Goal: Information Seeking & Learning: Learn about a topic

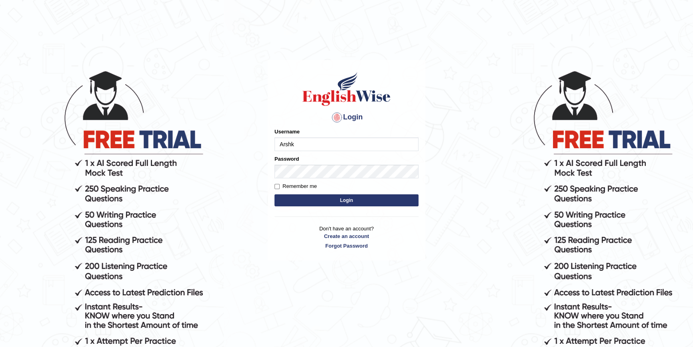
type input "Arshk"
click at [353, 198] on button "Login" at bounding box center [347, 200] width 144 height 12
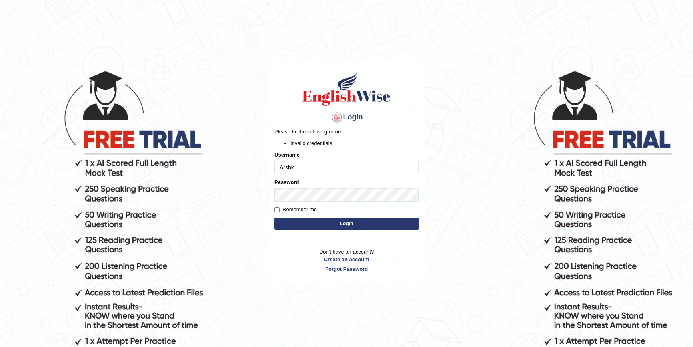
click at [296, 162] on input "Arshk" at bounding box center [347, 168] width 144 height 14
click at [346, 225] on button "Login" at bounding box center [347, 223] width 144 height 12
click at [302, 167] on input "Arshk" at bounding box center [347, 168] width 144 height 14
type input "ArshK"
click at [330, 220] on button "Login" at bounding box center [347, 223] width 144 height 12
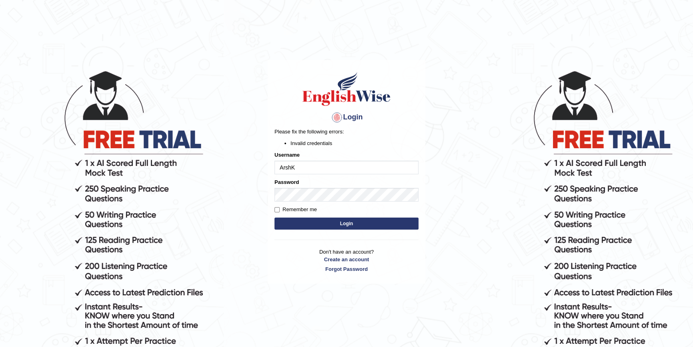
click at [275, 217] on button "Login" at bounding box center [347, 223] width 144 height 12
click at [355, 222] on button "Login" at bounding box center [347, 223] width 144 height 12
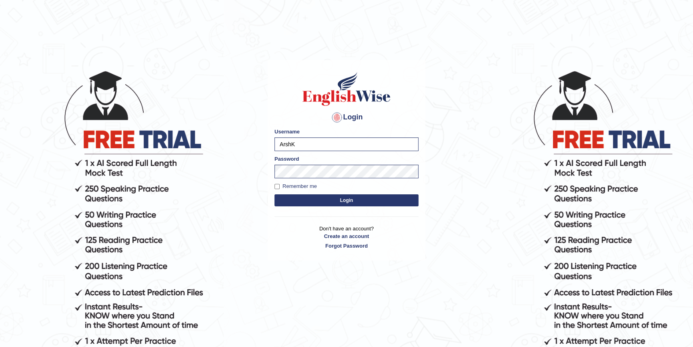
click at [338, 196] on button "Login" at bounding box center [347, 200] width 144 height 12
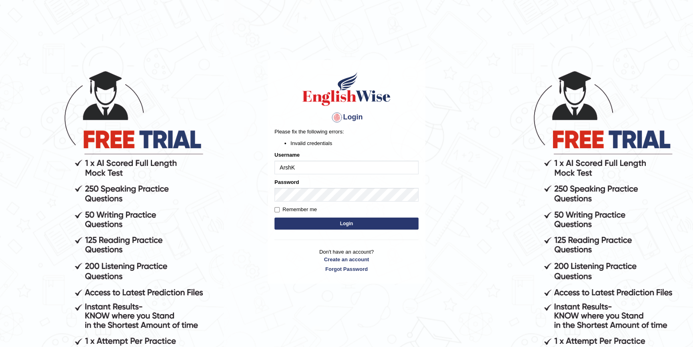
click at [295, 169] on input "ArshK" at bounding box center [347, 168] width 144 height 14
type input "Arshk"
click at [378, 222] on button "Login" at bounding box center [347, 223] width 144 height 12
click at [294, 167] on input "Arshk" at bounding box center [347, 168] width 144 height 14
click at [333, 222] on button "Login" at bounding box center [347, 223] width 144 height 12
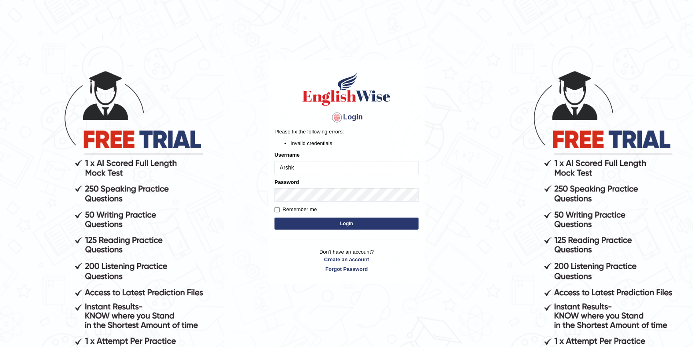
click at [349, 223] on button "Login" at bounding box center [347, 223] width 144 height 12
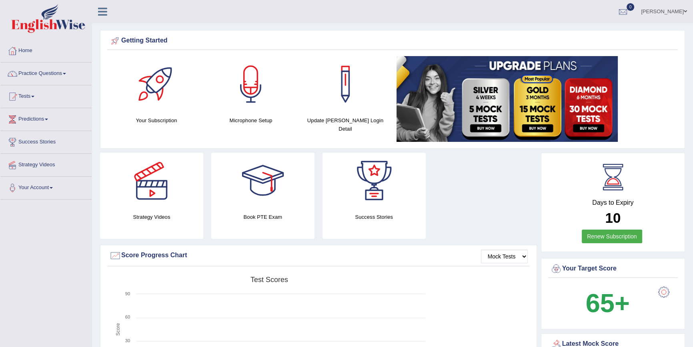
click at [56, 76] on link "Practice Questions" at bounding box center [45, 72] width 91 height 20
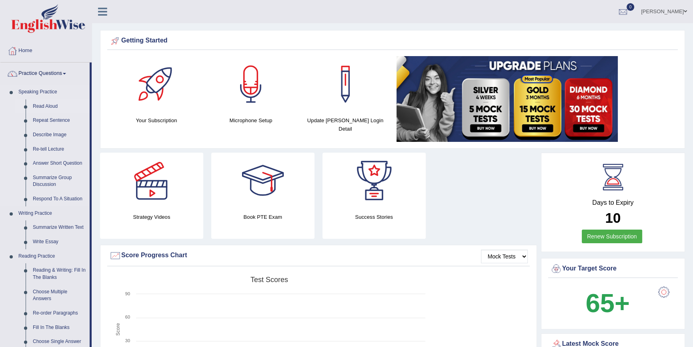
click at [46, 106] on link "Read Aloud" at bounding box center [59, 106] width 60 height 14
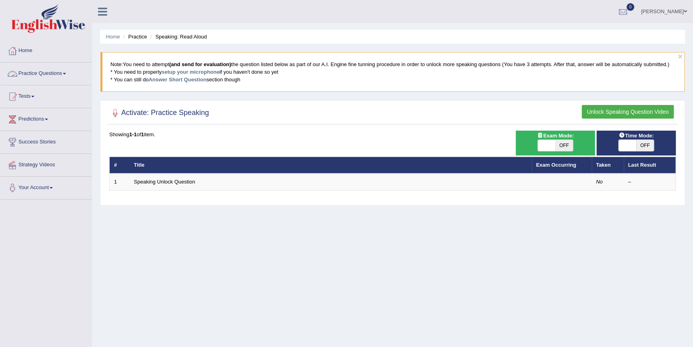
click at [65, 74] on link "Practice Questions" at bounding box center [45, 72] width 91 height 20
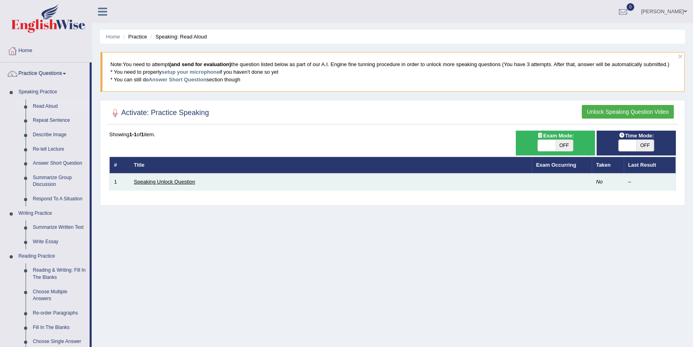
click at [184, 183] on link "Speaking Unlock Question" at bounding box center [164, 182] width 61 height 6
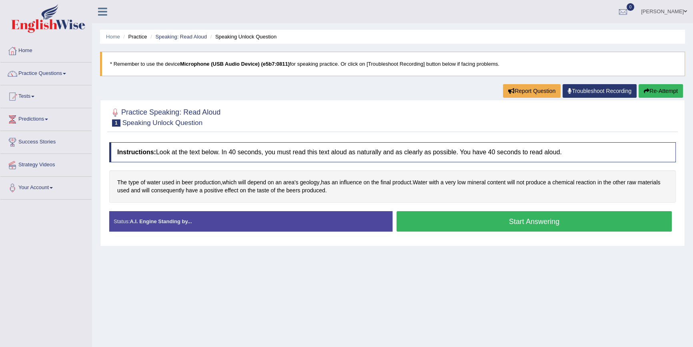
click at [556, 216] on button "Start Answering" at bounding box center [534, 221] width 275 height 20
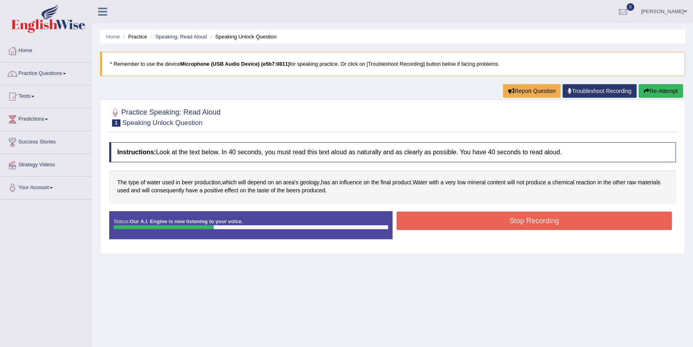
click at [554, 219] on button "Stop Recording" at bounding box center [534, 220] width 275 height 18
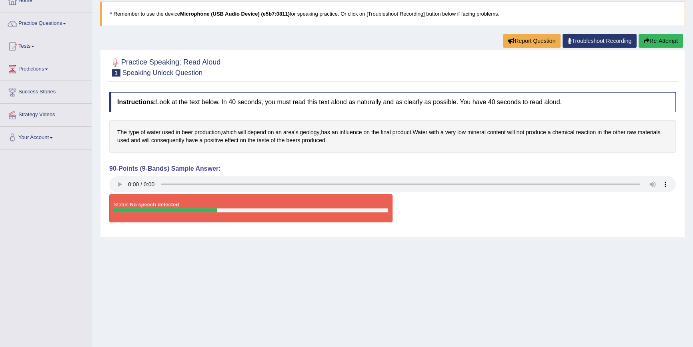
scroll to position [37, 0]
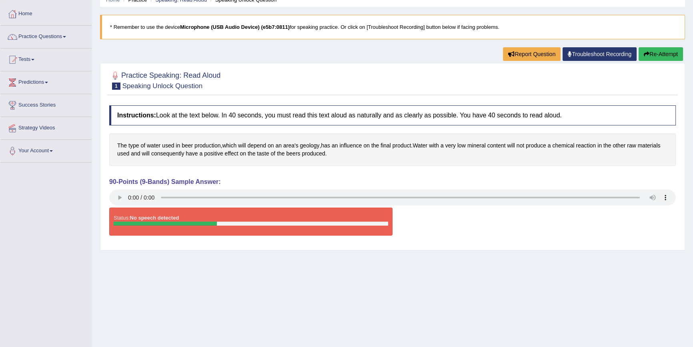
click at [669, 56] on button "Re-Attempt" at bounding box center [661, 54] width 44 height 14
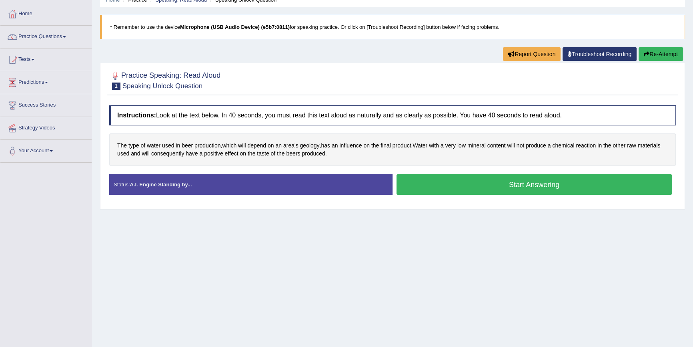
click at [568, 181] on button "Start Answering" at bounding box center [534, 184] width 275 height 20
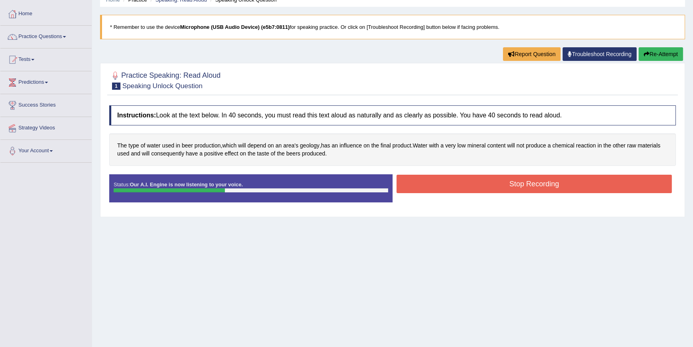
click at [568, 181] on button "Stop Recording" at bounding box center [534, 184] width 275 height 18
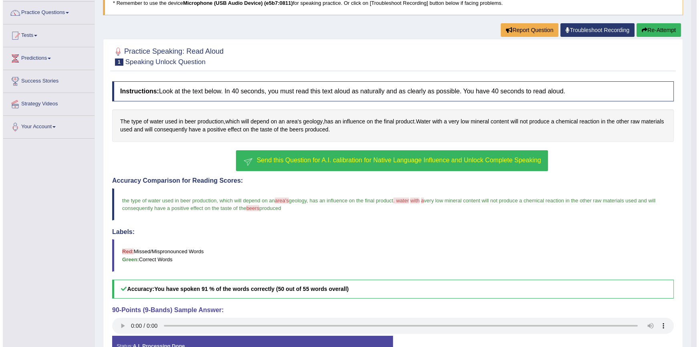
scroll to position [110, 0]
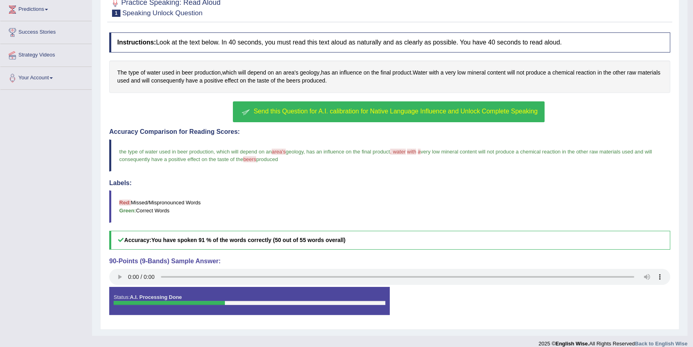
click at [443, 114] on button "Send this Question for A.I. calibration for Native Language Influence and Unloc…" at bounding box center [388, 111] width 311 height 21
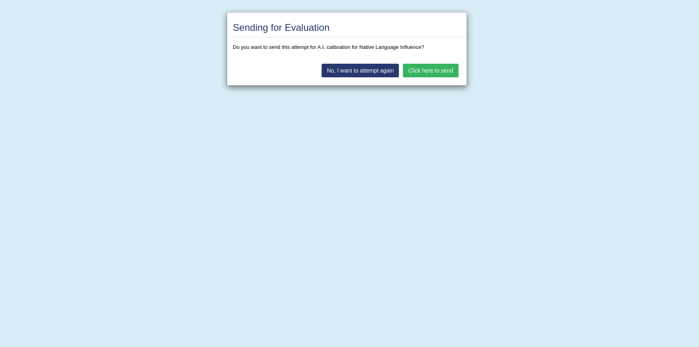
click at [433, 68] on button "Click here to send" at bounding box center [430, 71] width 55 height 14
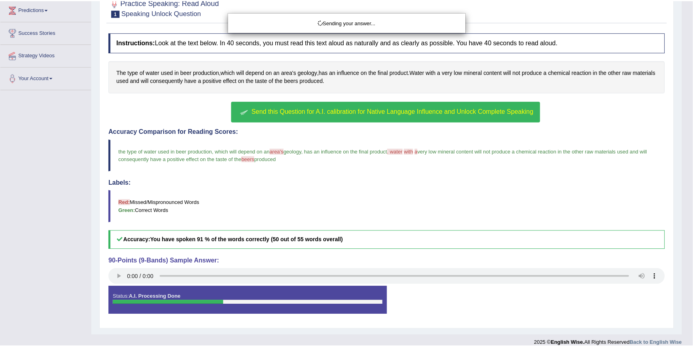
scroll to position [95, 0]
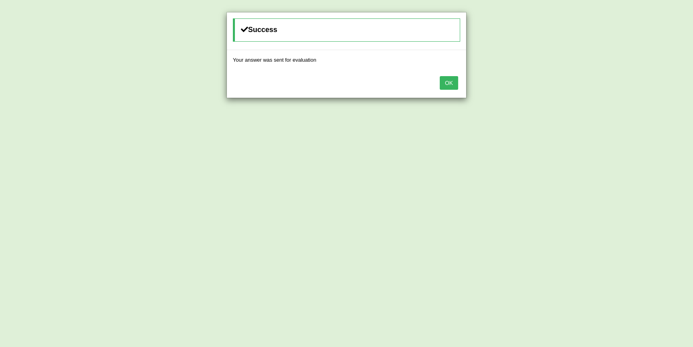
click at [452, 81] on button "OK" at bounding box center [449, 83] width 18 height 14
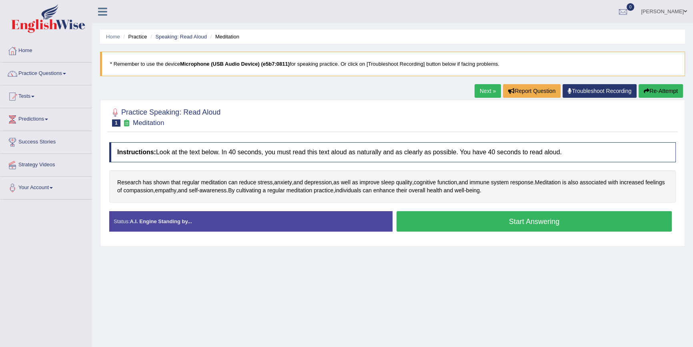
click at [477, 219] on button "Start Answering" at bounding box center [534, 221] width 275 height 20
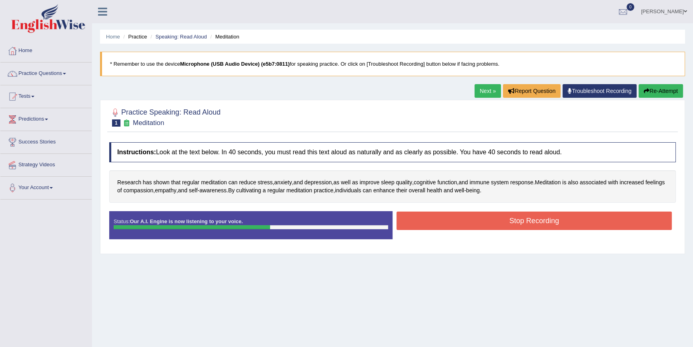
click at [478, 219] on button "Stop Recording" at bounding box center [534, 220] width 275 height 18
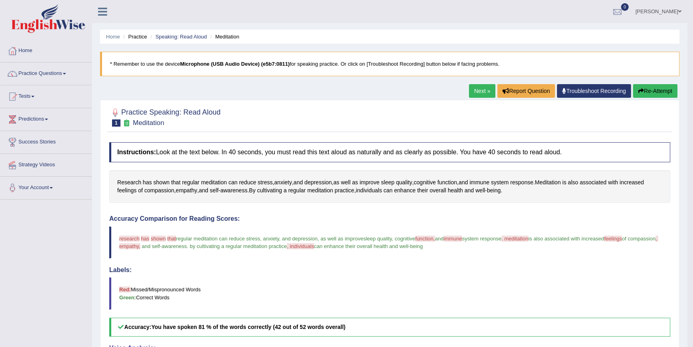
click at [475, 88] on link "Next »" at bounding box center [482, 91] width 26 height 14
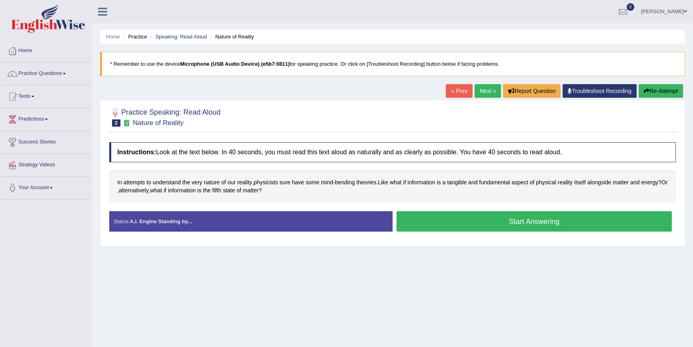
click at [540, 219] on button "Start Answering" at bounding box center [534, 221] width 275 height 20
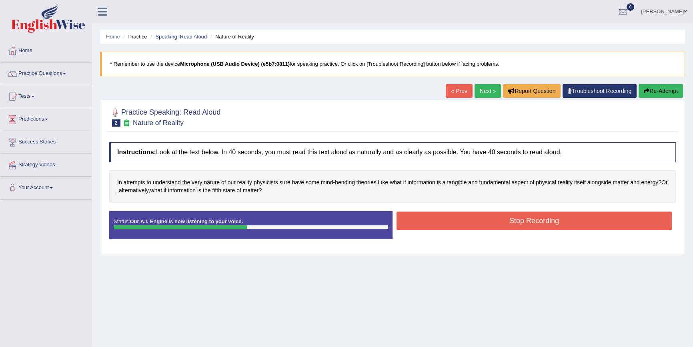
click at [540, 219] on button "Stop Recording" at bounding box center [534, 220] width 275 height 18
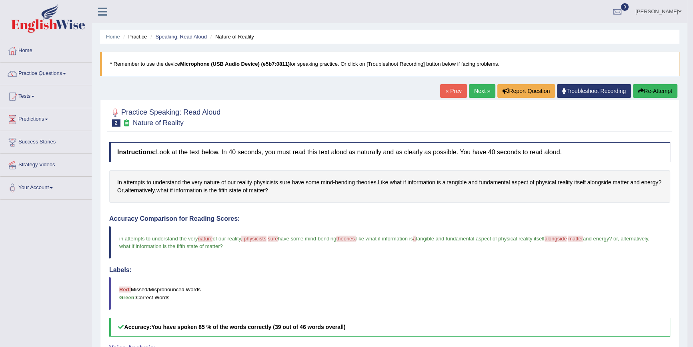
click at [476, 84] on link "Next »" at bounding box center [482, 91] width 26 height 14
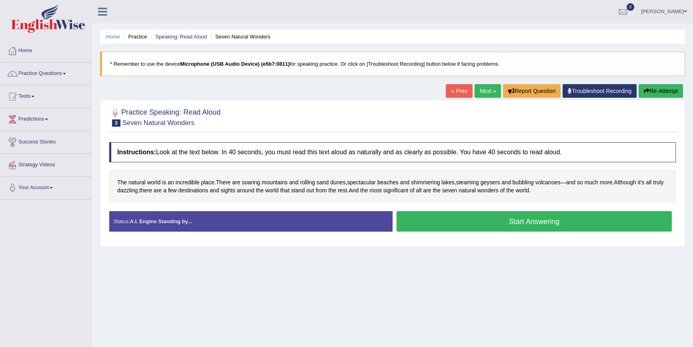
click at [538, 218] on button "Start Answering" at bounding box center [534, 221] width 275 height 20
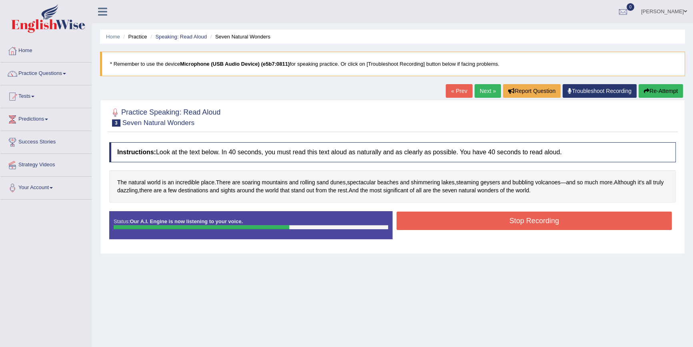
click at [538, 222] on button "Stop Recording" at bounding box center [534, 220] width 275 height 18
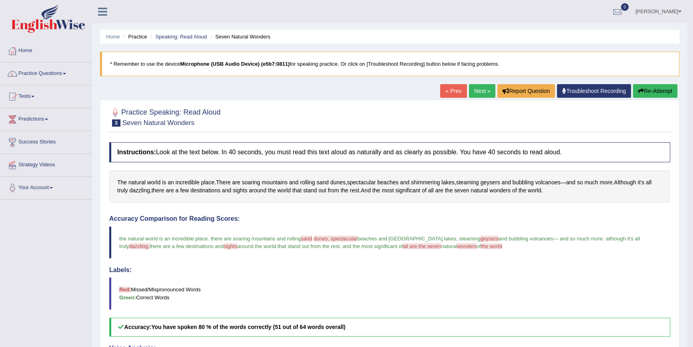
click at [472, 84] on div "Home Practice Speaking: Read Aloud Seven Natural Wonders * Remember to use the …" at bounding box center [390, 252] width 596 height 504
click at [476, 88] on link "Next »" at bounding box center [482, 91] width 26 height 14
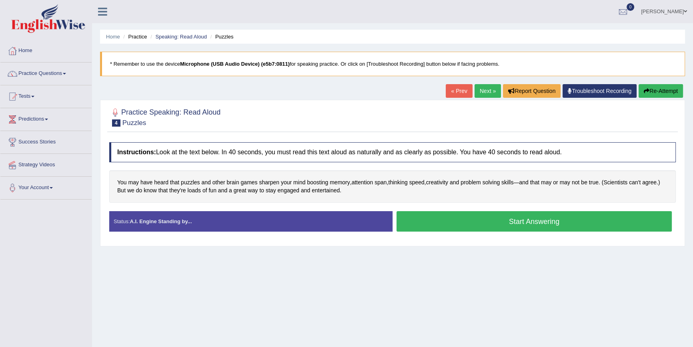
click at [501, 223] on button "Start Answering" at bounding box center [534, 221] width 275 height 20
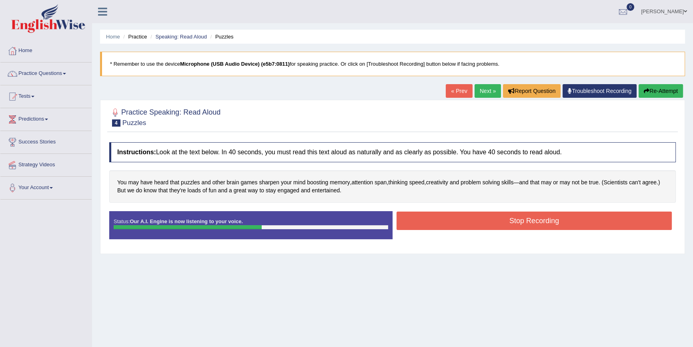
click at [500, 223] on button "Stop Recording" at bounding box center [534, 220] width 275 height 18
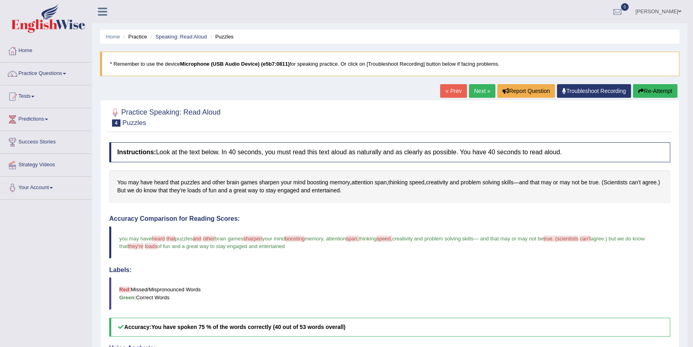
click at [476, 88] on link "Next »" at bounding box center [482, 91] width 26 height 14
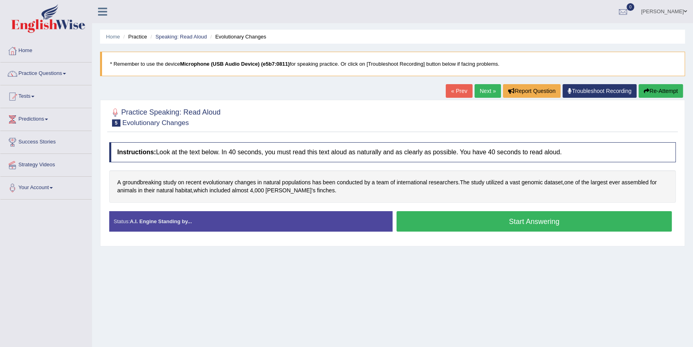
click at [516, 222] on button "Start Answering" at bounding box center [534, 221] width 275 height 20
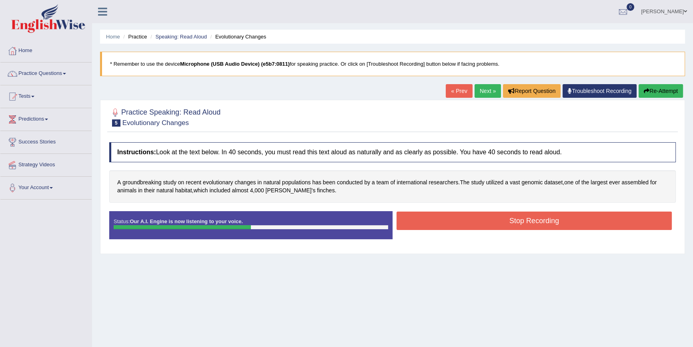
click at [496, 221] on button "Stop Recording" at bounding box center [534, 220] width 275 height 18
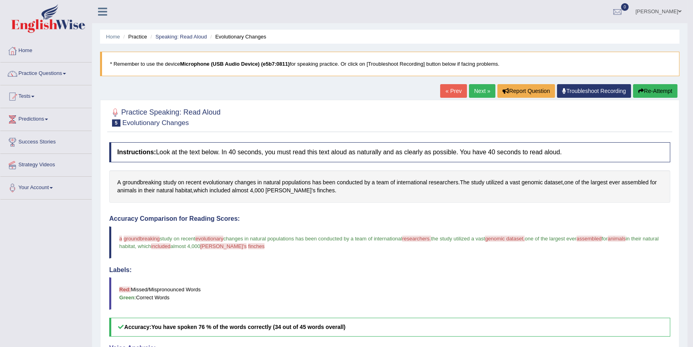
click at [474, 89] on link "Next »" at bounding box center [482, 91] width 26 height 14
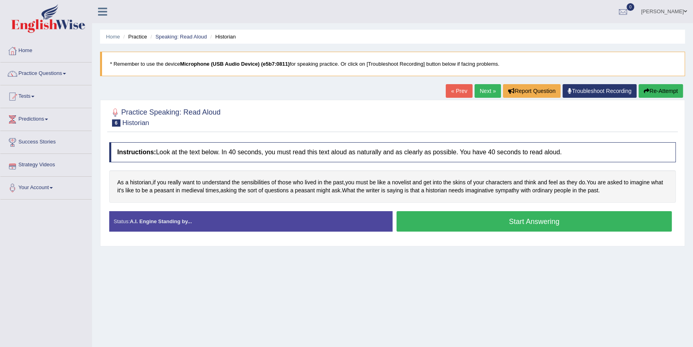
click at [484, 223] on button "Start Answering" at bounding box center [534, 221] width 275 height 20
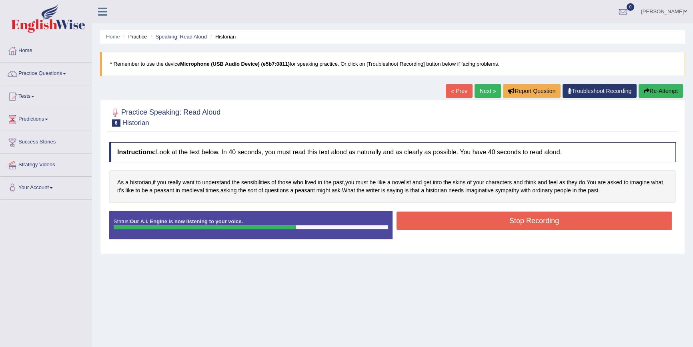
click at [488, 222] on button "Stop Recording" at bounding box center [534, 220] width 275 height 18
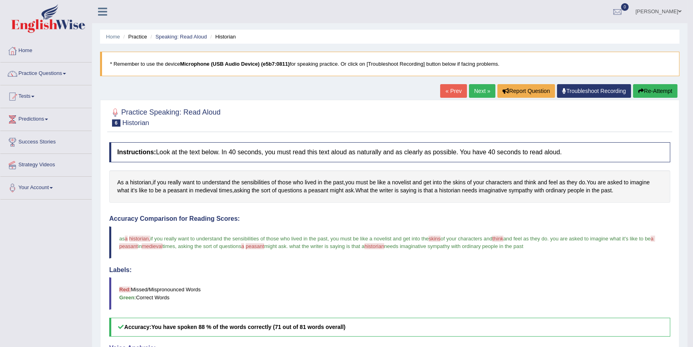
click at [476, 92] on link "Next »" at bounding box center [482, 91] width 26 height 14
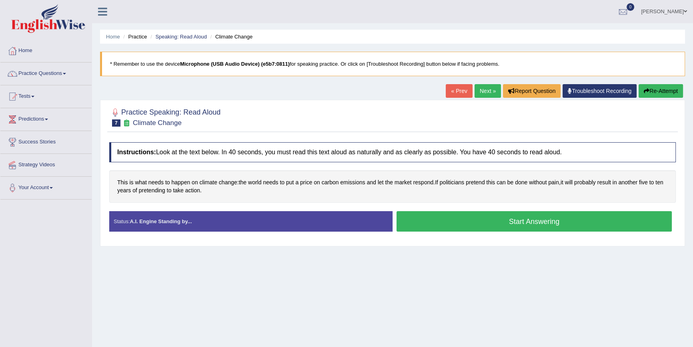
click at [508, 217] on button "Start Answering" at bounding box center [534, 221] width 275 height 20
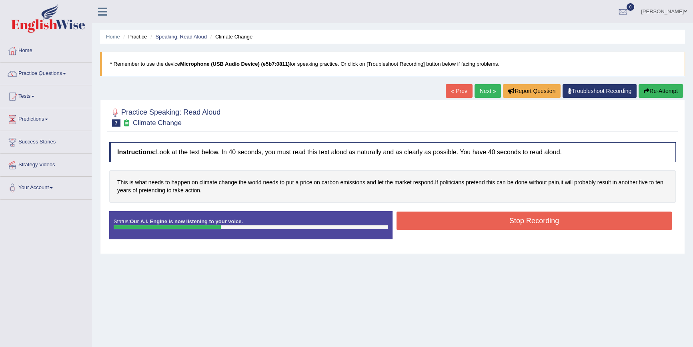
click at [508, 217] on button "Stop Recording" at bounding box center [534, 220] width 275 height 18
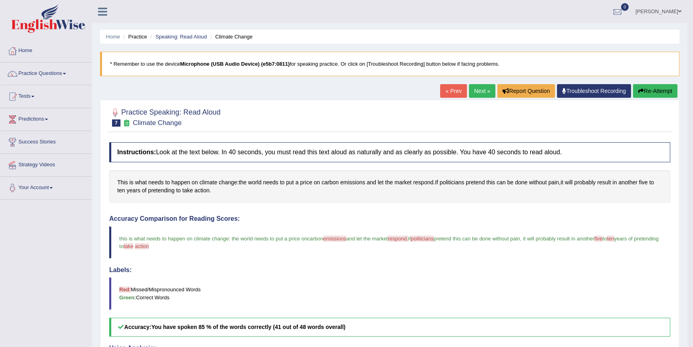
click at [479, 90] on link "Next »" at bounding box center [482, 91] width 26 height 14
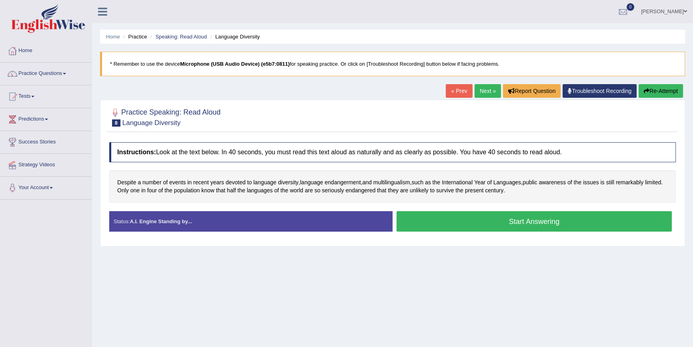
click at [530, 217] on button "Start Answering" at bounding box center [534, 221] width 275 height 20
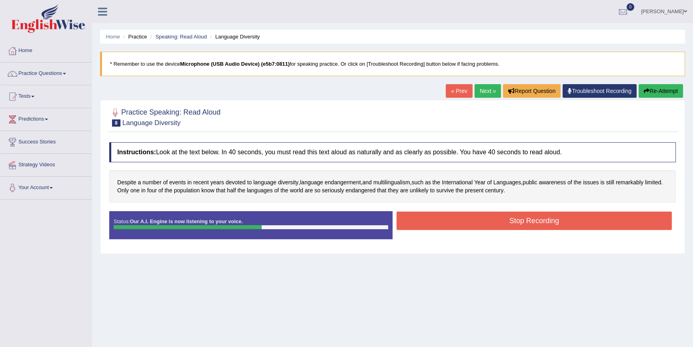
click at [535, 217] on button "Stop Recording" at bounding box center [534, 220] width 275 height 18
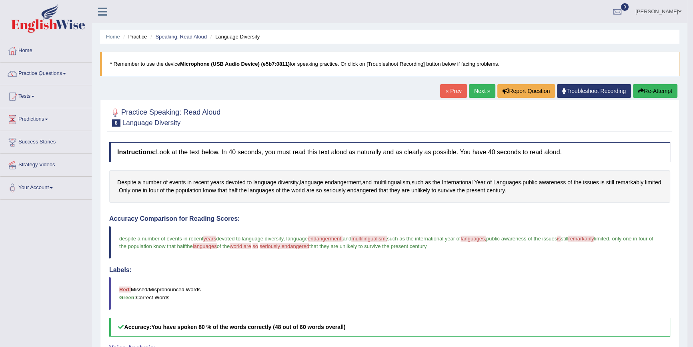
click at [473, 88] on link "Next »" at bounding box center [482, 91] width 26 height 14
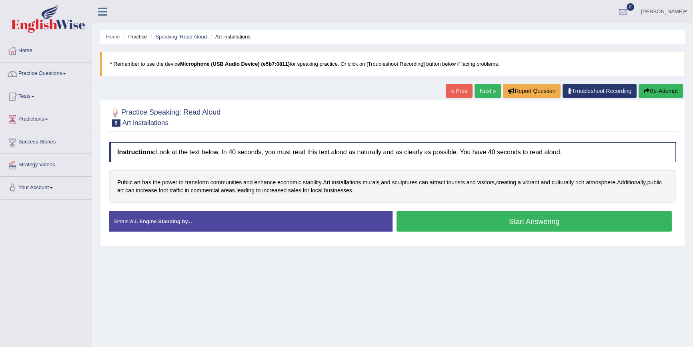
click at [516, 221] on button "Start Answering" at bounding box center [534, 221] width 275 height 20
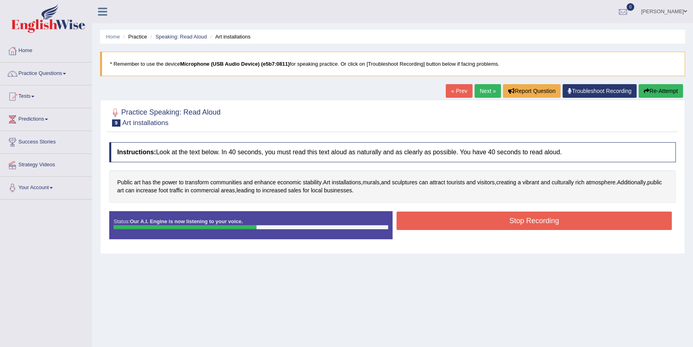
click at [509, 223] on button "Stop Recording" at bounding box center [534, 220] width 275 height 18
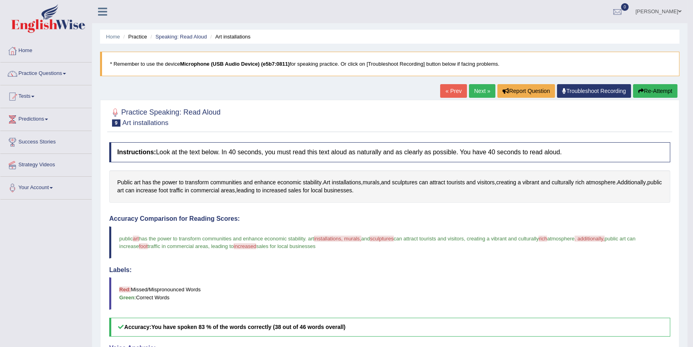
click at [476, 89] on link "Next »" at bounding box center [482, 91] width 26 height 14
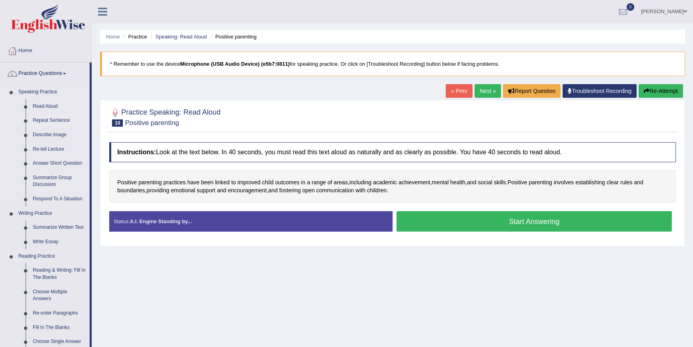
click at [57, 119] on link "Repeat Sentence" at bounding box center [59, 120] width 60 height 14
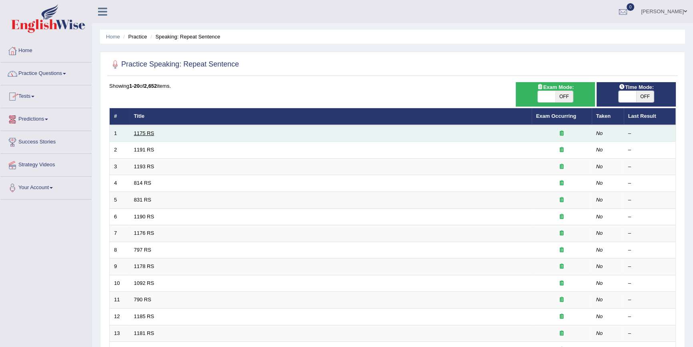
click at [139, 131] on link "1175 RS" at bounding box center [144, 133] width 20 height 6
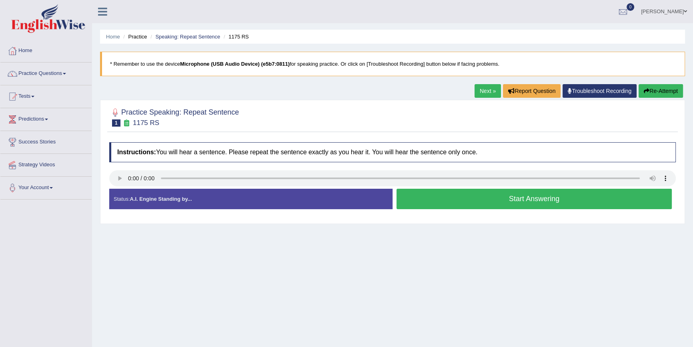
click at [453, 193] on button "Start Answering" at bounding box center [534, 199] width 275 height 20
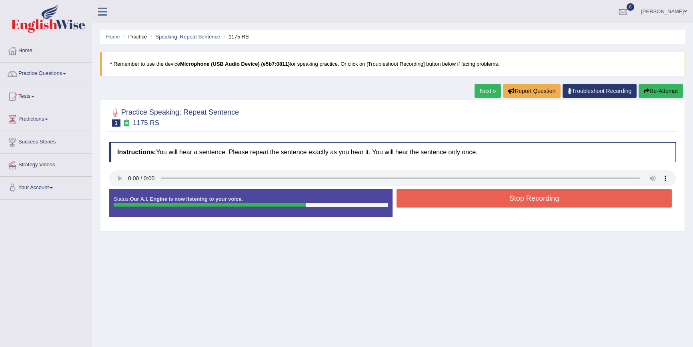
click at [518, 200] on button "Stop Recording" at bounding box center [534, 198] width 275 height 18
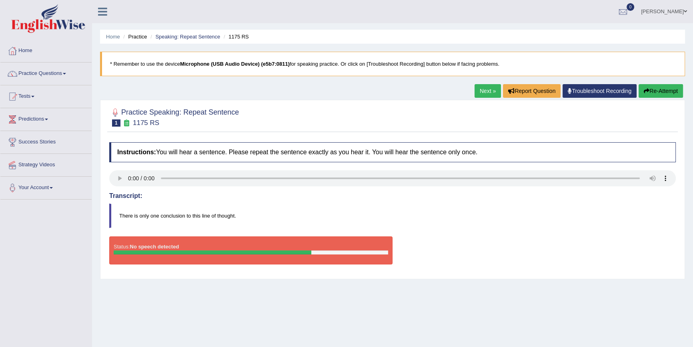
drag, startPoint x: 658, startPoint y: 87, endPoint x: 655, endPoint y: 94, distance: 7.2
click at [657, 87] on button "Re-Attempt" at bounding box center [661, 91] width 44 height 14
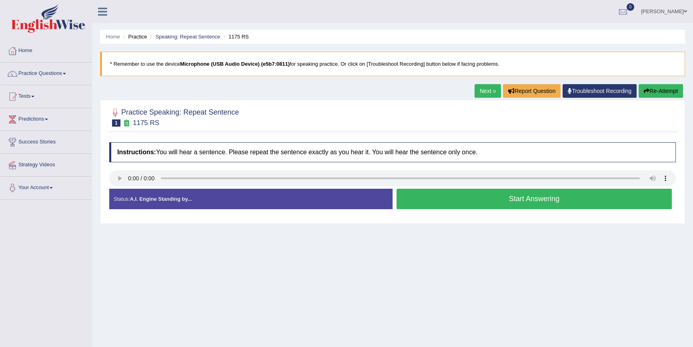
click at [454, 196] on button "Start Answering" at bounding box center [534, 199] width 275 height 20
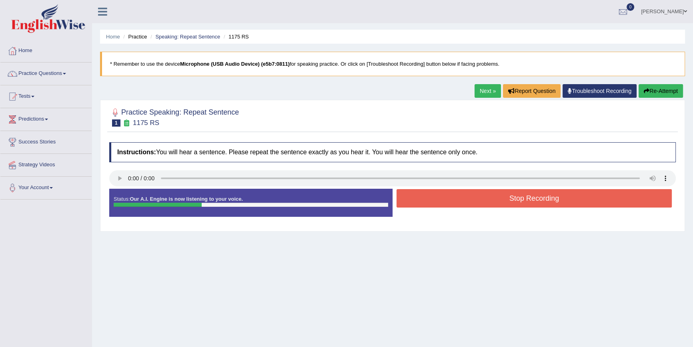
click at [479, 199] on button "Stop Recording" at bounding box center [534, 198] width 275 height 18
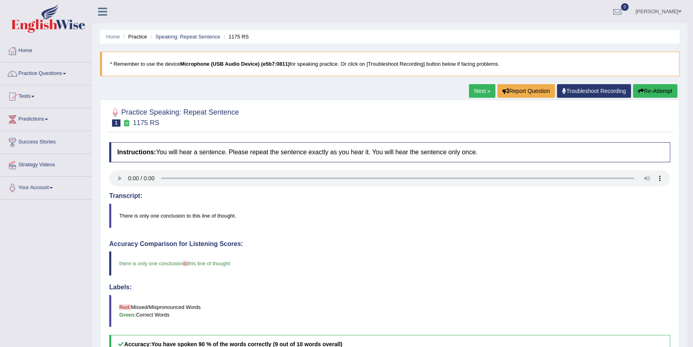
click at [477, 85] on link "Next »" at bounding box center [482, 91] width 26 height 14
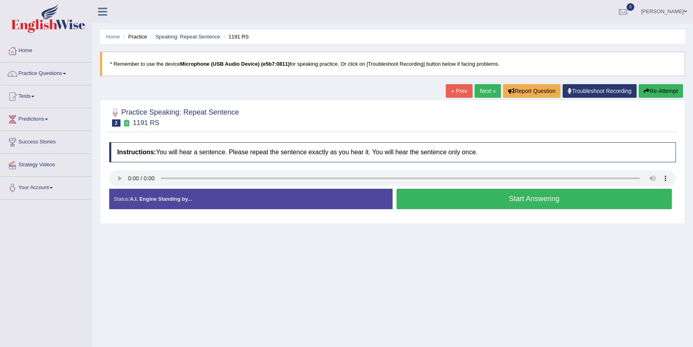
click at [440, 197] on button "Start Answering" at bounding box center [534, 199] width 275 height 20
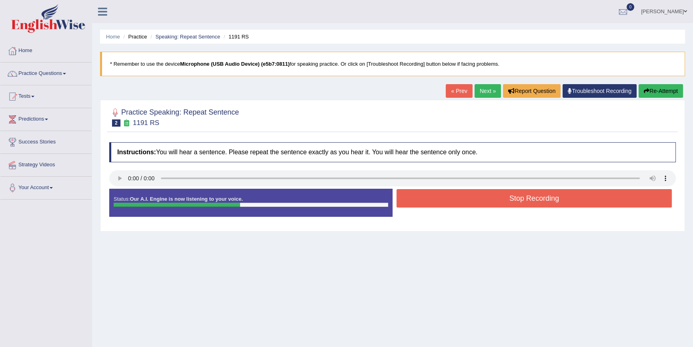
click at [438, 197] on button "Stop Recording" at bounding box center [534, 198] width 275 height 18
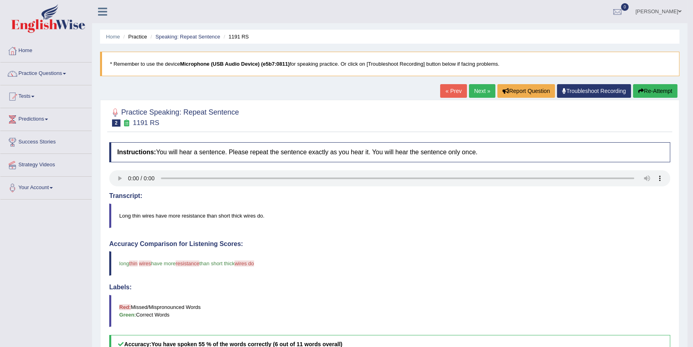
click at [476, 88] on link "Next »" at bounding box center [482, 91] width 26 height 14
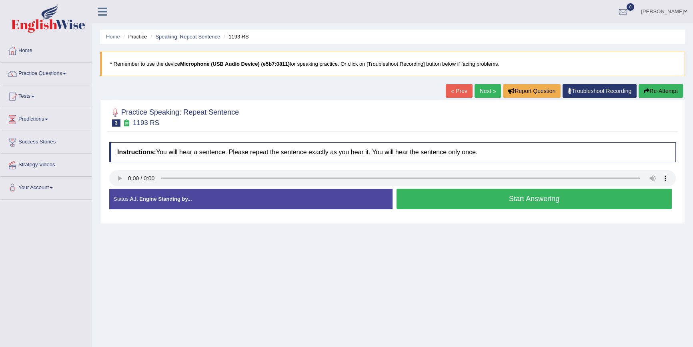
click at [461, 196] on button "Start Answering" at bounding box center [534, 199] width 275 height 20
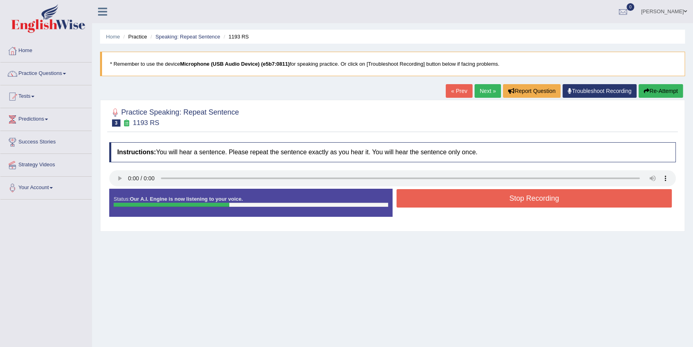
click at [436, 201] on button "Stop Recording" at bounding box center [534, 198] width 275 height 18
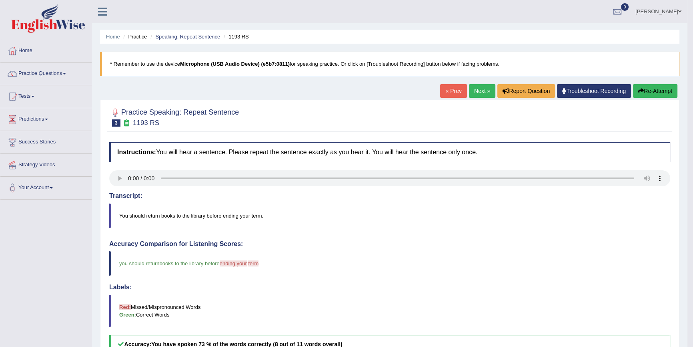
click at [480, 88] on link "Next »" at bounding box center [482, 91] width 26 height 14
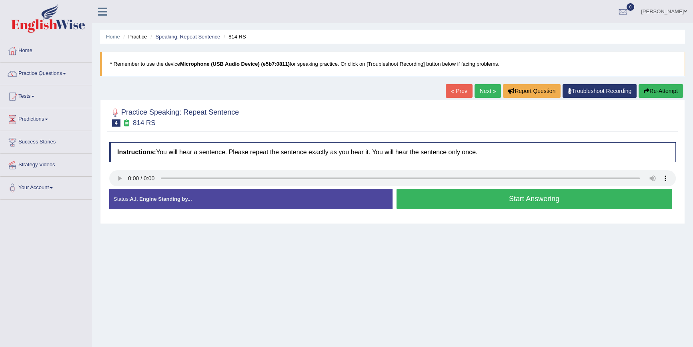
click at [445, 196] on button "Start Answering" at bounding box center [534, 199] width 275 height 20
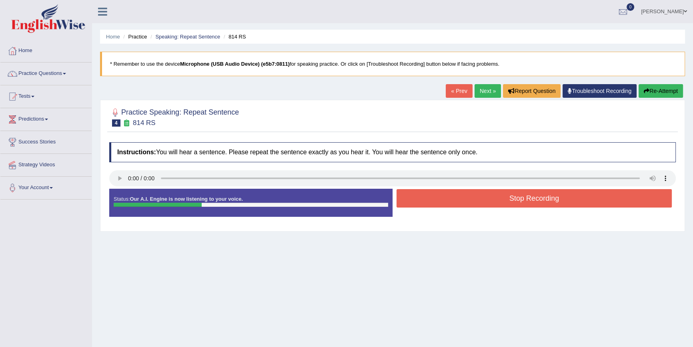
click at [444, 196] on button "Stop Recording" at bounding box center [534, 198] width 275 height 18
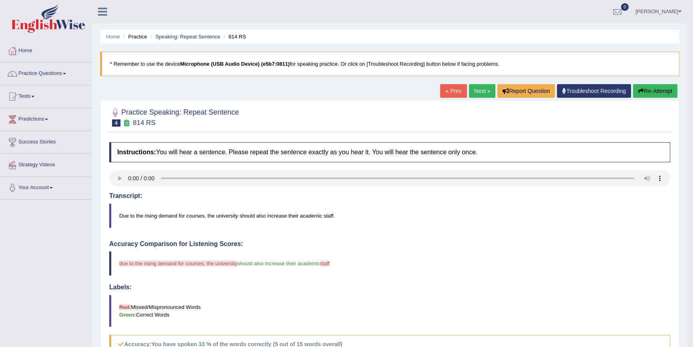
click at [474, 91] on link "Next »" at bounding box center [482, 91] width 26 height 14
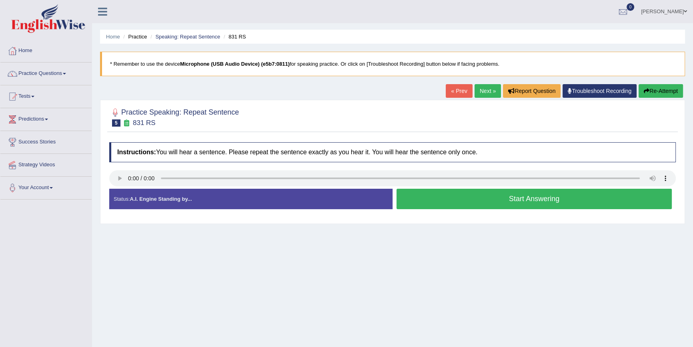
click at [496, 198] on button "Start Answering" at bounding box center [534, 199] width 275 height 20
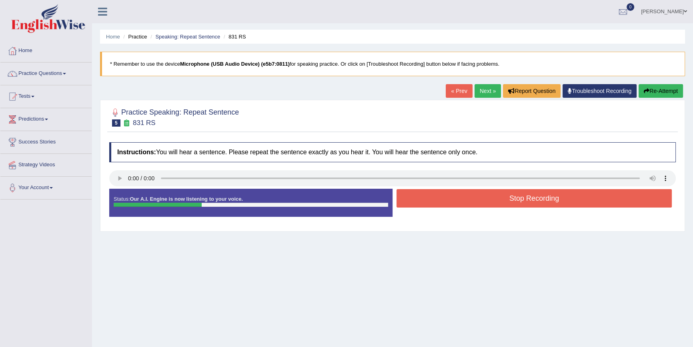
click at [498, 197] on button "Stop Recording" at bounding box center [534, 198] width 275 height 18
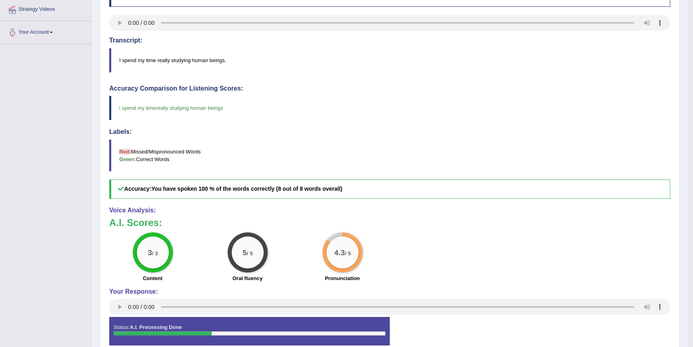
scroll to position [48, 0]
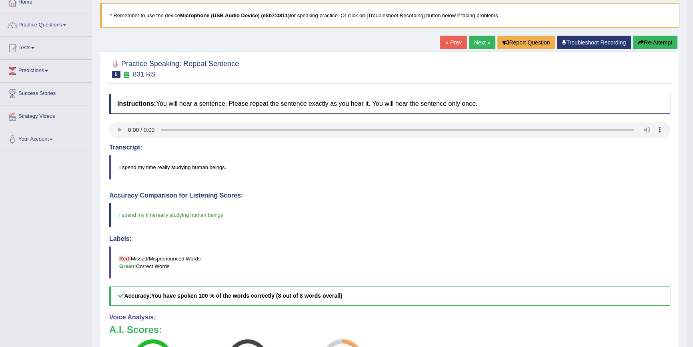
click at [472, 37] on link "Next »" at bounding box center [482, 43] width 26 height 14
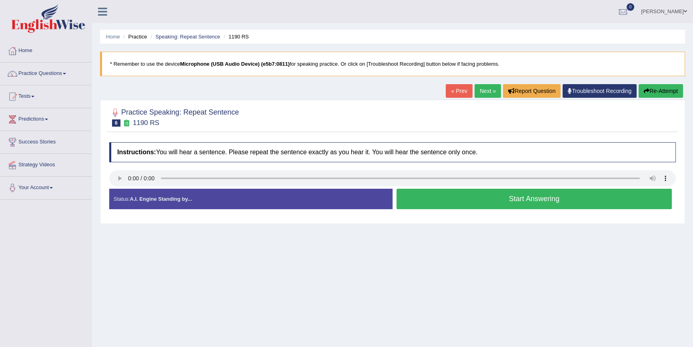
click at [483, 202] on button "Start Answering" at bounding box center [534, 199] width 275 height 20
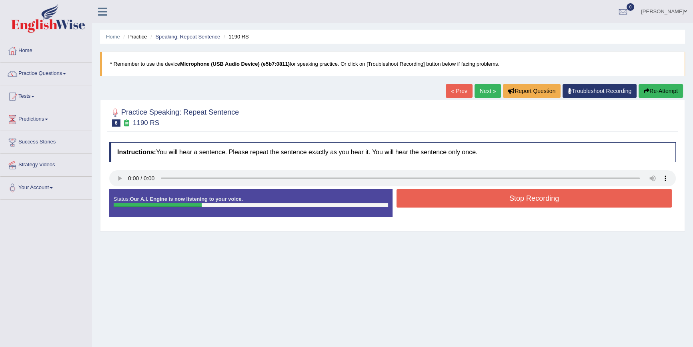
click at [503, 193] on button "Stop Recording" at bounding box center [534, 198] width 275 height 18
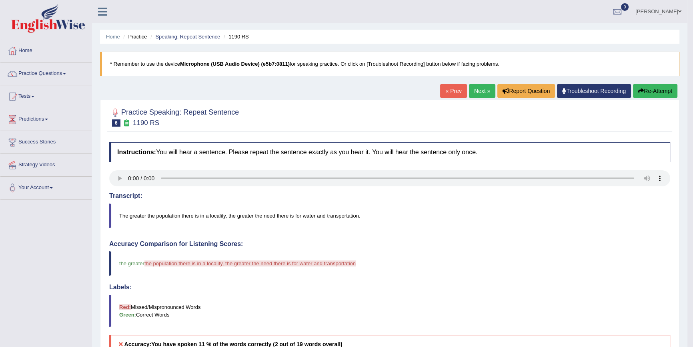
click at [473, 85] on link "Next »" at bounding box center [482, 91] width 26 height 14
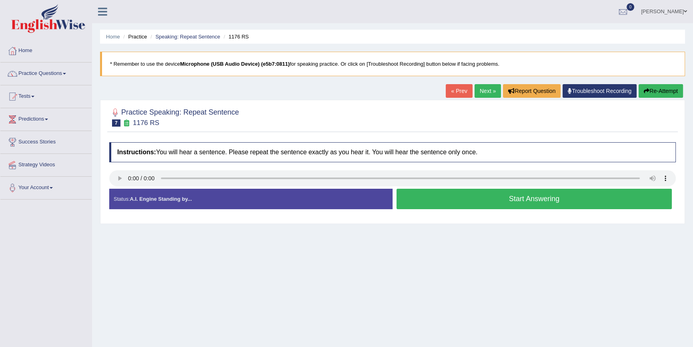
click at [490, 200] on button "Start Answering" at bounding box center [534, 199] width 275 height 20
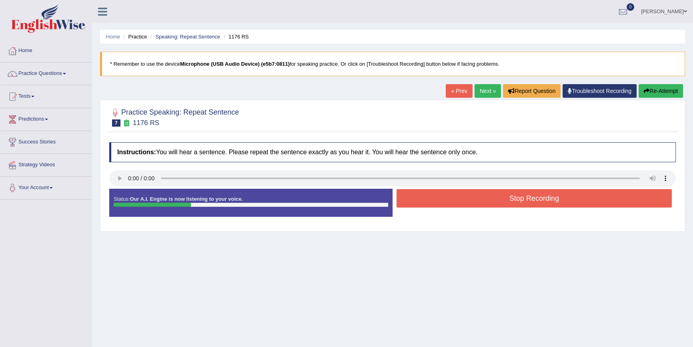
click at [490, 200] on button "Stop Recording" at bounding box center [534, 198] width 275 height 18
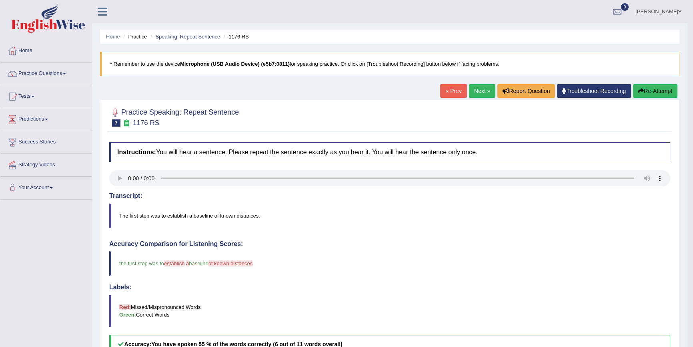
click at [474, 87] on link "Next »" at bounding box center [482, 91] width 26 height 14
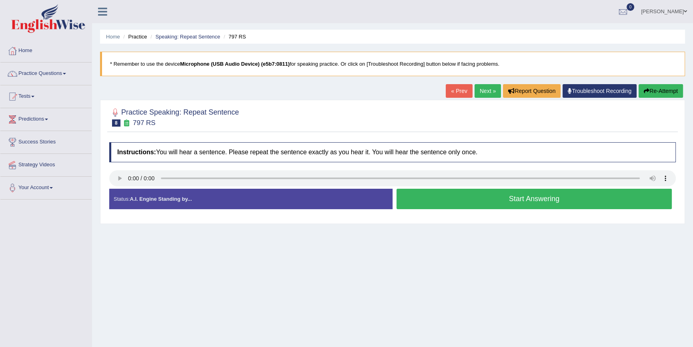
click at [432, 203] on button "Start Answering" at bounding box center [534, 199] width 275 height 20
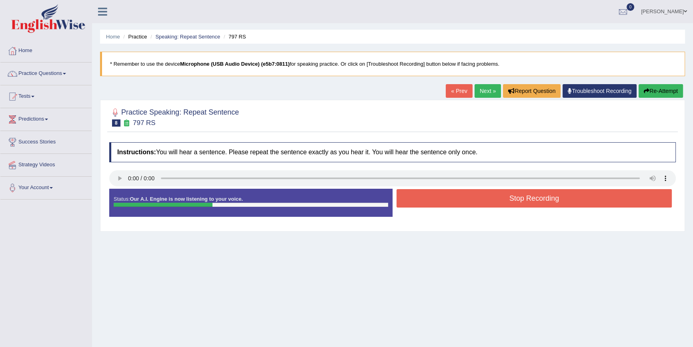
click at [436, 198] on button "Stop Recording" at bounding box center [534, 198] width 275 height 18
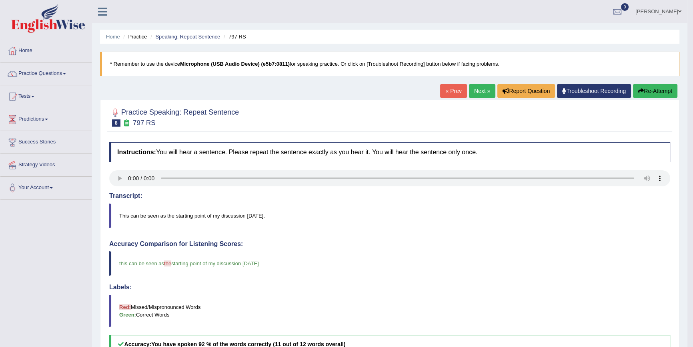
click at [478, 92] on link "Next »" at bounding box center [482, 91] width 26 height 14
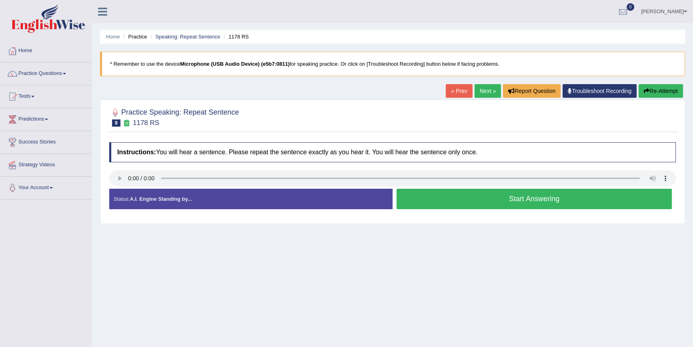
click at [418, 205] on button "Start Answering" at bounding box center [534, 199] width 275 height 20
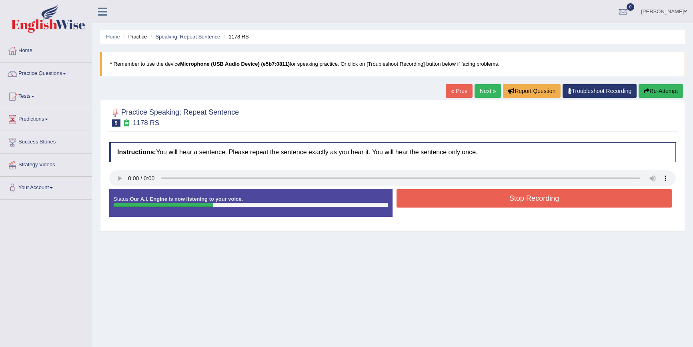
click at [434, 199] on button "Stop Recording" at bounding box center [534, 198] width 275 height 18
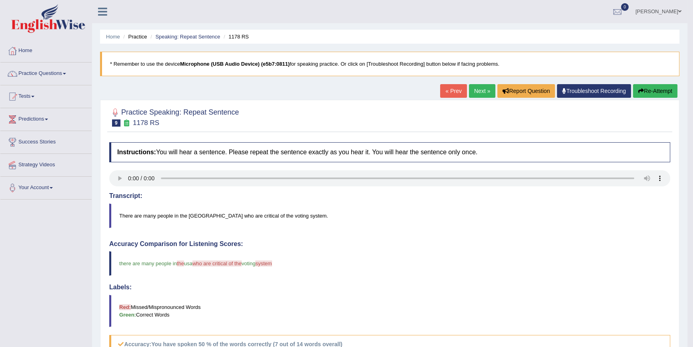
click at [479, 89] on link "Next »" at bounding box center [482, 91] width 26 height 14
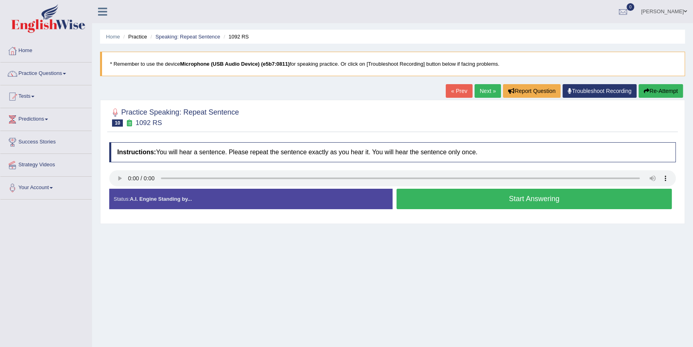
click at [554, 197] on button "Start Answering" at bounding box center [534, 199] width 275 height 20
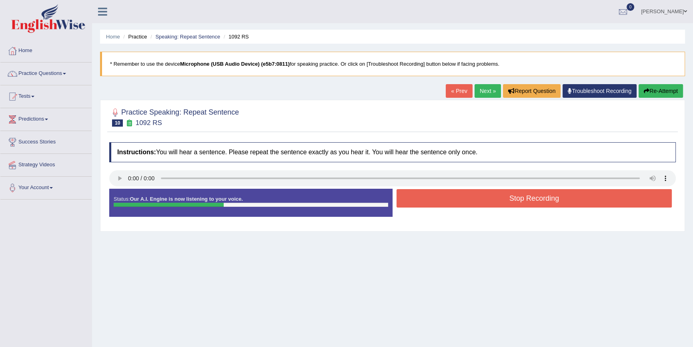
click at [554, 197] on button "Stop Recording" at bounding box center [534, 198] width 275 height 18
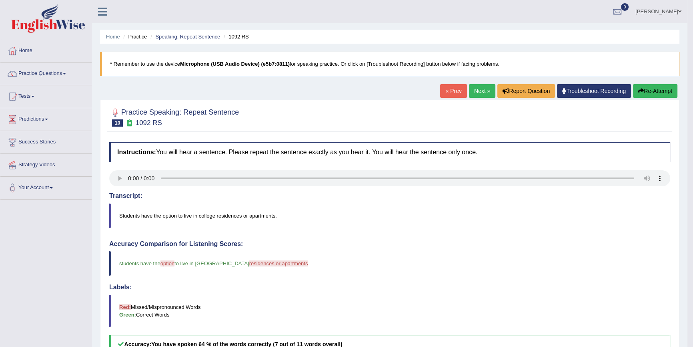
click at [485, 87] on link "Next »" at bounding box center [482, 91] width 26 height 14
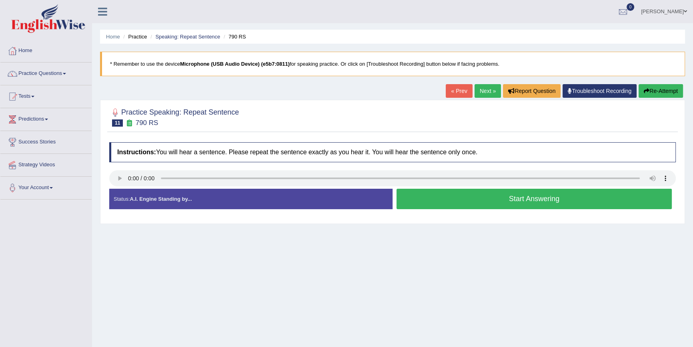
click at [420, 195] on button "Start Answering" at bounding box center [534, 199] width 275 height 20
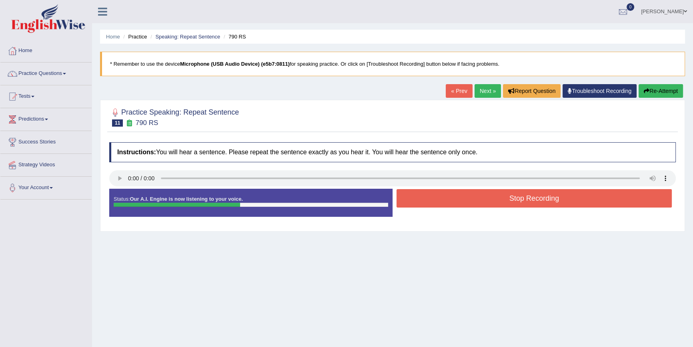
click at [419, 195] on button "Stop Recording" at bounding box center [534, 198] width 275 height 18
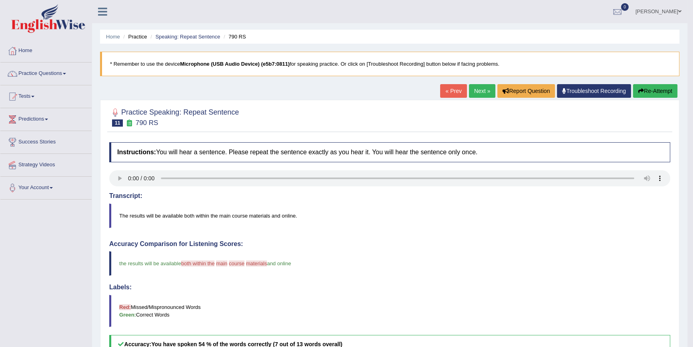
click at [482, 84] on link "Next »" at bounding box center [482, 91] width 26 height 14
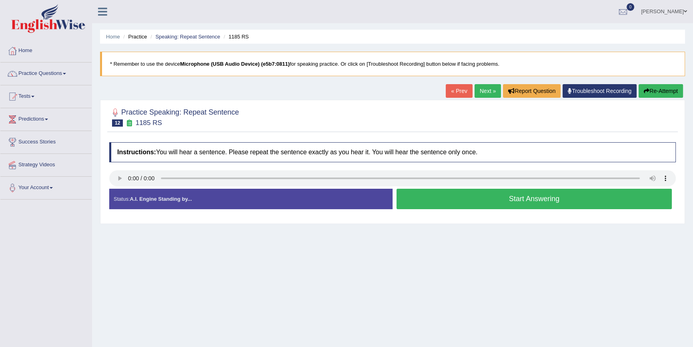
click at [505, 201] on button "Start Answering" at bounding box center [534, 199] width 275 height 20
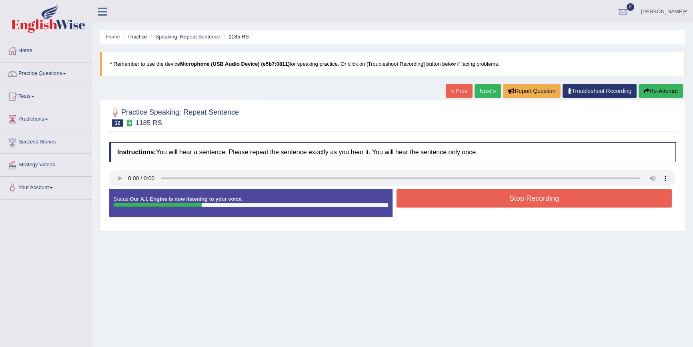
click at [498, 197] on button "Stop Recording" at bounding box center [534, 198] width 275 height 18
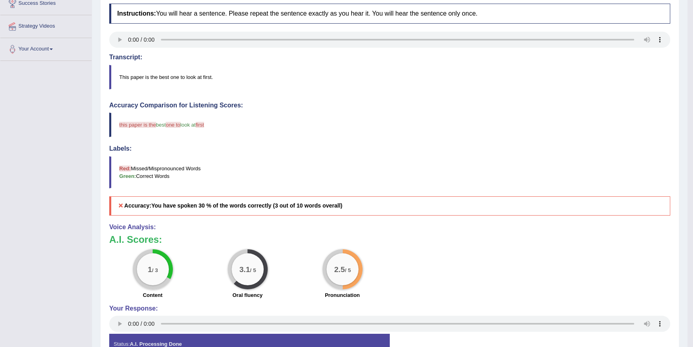
scroll to position [36, 0]
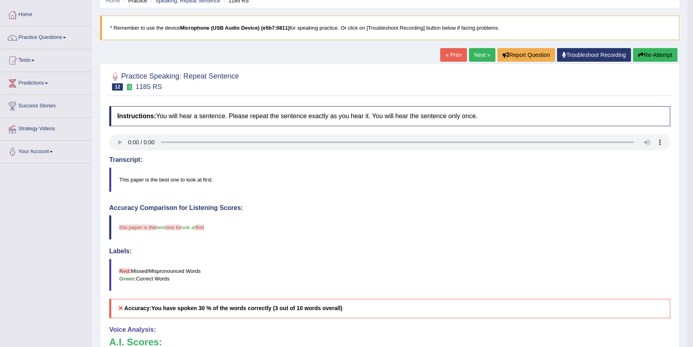
click at [474, 51] on link "Next »" at bounding box center [482, 55] width 26 height 14
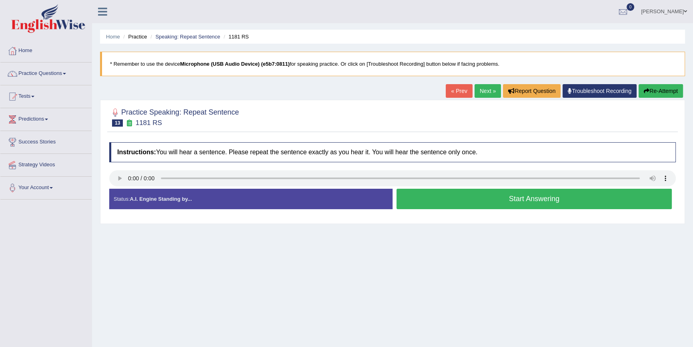
click at [450, 198] on button "Start Answering" at bounding box center [534, 199] width 275 height 20
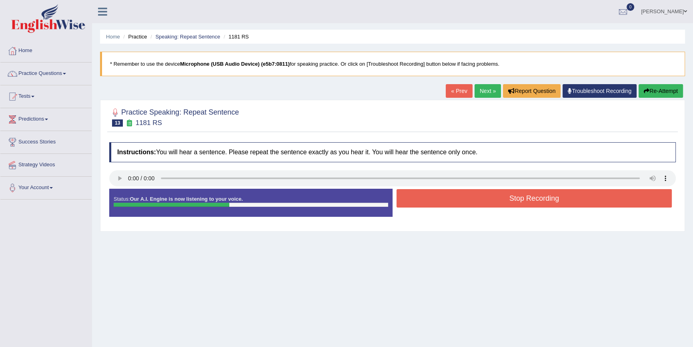
click at [443, 196] on button "Stop Recording" at bounding box center [534, 198] width 275 height 18
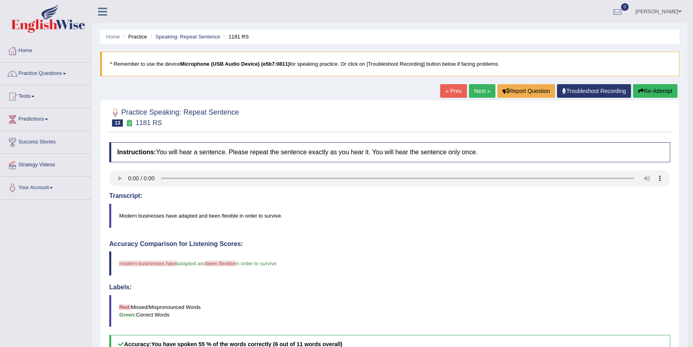
click at [476, 86] on link "Next »" at bounding box center [482, 91] width 26 height 14
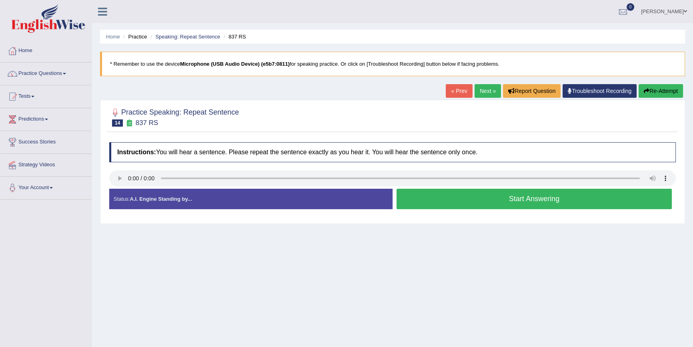
click at [496, 196] on button "Start Answering" at bounding box center [534, 199] width 275 height 20
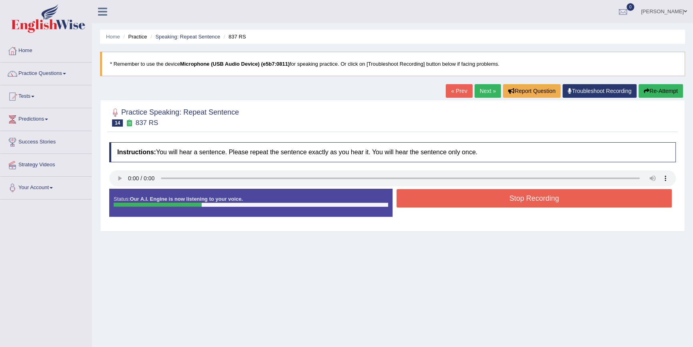
click at [498, 196] on button "Stop Recording" at bounding box center [534, 198] width 275 height 18
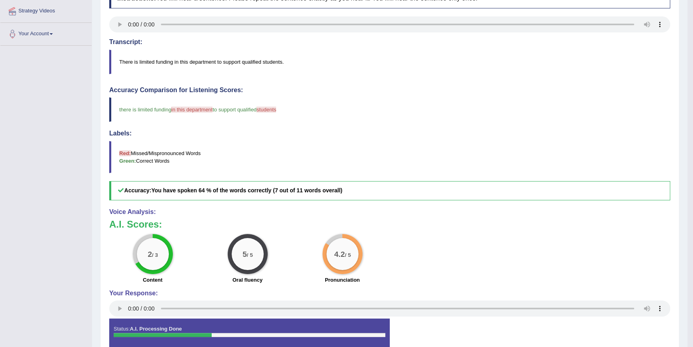
scroll to position [72, 0]
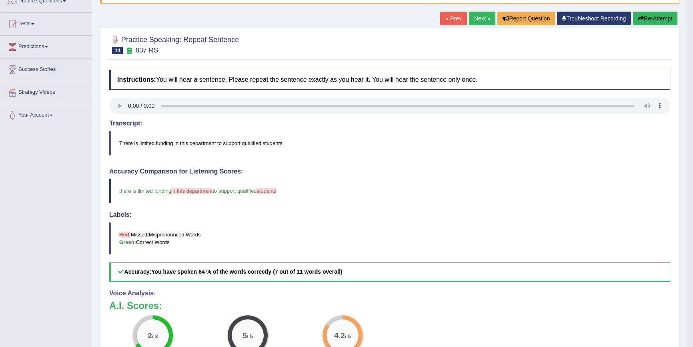
click at [476, 16] on link "Next »" at bounding box center [482, 19] width 26 height 14
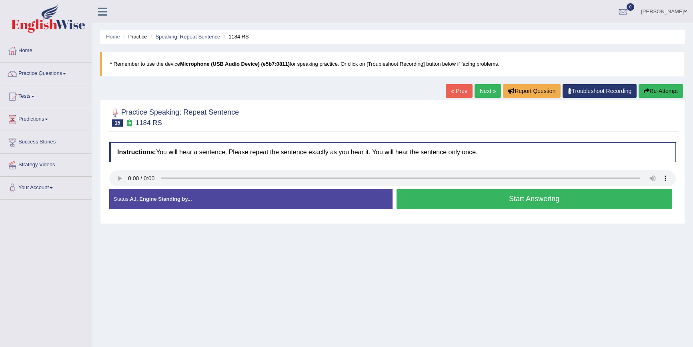
click at [533, 203] on button "Start Answering" at bounding box center [534, 199] width 275 height 20
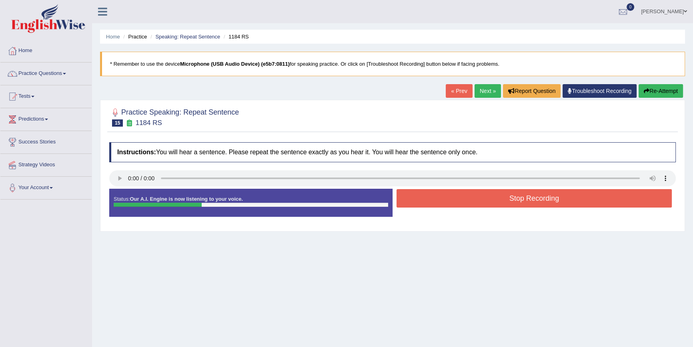
click at [532, 195] on button "Stop Recording" at bounding box center [534, 198] width 275 height 18
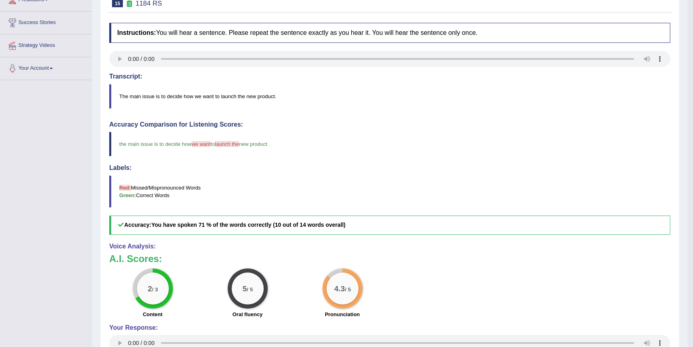
scroll to position [12, 0]
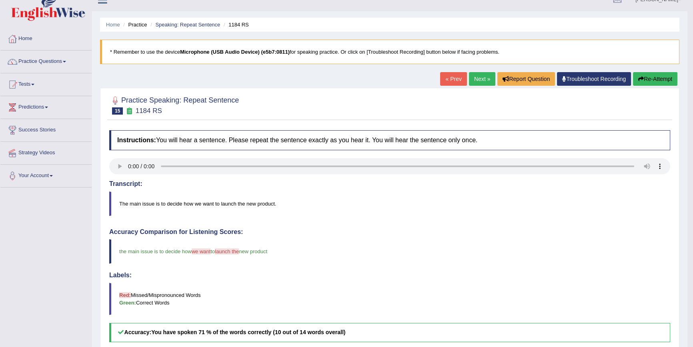
click at [473, 73] on link "Next »" at bounding box center [482, 79] width 26 height 14
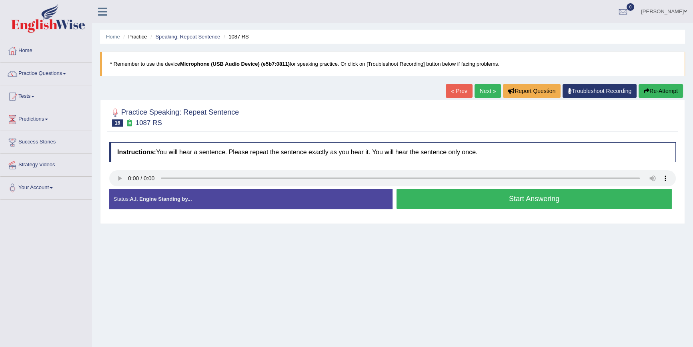
click at [497, 195] on button "Start Answering" at bounding box center [534, 199] width 275 height 20
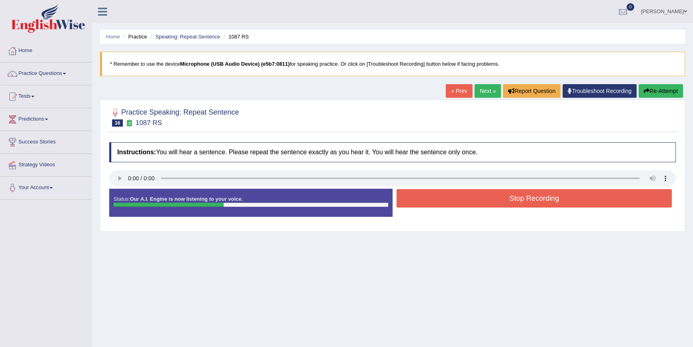
click at [493, 198] on button "Stop Recording" at bounding box center [534, 198] width 275 height 18
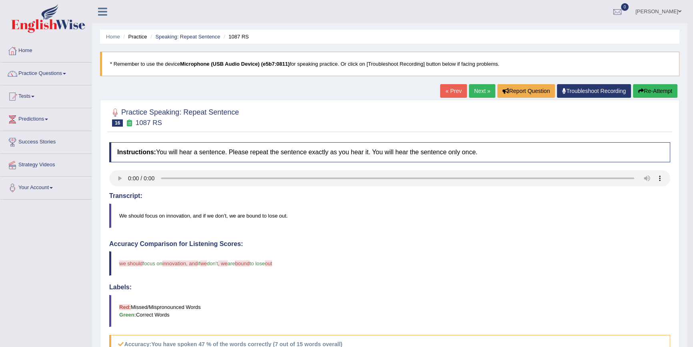
click at [481, 90] on link "Next »" at bounding box center [482, 91] width 26 height 14
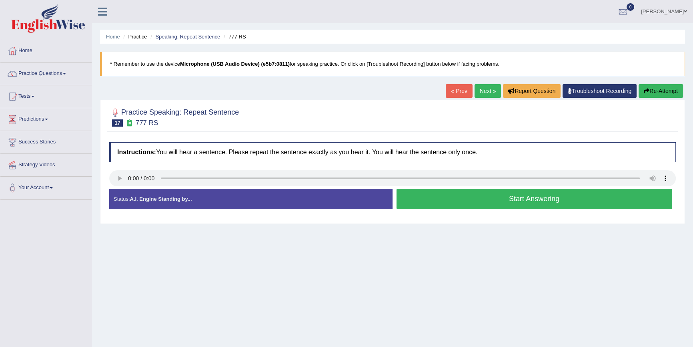
click at [432, 197] on button "Start Answering" at bounding box center [534, 199] width 275 height 20
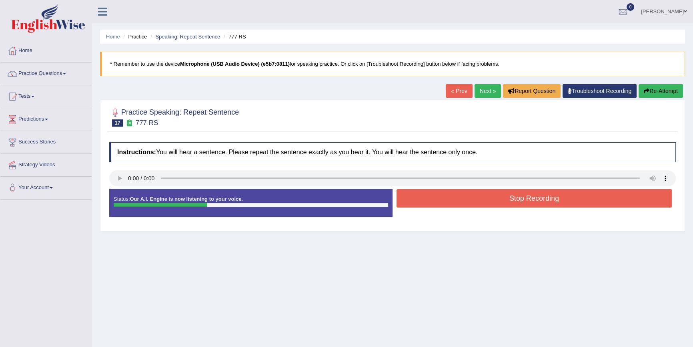
click at [440, 197] on button "Stop Recording" at bounding box center [534, 198] width 275 height 18
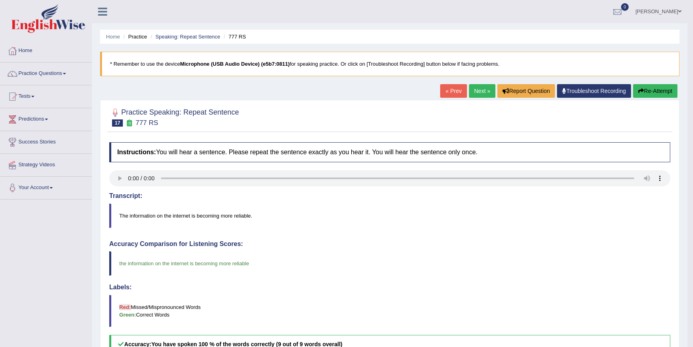
click at [477, 90] on link "Next »" at bounding box center [482, 91] width 26 height 14
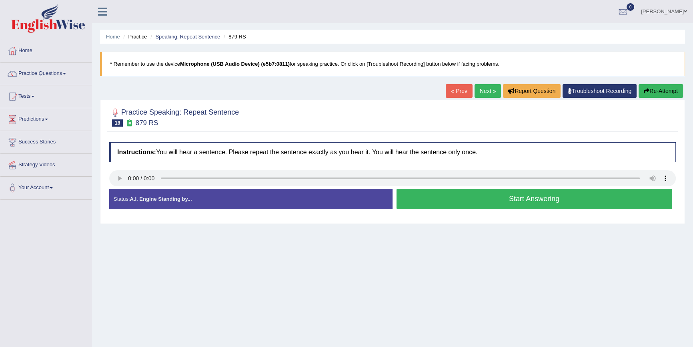
click at [485, 87] on link "Next »" at bounding box center [488, 91] width 26 height 14
click at [424, 190] on button "Start Answering" at bounding box center [534, 199] width 275 height 20
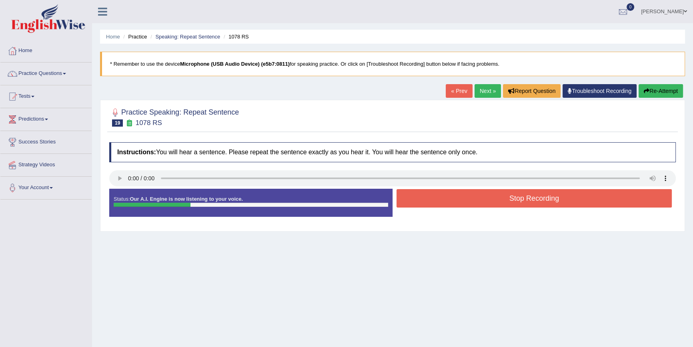
click at [426, 192] on button "Stop Recording" at bounding box center [534, 198] width 275 height 18
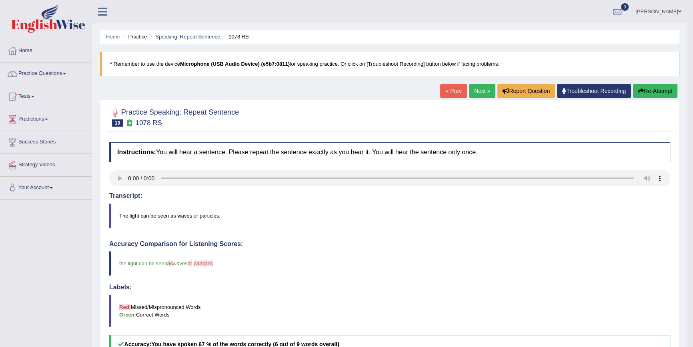
click at [483, 88] on link "Next »" at bounding box center [482, 91] width 26 height 14
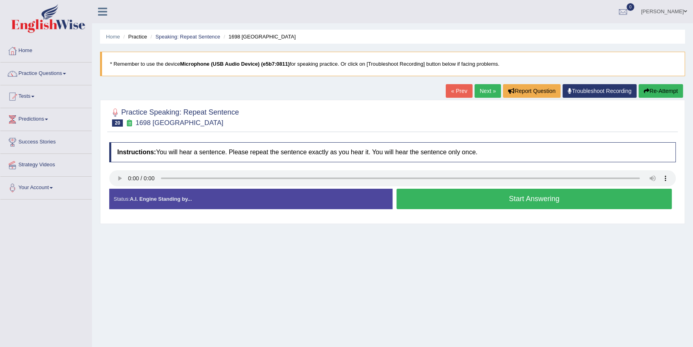
click at [436, 199] on button "Start Answering" at bounding box center [534, 199] width 275 height 20
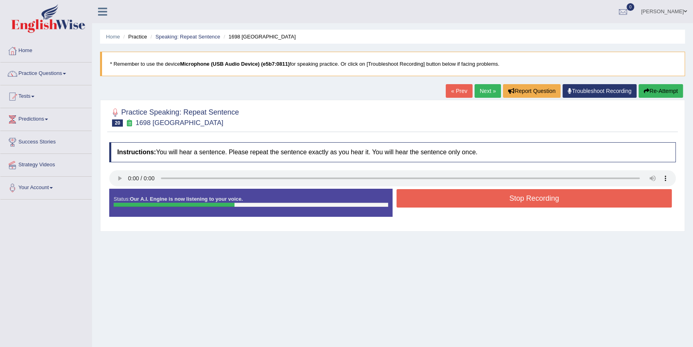
click at [434, 199] on button "Stop Recording" at bounding box center [534, 198] width 275 height 18
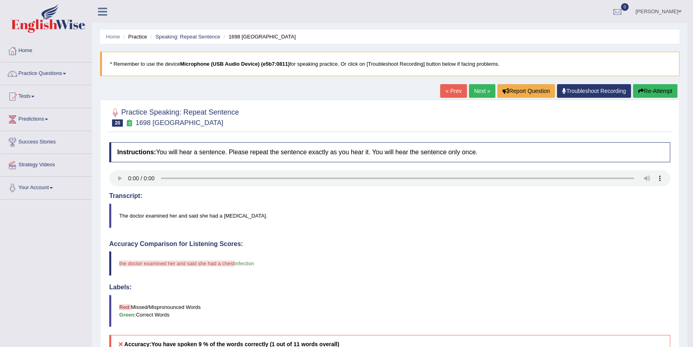
click at [659, 85] on button "Re-Attempt" at bounding box center [655, 91] width 44 height 14
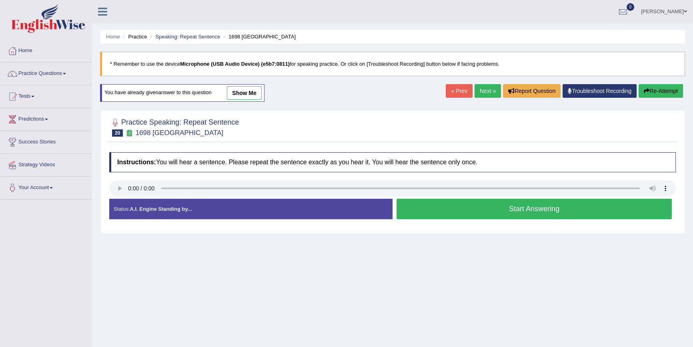
click at [418, 210] on button "Start Answering" at bounding box center [534, 209] width 275 height 20
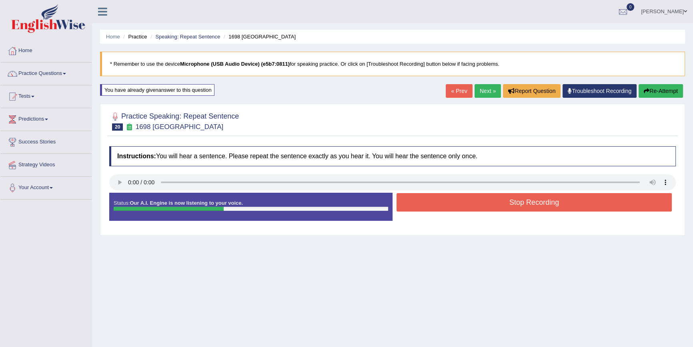
click at [421, 203] on button "Stop Recording" at bounding box center [534, 202] width 275 height 18
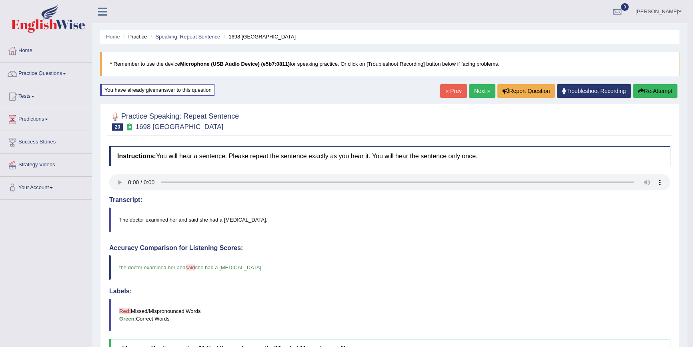
click at [478, 88] on link "Next »" at bounding box center [482, 91] width 26 height 14
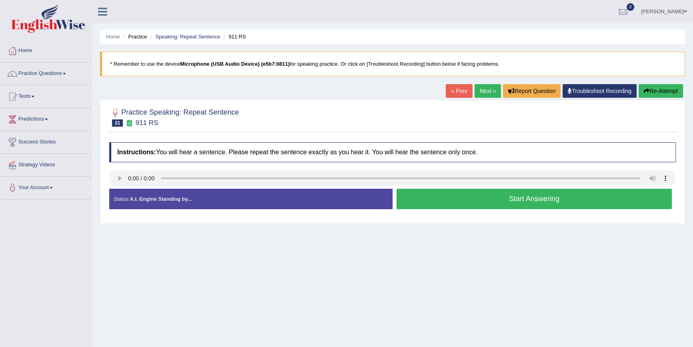
click at [409, 201] on button "Start Answering" at bounding box center [534, 199] width 275 height 20
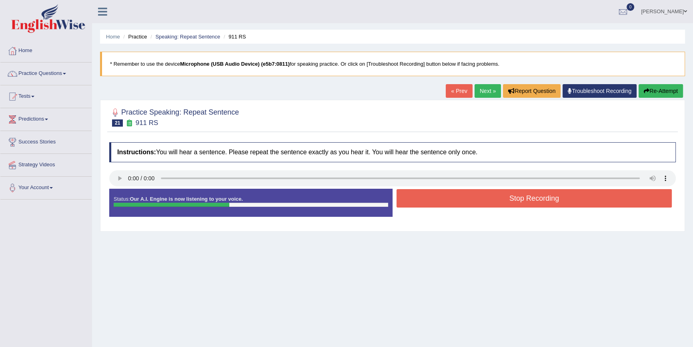
click at [409, 201] on button "Stop Recording" at bounding box center [534, 198] width 275 height 18
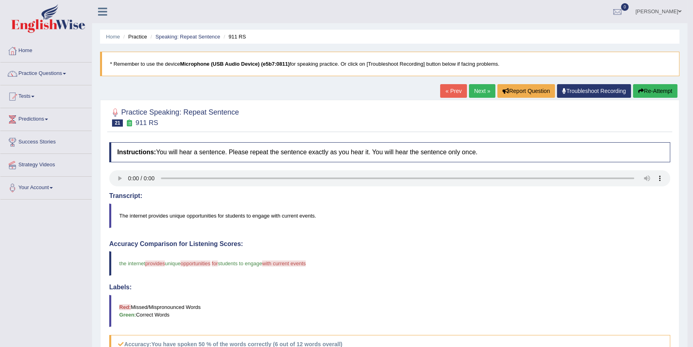
click at [482, 91] on link "Next »" at bounding box center [482, 91] width 26 height 14
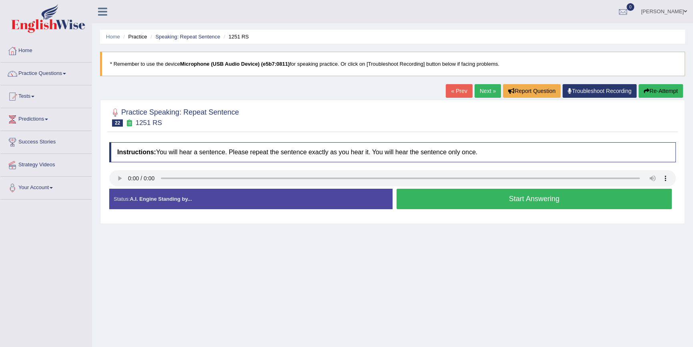
click at [442, 192] on button "Start Answering" at bounding box center [534, 199] width 275 height 20
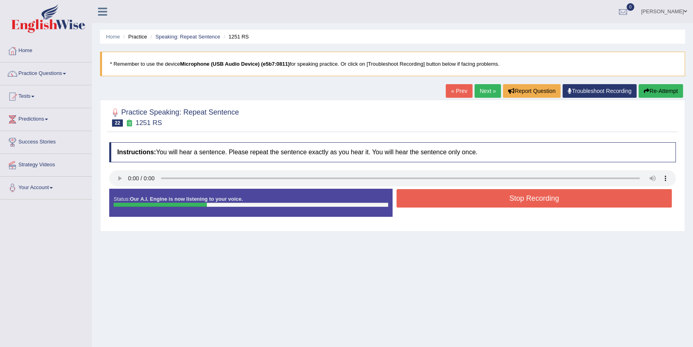
click at [439, 192] on button "Stop Recording" at bounding box center [534, 198] width 275 height 18
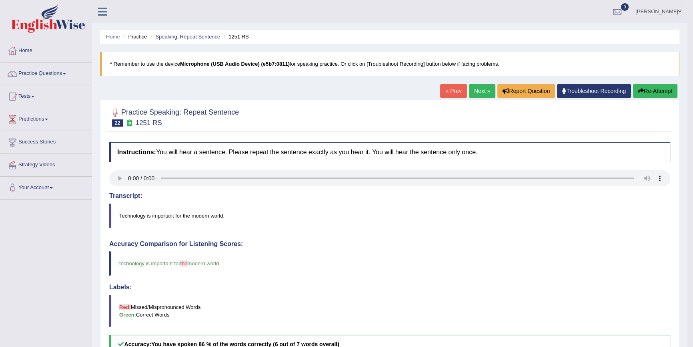
click at [476, 92] on link "Next »" at bounding box center [482, 91] width 26 height 14
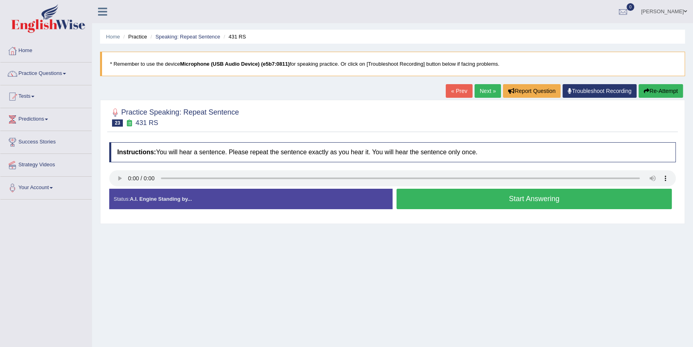
click at [481, 91] on link "Next »" at bounding box center [488, 91] width 26 height 14
click at [494, 86] on link "Next »" at bounding box center [488, 91] width 26 height 14
click at [424, 199] on button "Start Answering" at bounding box center [534, 199] width 275 height 20
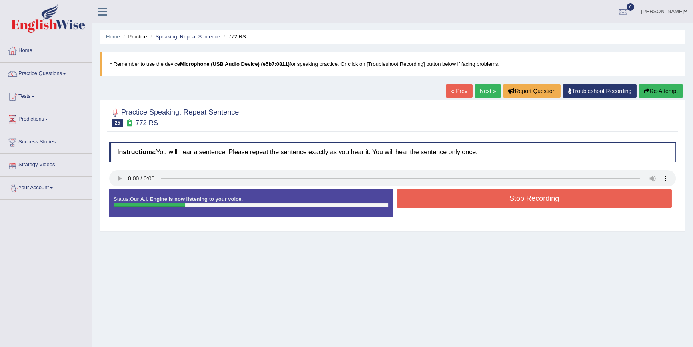
click at [469, 192] on button "Stop Recording" at bounding box center [534, 198] width 275 height 18
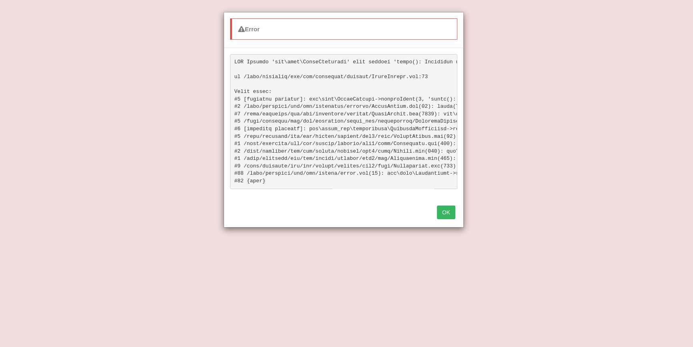
click at [662, 88] on div "Error OK" at bounding box center [346, 173] width 693 height 347
click at [448, 216] on button "OK" at bounding box center [446, 212] width 18 height 14
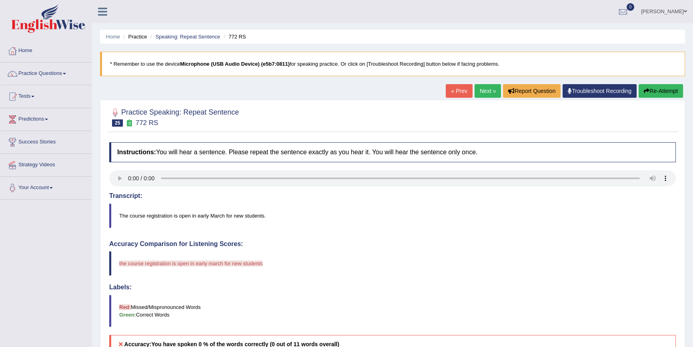
click at [648, 86] on button "Re-Attempt" at bounding box center [661, 91] width 44 height 14
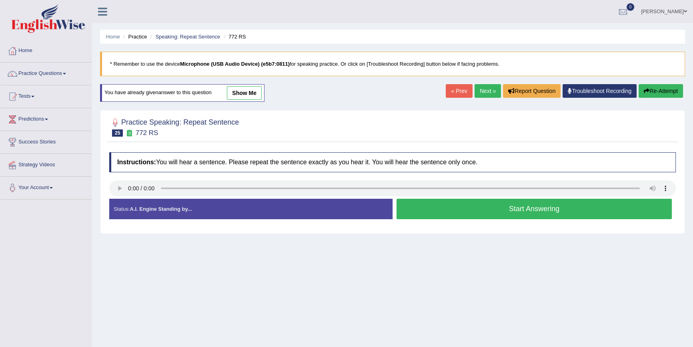
click at [519, 205] on button "Start Answering" at bounding box center [534, 209] width 275 height 20
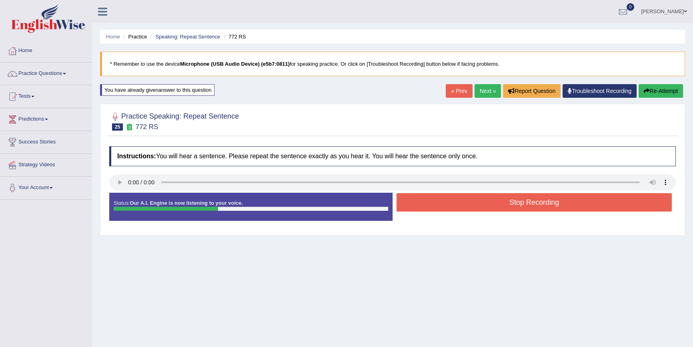
click at [519, 205] on button "Stop Recording" at bounding box center [534, 202] width 275 height 18
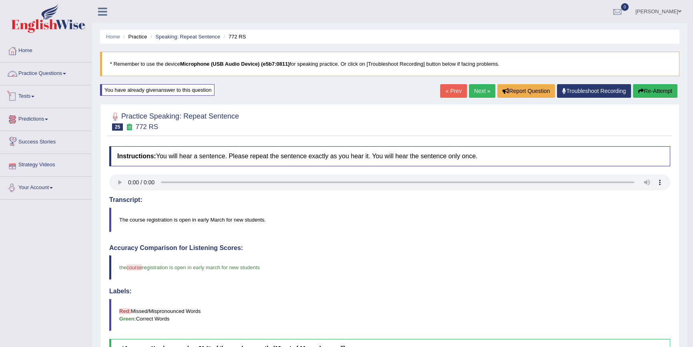
click at [63, 75] on link "Practice Questions" at bounding box center [45, 72] width 91 height 20
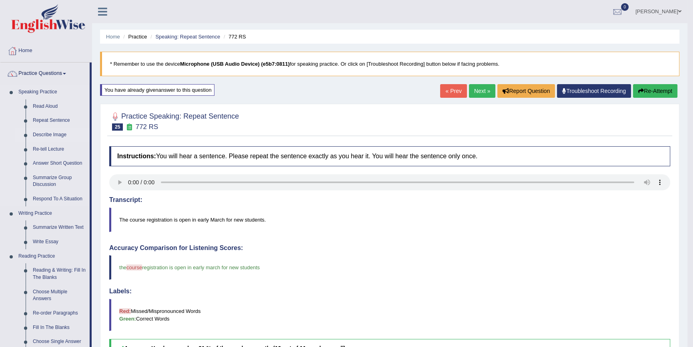
click at [50, 135] on link "Describe Image" at bounding box center [59, 135] width 60 height 14
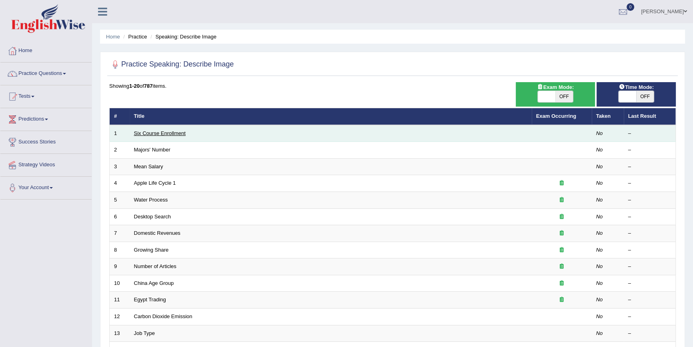
click at [180, 132] on link "Six Course Enrollment" at bounding box center [160, 133] width 52 height 6
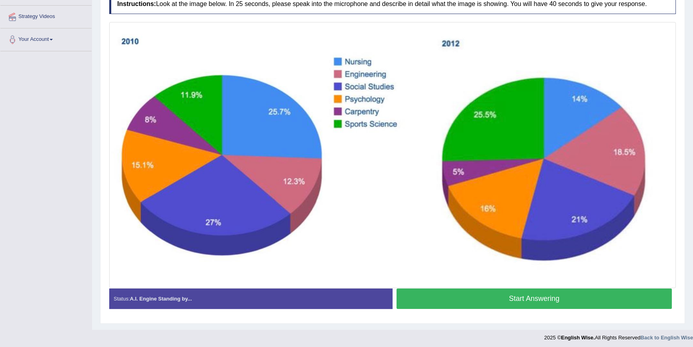
scroll to position [151, 0]
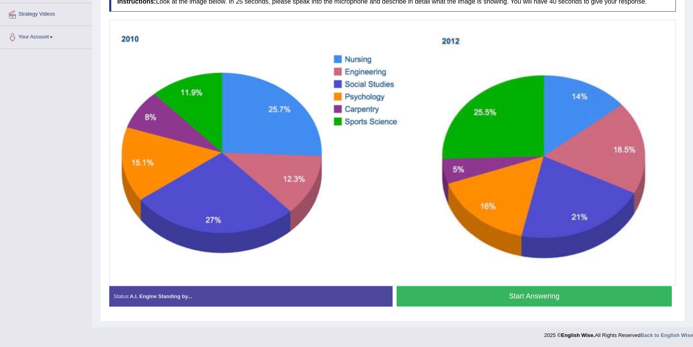
click at [514, 298] on button "Start Answering" at bounding box center [534, 296] width 275 height 20
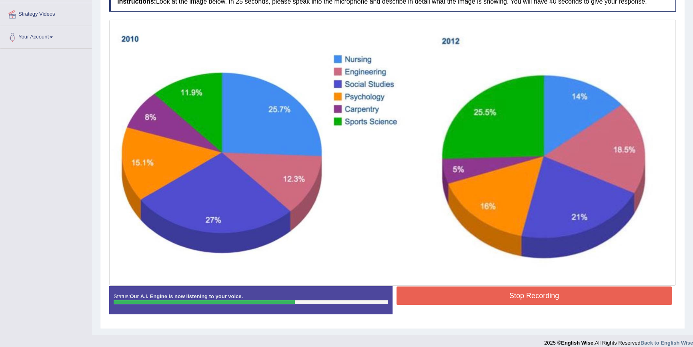
click at [487, 294] on button "Stop Recording" at bounding box center [534, 295] width 275 height 18
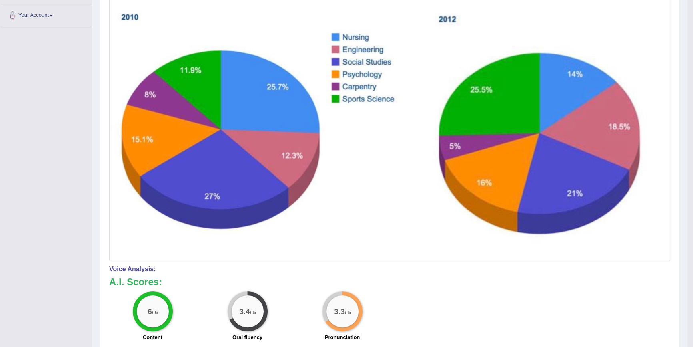
scroll to position [0, 0]
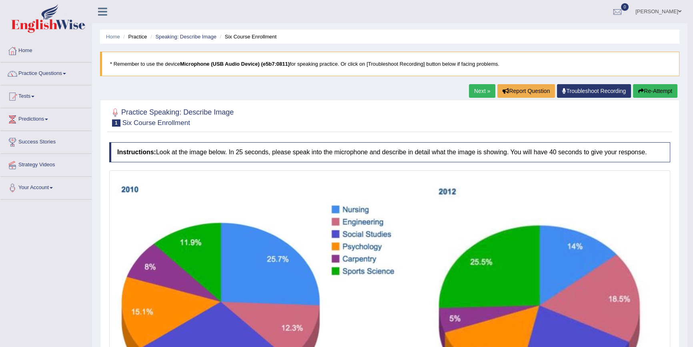
click at [472, 86] on link "Next »" at bounding box center [482, 91] width 26 height 14
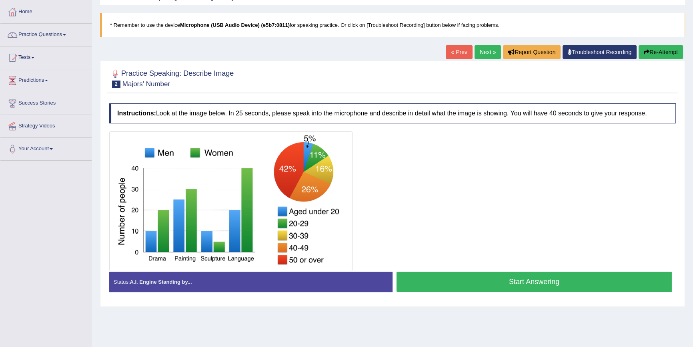
scroll to position [72, 0]
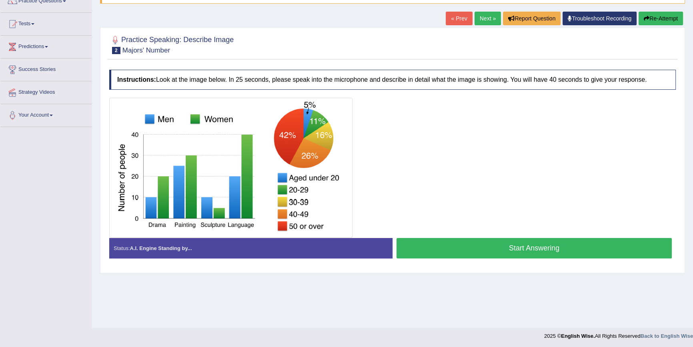
click at [536, 248] on button "Start Answering" at bounding box center [534, 248] width 275 height 20
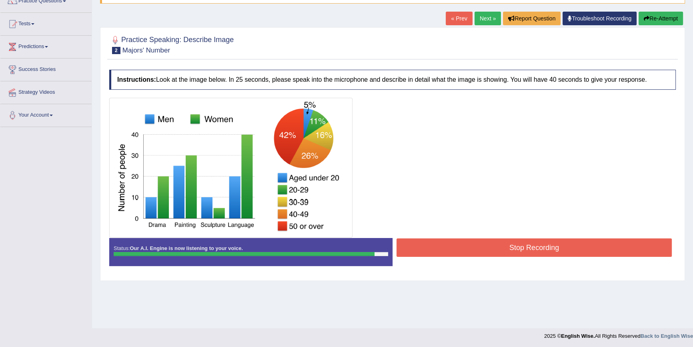
click at [512, 249] on button "Stop Recording" at bounding box center [534, 247] width 275 height 18
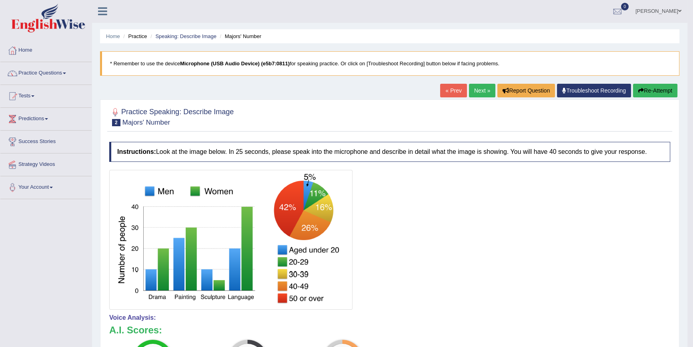
scroll to position [0, 0]
click at [476, 90] on link "Next »" at bounding box center [482, 91] width 26 height 14
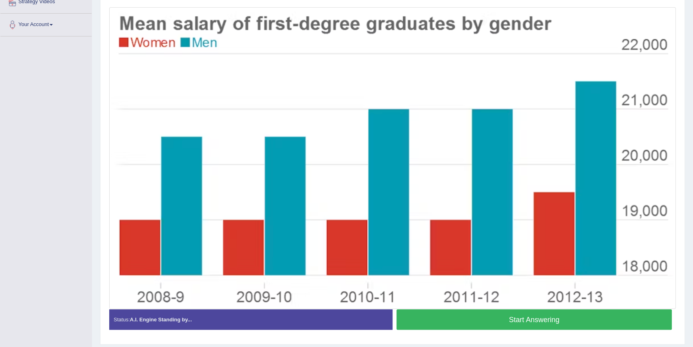
scroll to position [150, 0]
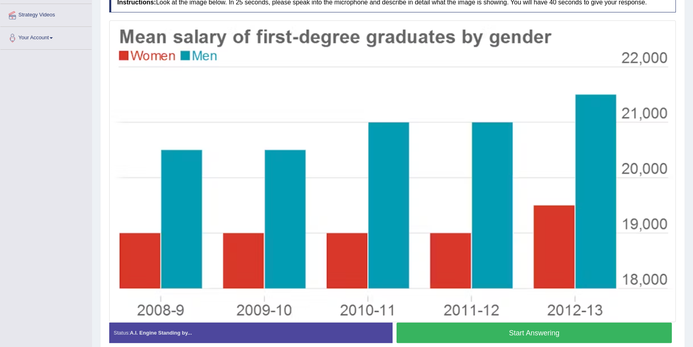
click at [488, 333] on button "Start Answering" at bounding box center [534, 332] width 275 height 20
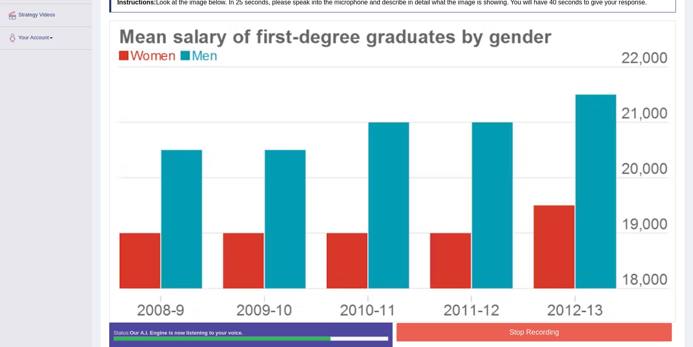
drag, startPoint x: 489, startPoint y: 320, endPoint x: 488, endPoint y: 326, distance: 6.0
click at [488, 324] on div "Instructions: Look at the image below. In 25 seconds, please speak into the mic…" at bounding box center [392, 174] width 571 height 372
click at [488, 326] on button "Stop Recording" at bounding box center [534, 332] width 275 height 18
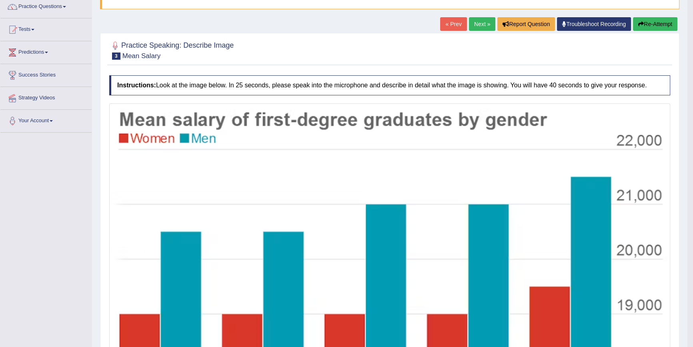
scroll to position [0, 0]
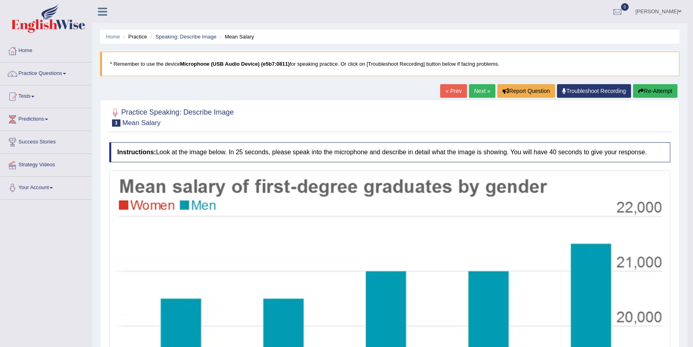
click at [479, 88] on link "Next »" at bounding box center [482, 91] width 26 height 14
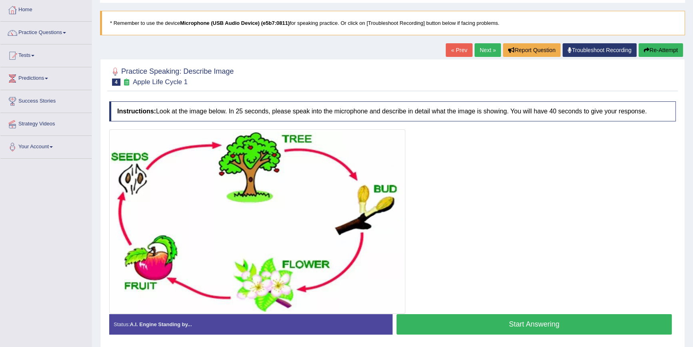
scroll to position [73, 0]
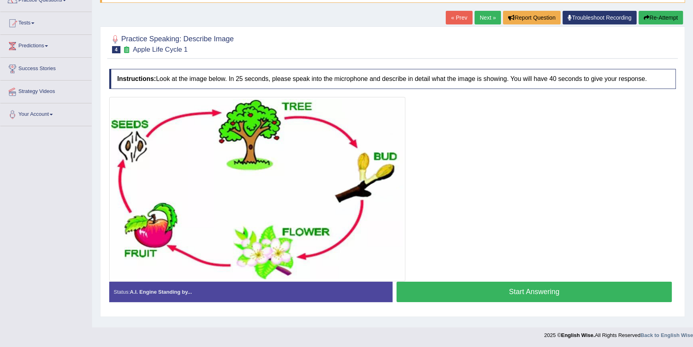
click at [552, 289] on button "Start Answering" at bounding box center [534, 291] width 275 height 20
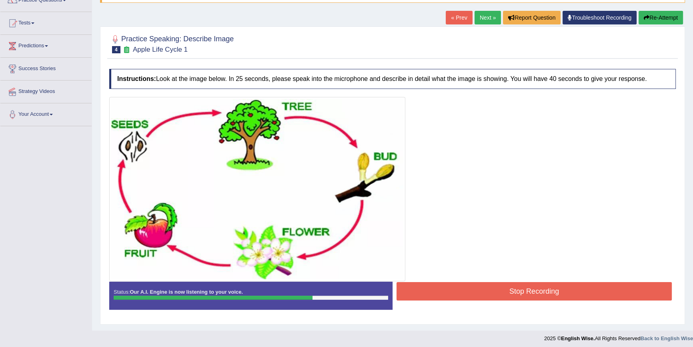
click at [542, 291] on button "Stop Recording" at bounding box center [534, 291] width 275 height 18
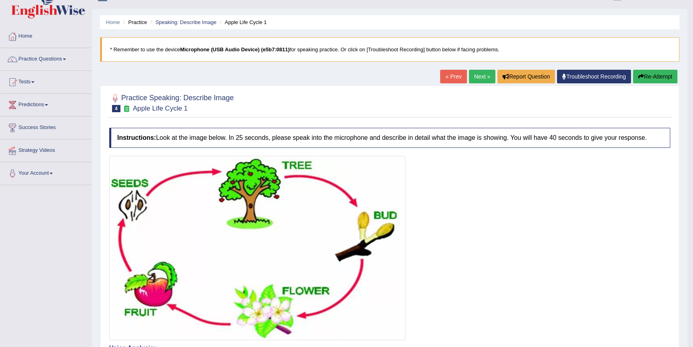
scroll to position [0, 0]
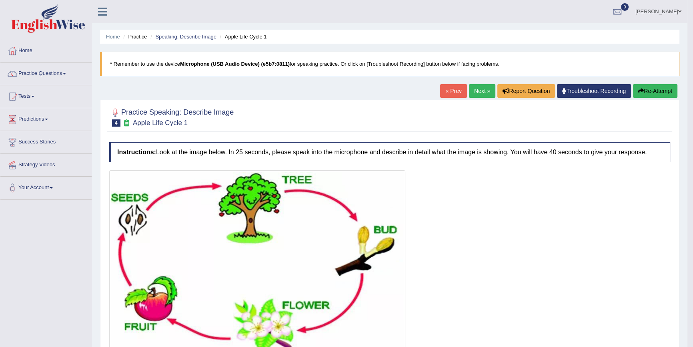
click at [480, 88] on link "Next »" at bounding box center [482, 91] width 26 height 14
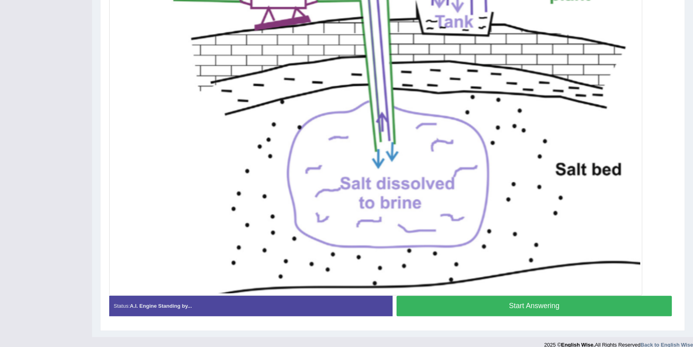
scroll to position [246, 0]
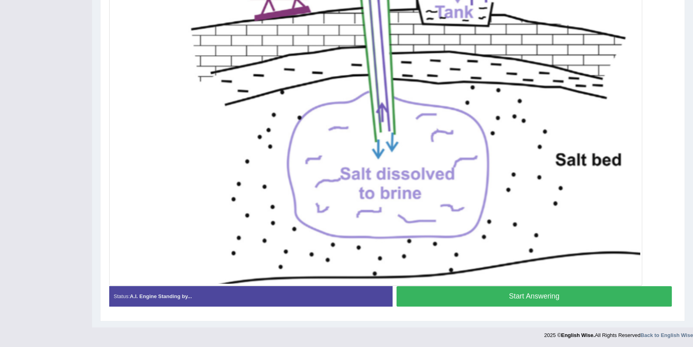
click at [551, 299] on button "Start Answering" at bounding box center [534, 296] width 275 height 20
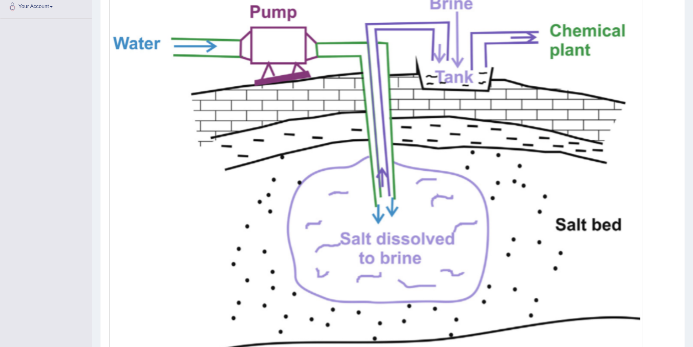
scroll to position [253, 0]
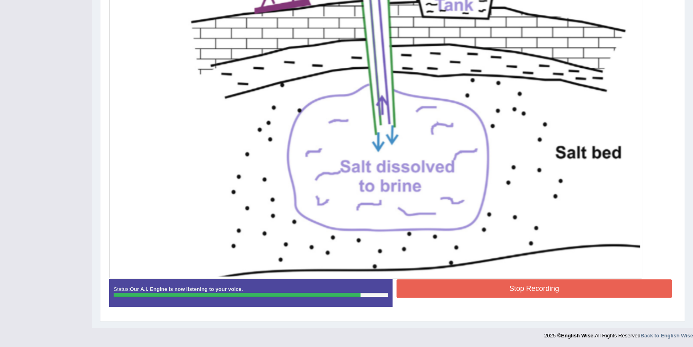
click at [466, 292] on button "Stop Recording" at bounding box center [534, 288] width 275 height 18
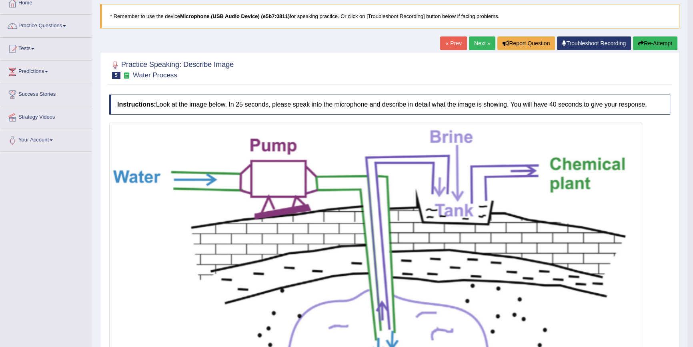
scroll to position [46, 0]
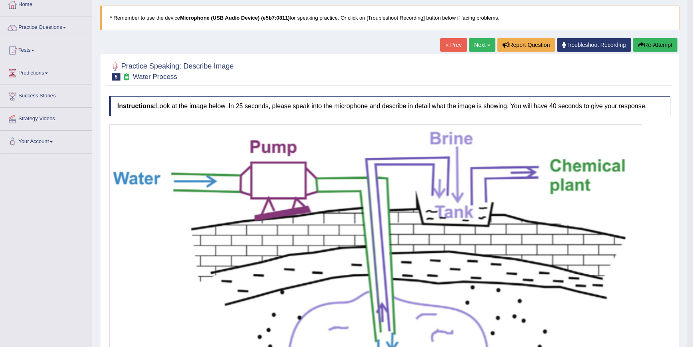
click at [480, 44] on link "Next »" at bounding box center [482, 45] width 26 height 14
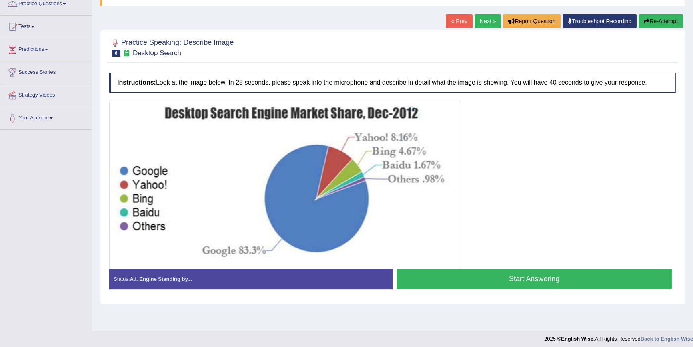
scroll to position [73, 0]
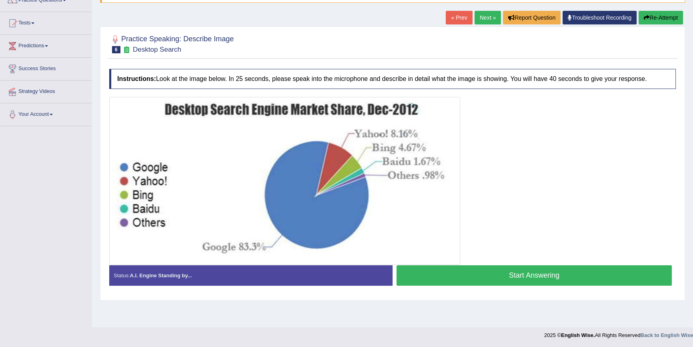
click at [568, 274] on button "Start Answering" at bounding box center [534, 275] width 275 height 20
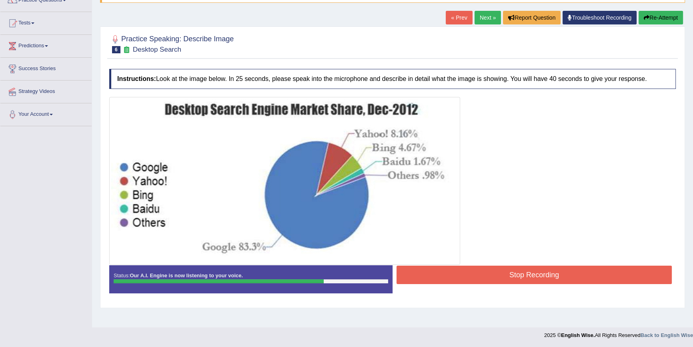
click at [529, 275] on button "Stop Recording" at bounding box center [534, 274] width 275 height 18
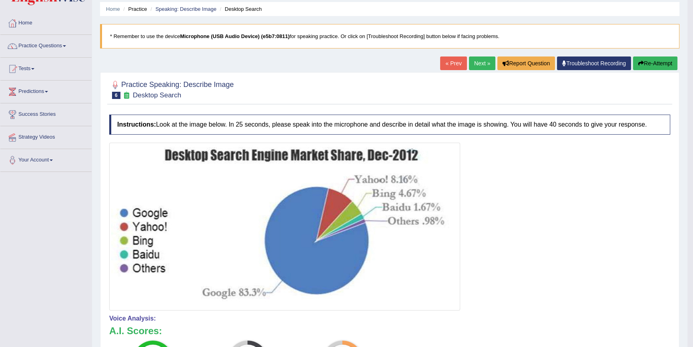
scroll to position [0, 0]
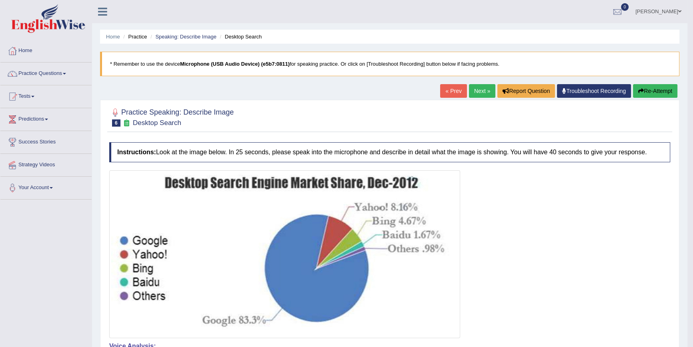
click at [479, 89] on link "Next »" at bounding box center [482, 91] width 26 height 14
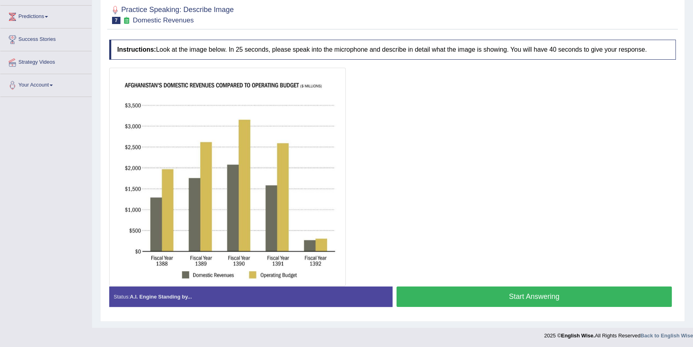
scroll to position [103, 0]
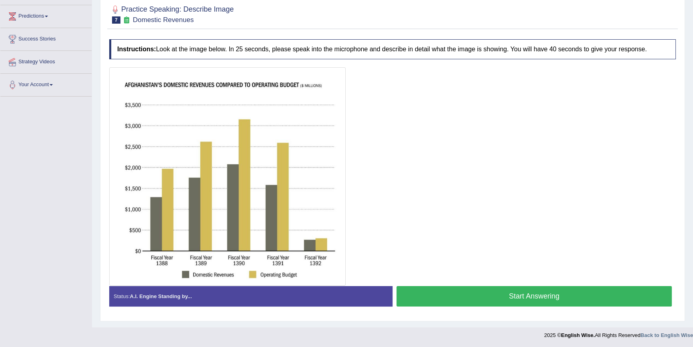
click at [528, 296] on button "Start Answering" at bounding box center [534, 296] width 275 height 20
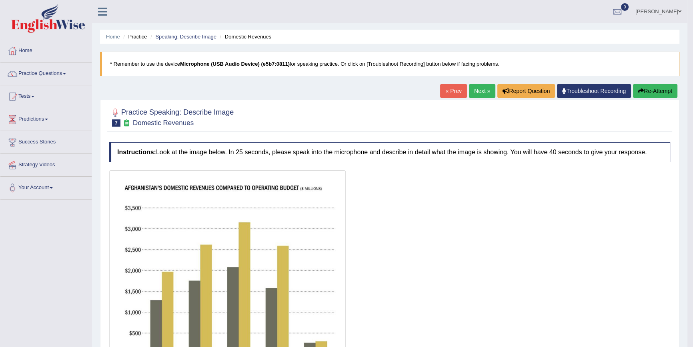
scroll to position [0, 0]
click at [481, 94] on link "Next »" at bounding box center [482, 91] width 26 height 14
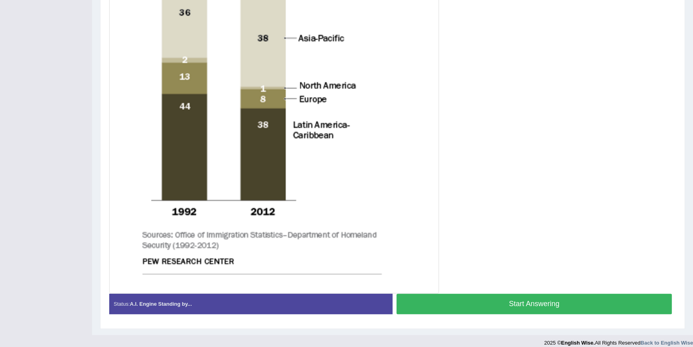
scroll to position [311, 0]
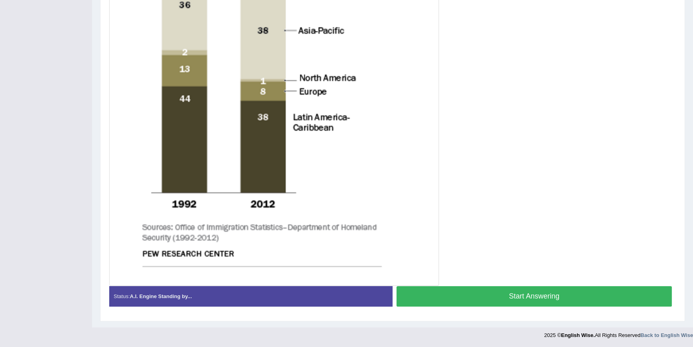
click at [508, 295] on button "Start Answering" at bounding box center [534, 296] width 275 height 20
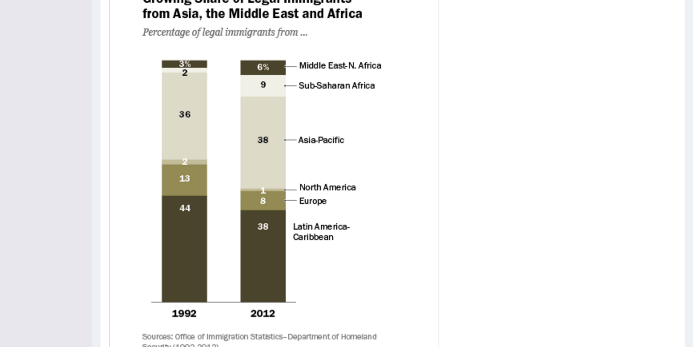
scroll to position [319, 0]
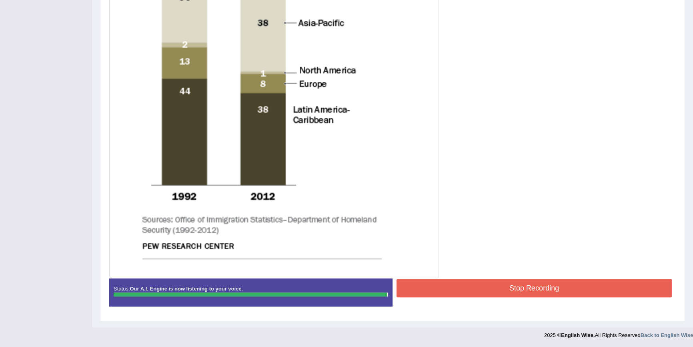
click at [494, 285] on button "Stop Recording" at bounding box center [534, 288] width 275 height 18
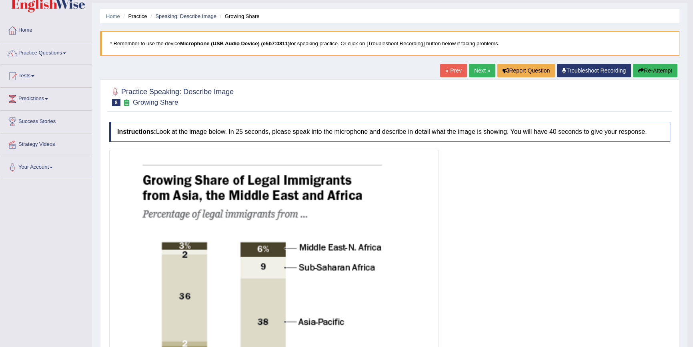
scroll to position [0, 0]
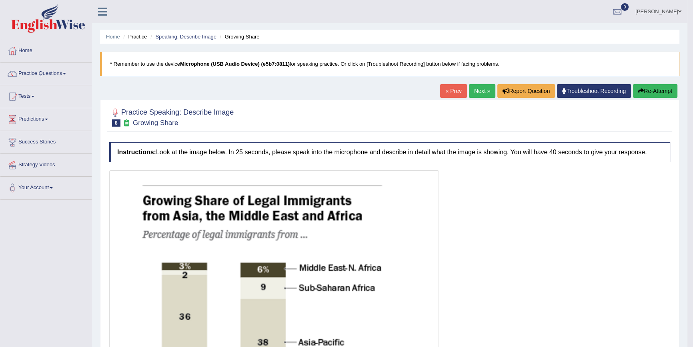
click at [479, 90] on link "Next »" at bounding box center [482, 91] width 26 height 14
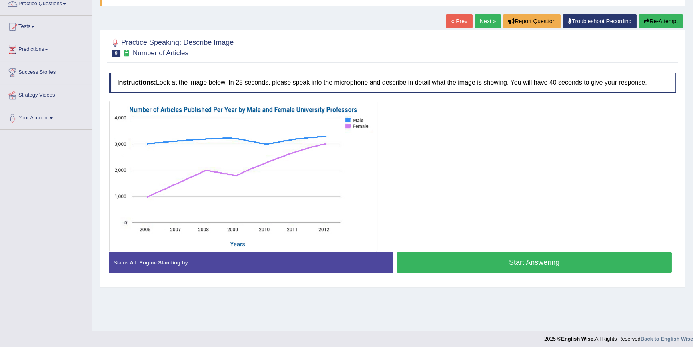
scroll to position [73, 0]
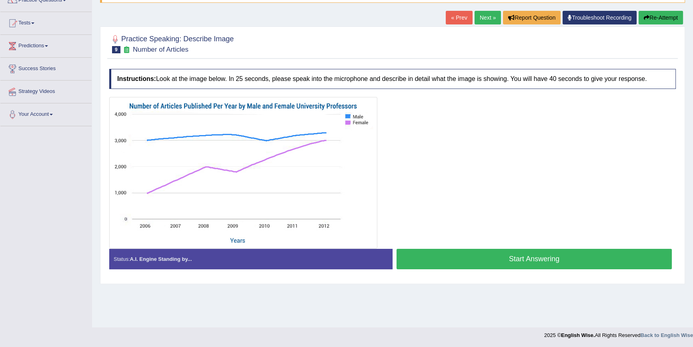
click at [480, 257] on button "Start Answering" at bounding box center [534, 259] width 275 height 20
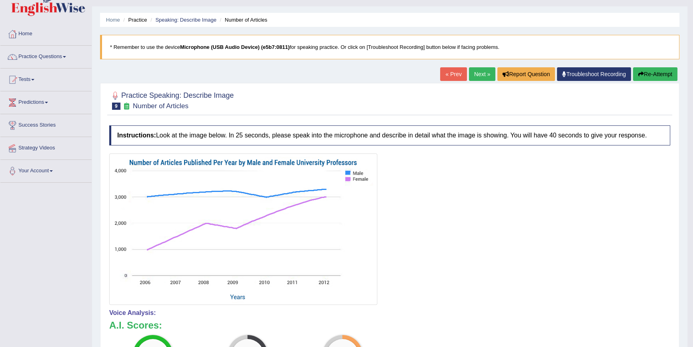
scroll to position [0, 0]
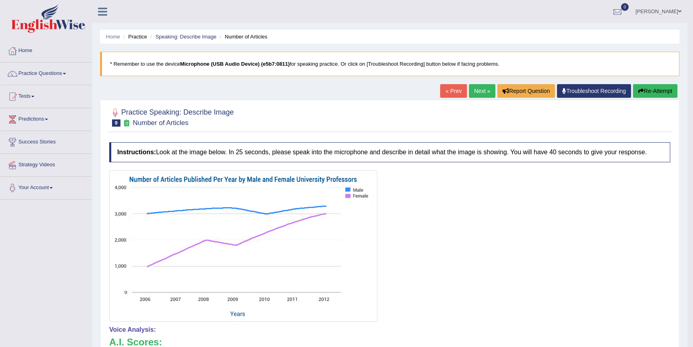
click at [482, 90] on link "Next »" at bounding box center [482, 91] width 26 height 14
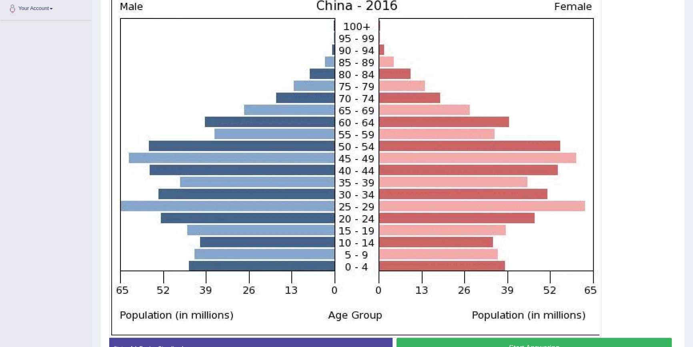
scroll to position [231, 0]
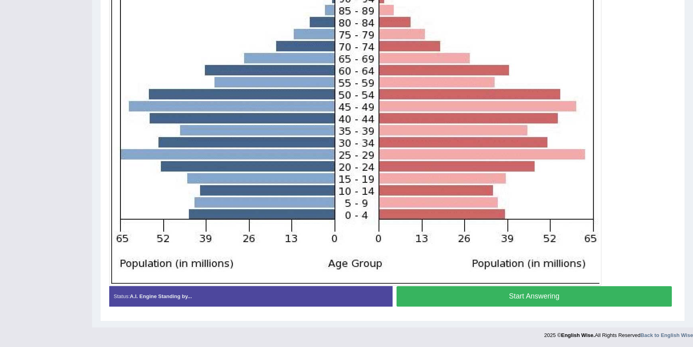
click at [448, 294] on button "Start Answering" at bounding box center [534, 296] width 275 height 20
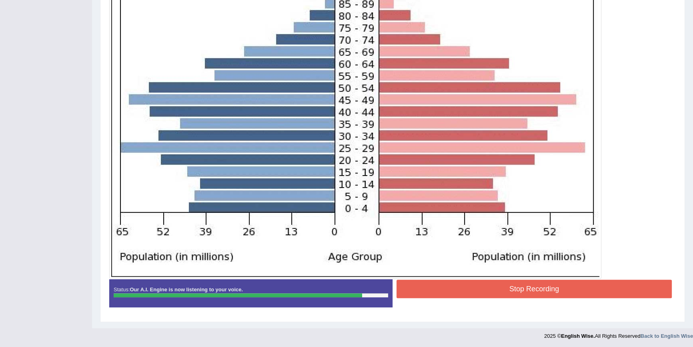
scroll to position [238, 0]
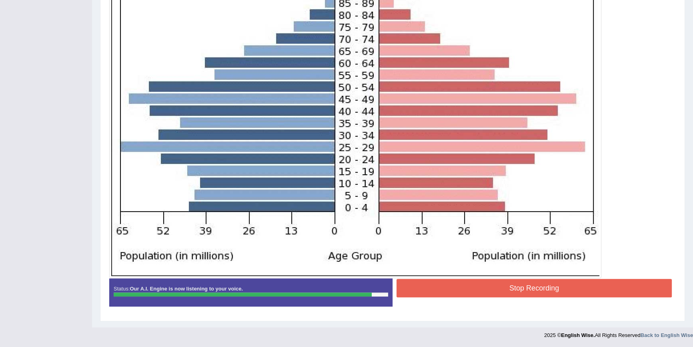
click at [555, 289] on button "Stop Recording" at bounding box center [534, 288] width 275 height 18
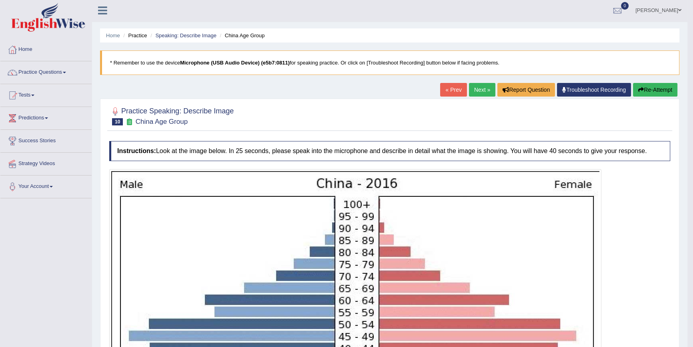
scroll to position [0, 0]
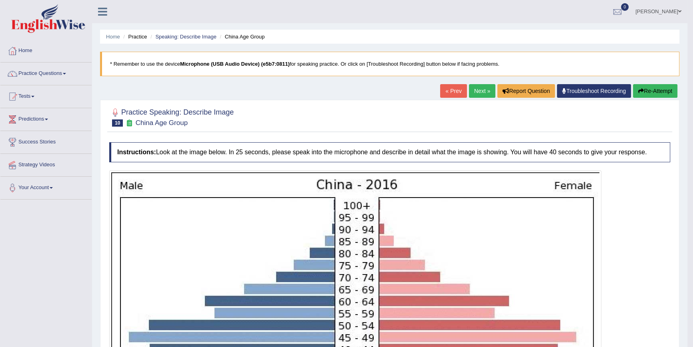
click at [479, 88] on link "Next »" at bounding box center [482, 91] width 26 height 14
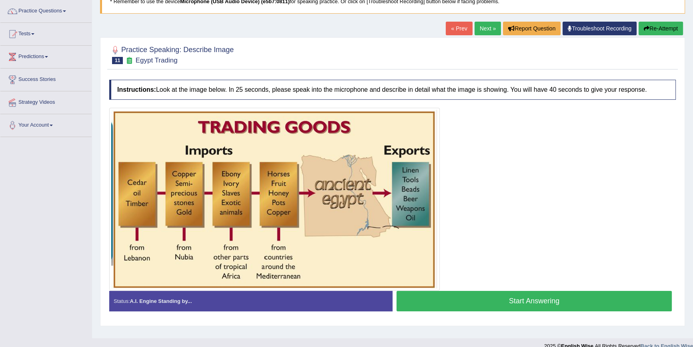
scroll to position [73, 0]
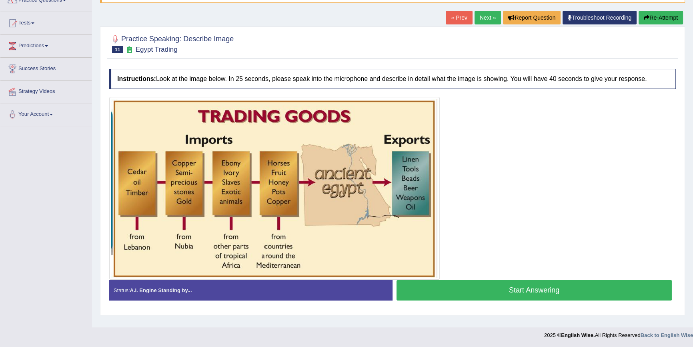
click at [482, 287] on button "Start Answering" at bounding box center [534, 290] width 275 height 20
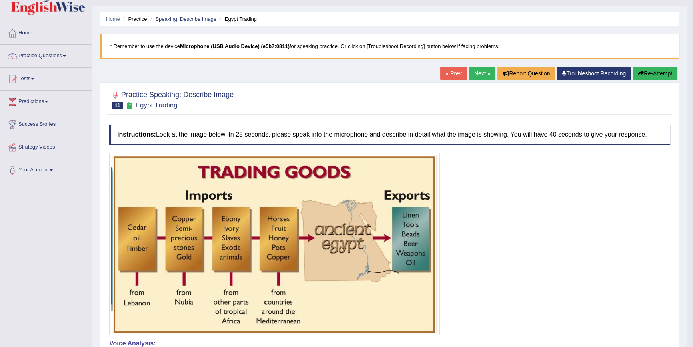
scroll to position [0, 0]
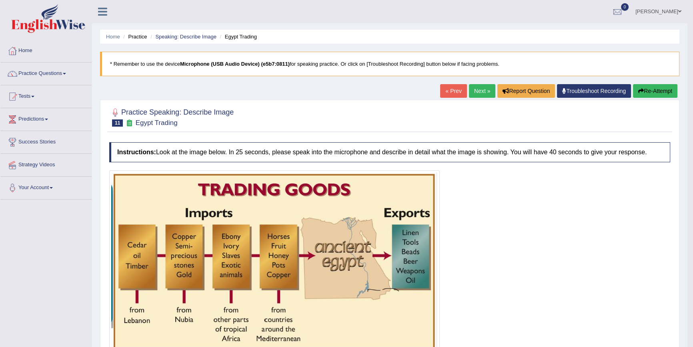
click at [477, 88] on link "Next »" at bounding box center [482, 91] width 26 height 14
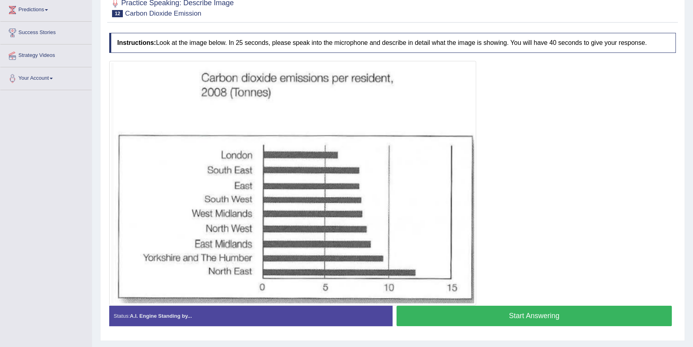
scroll to position [92, 0]
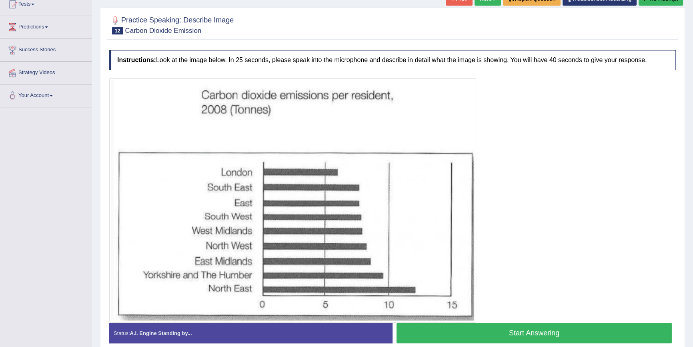
click at [468, 325] on button "Start Answering" at bounding box center [534, 333] width 275 height 20
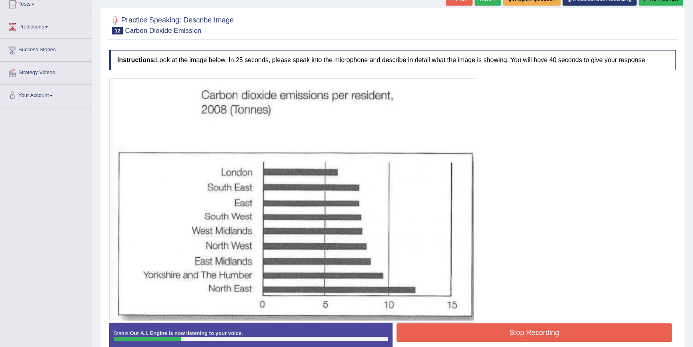
scroll to position [129, 0]
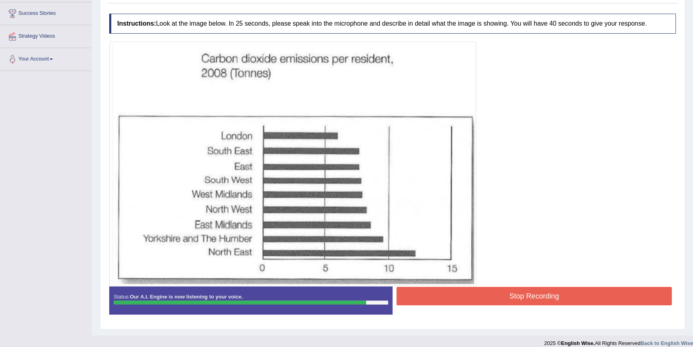
click at [448, 294] on button "Stop Recording" at bounding box center [534, 296] width 275 height 18
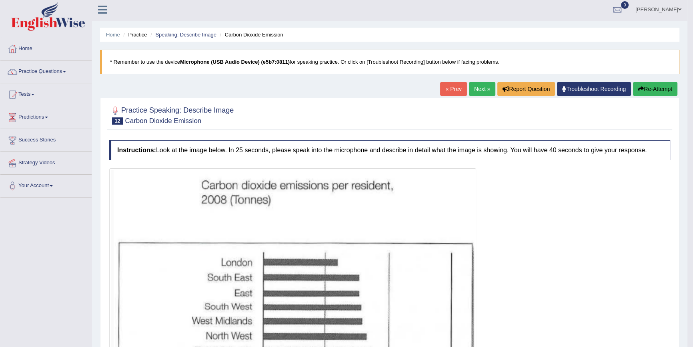
scroll to position [0, 0]
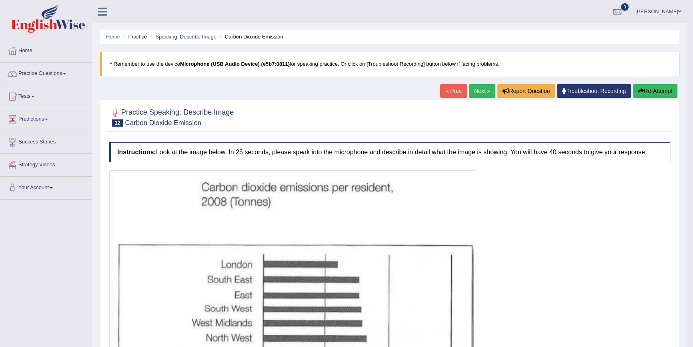
click at [489, 89] on link "Next »" at bounding box center [482, 91] width 26 height 14
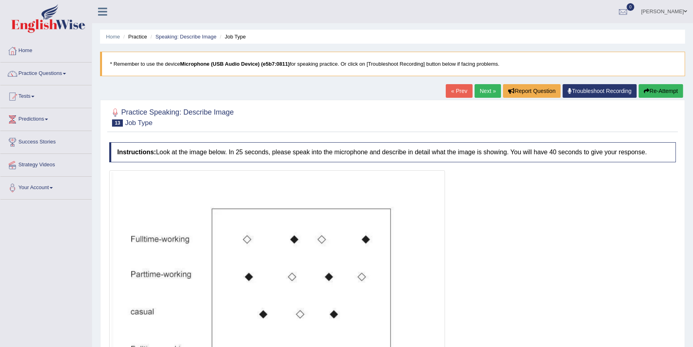
click at [482, 84] on link "Next »" at bounding box center [488, 91] width 26 height 14
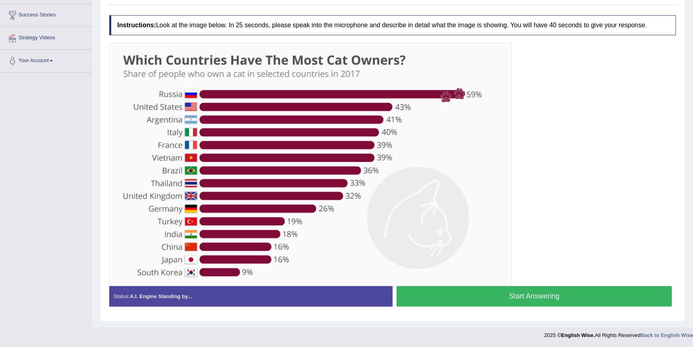
click at [444, 295] on button "Start Answering" at bounding box center [534, 296] width 275 height 20
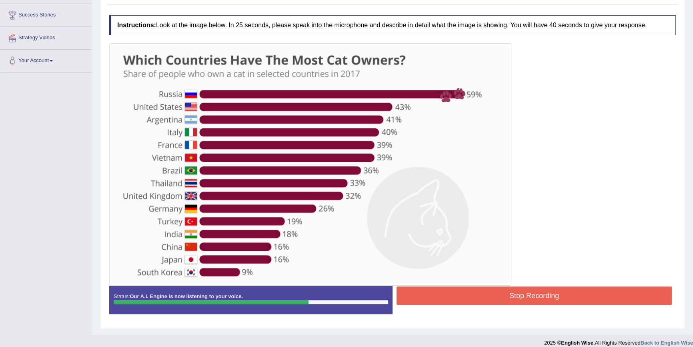
click at [436, 295] on button "Stop Recording" at bounding box center [534, 295] width 275 height 18
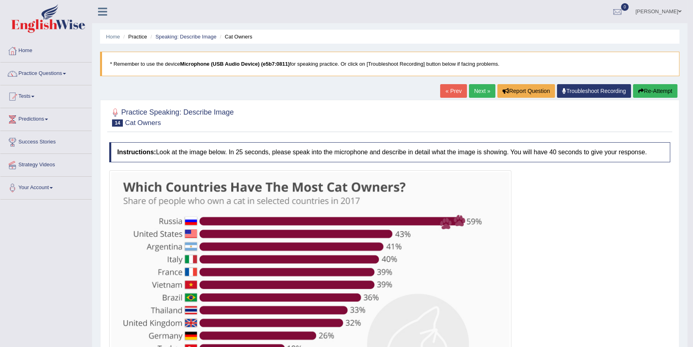
click at [478, 88] on link "Next »" at bounding box center [482, 91] width 26 height 14
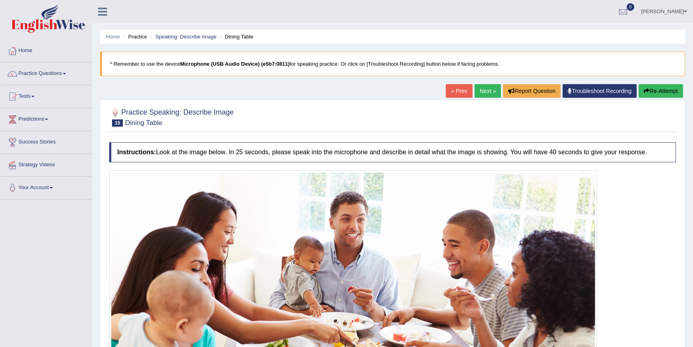
click at [480, 88] on link "Next »" at bounding box center [488, 91] width 26 height 14
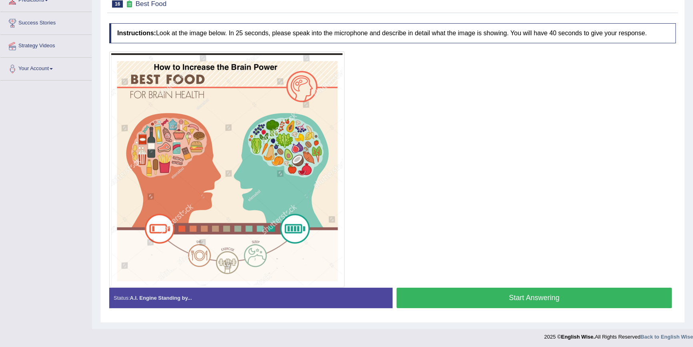
scroll to position [120, 0]
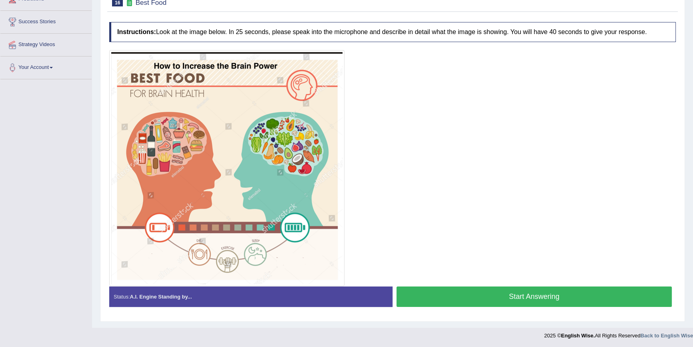
click at [482, 297] on button "Start Answering" at bounding box center [534, 296] width 275 height 20
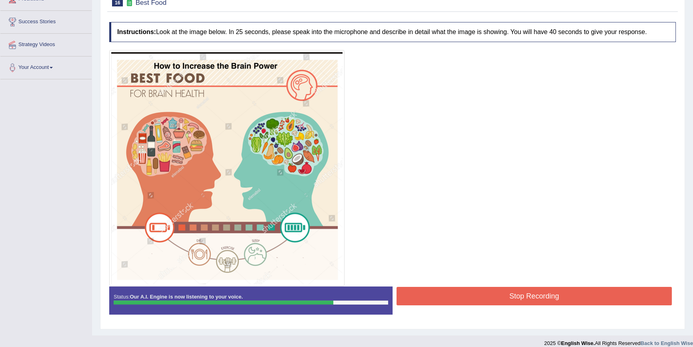
click at [430, 291] on button "Stop Recording" at bounding box center [534, 296] width 275 height 18
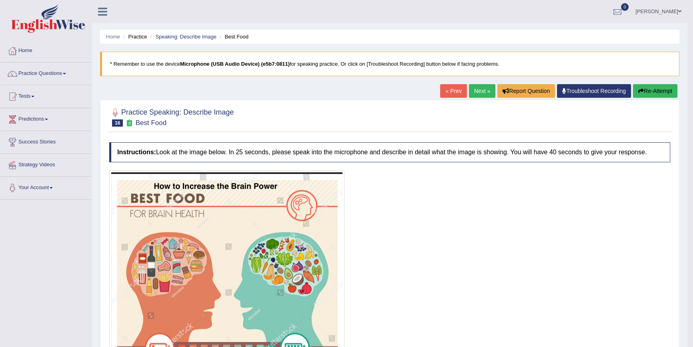
scroll to position [0, 0]
click at [482, 91] on link "Next »" at bounding box center [482, 91] width 26 height 14
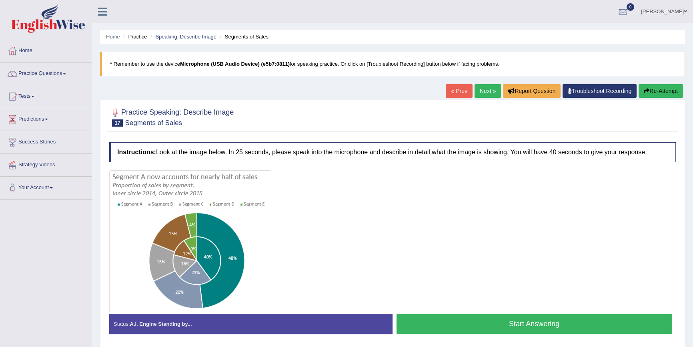
click at [420, 328] on button "Start Answering" at bounding box center [534, 323] width 275 height 20
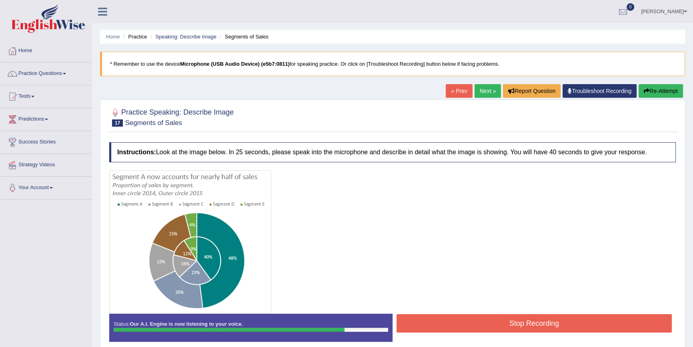
click at [428, 322] on button "Stop Recording" at bounding box center [534, 323] width 275 height 18
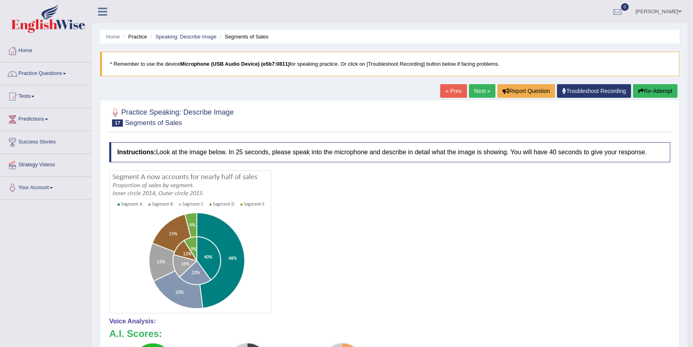
click at [482, 92] on link "Next »" at bounding box center [482, 91] width 26 height 14
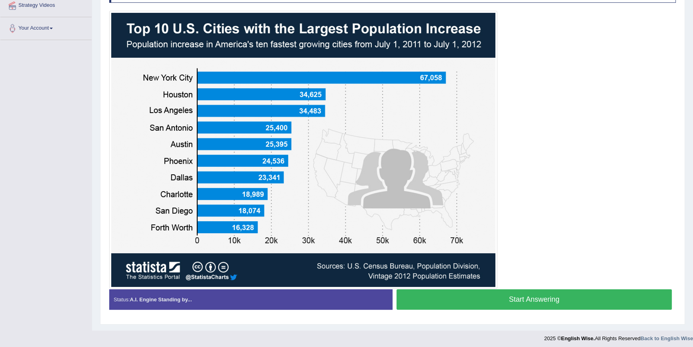
scroll to position [163, 0]
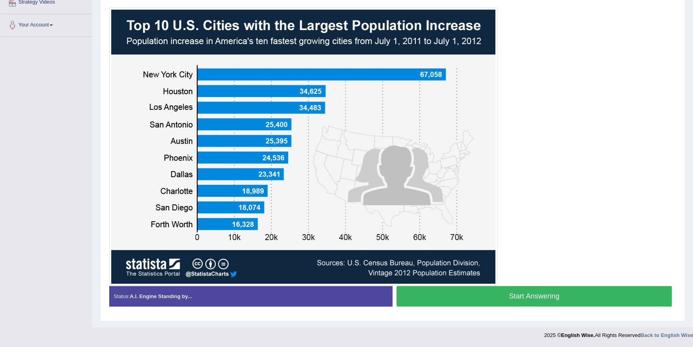
click at [506, 294] on button "Start Answering" at bounding box center [534, 296] width 275 height 20
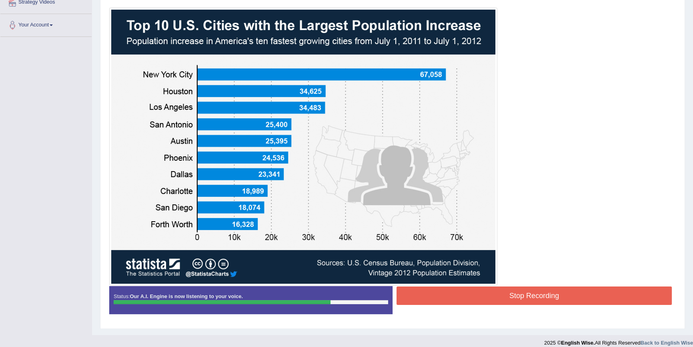
click at [503, 292] on button "Stop Recording" at bounding box center [534, 295] width 275 height 18
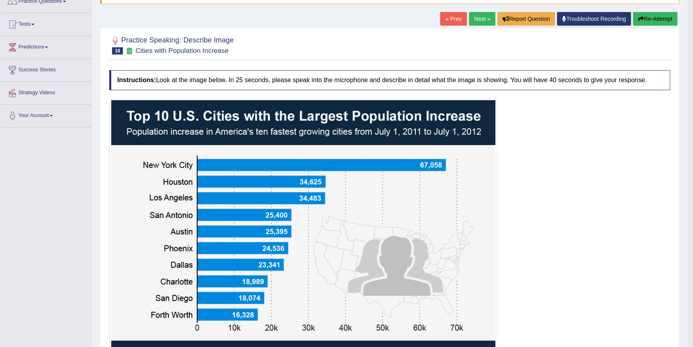
scroll to position [0, 0]
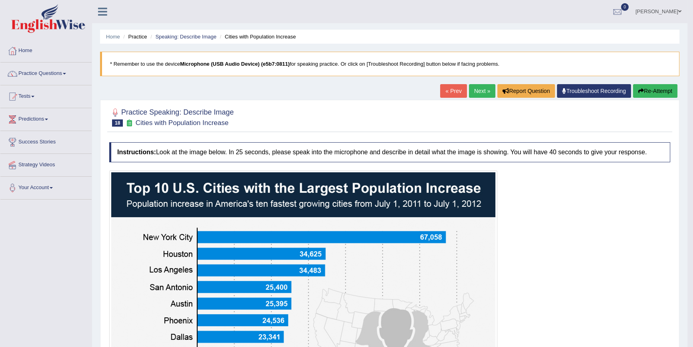
click at [472, 93] on link "Next »" at bounding box center [482, 91] width 26 height 14
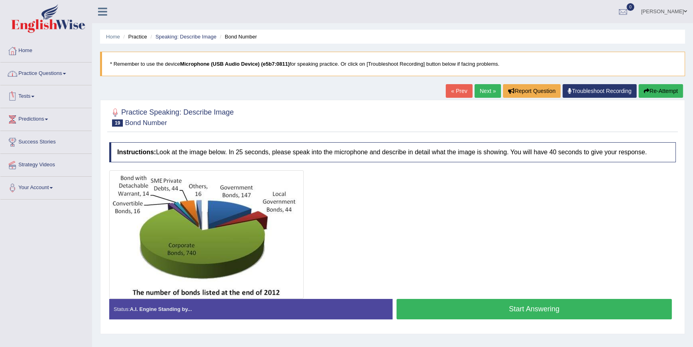
click at [66, 73] on span at bounding box center [64, 74] width 3 height 2
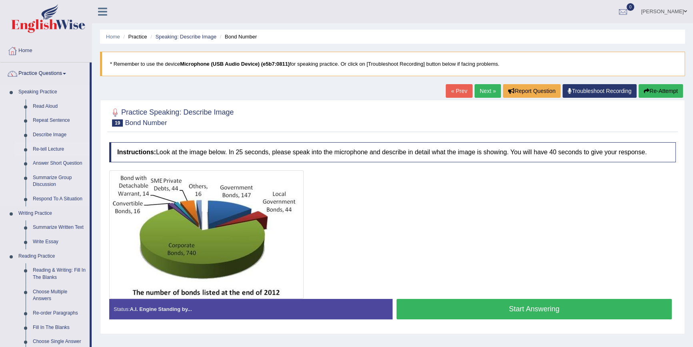
click at [58, 149] on link "Re-tell Lecture" at bounding box center [59, 149] width 60 height 14
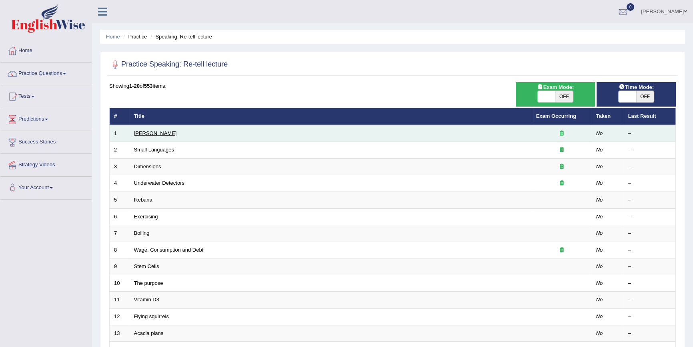
click at [156, 132] on link "[PERSON_NAME]" at bounding box center [155, 133] width 43 height 6
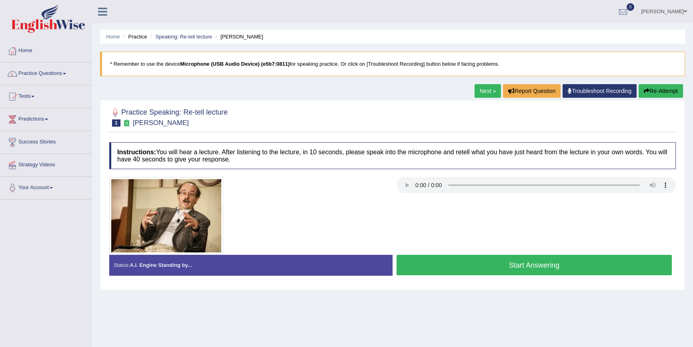
click at [560, 264] on button "Start Answering" at bounding box center [534, 265] width 275 height 20
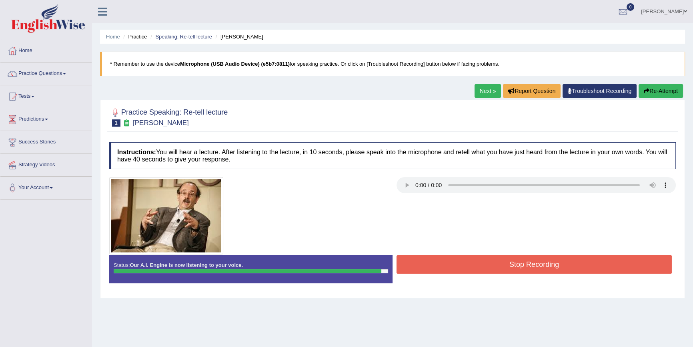
click at [560, 264] on button "Stop Recording" at bounding box center [534, 264] width 275 height 18
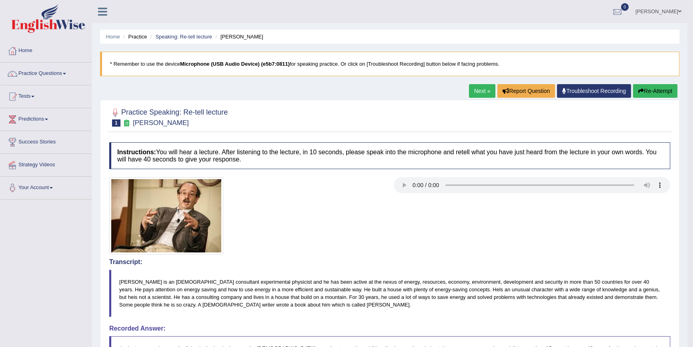
click at [479, 90] on link "Next »" at bounding box center [482, 91] width 26 height 14
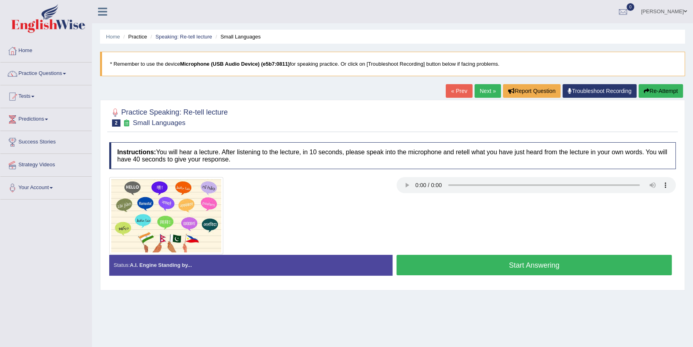
click at [426, 266] on button "Start Answering" at bounding box center [534, 265] width 275 height 20
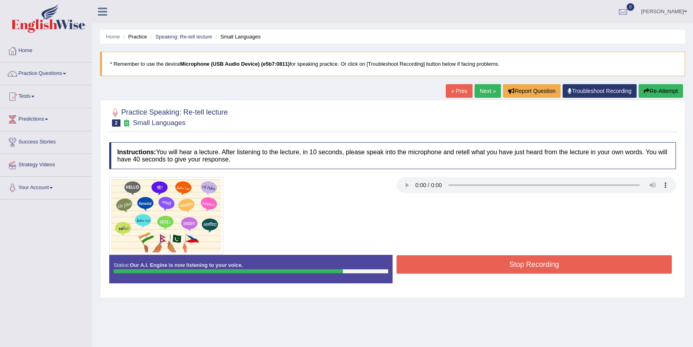
click at [446, 257] on button "Stop Recording" at bounding box center [534, 264] width 275 height 18
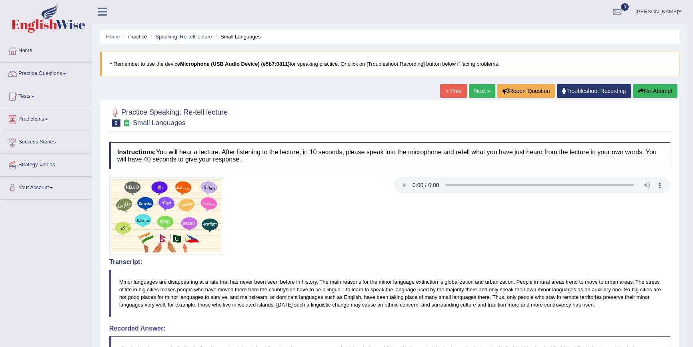
click at [477, 92] on link "Next »" at bounding box center [482, 91] width 26 height 14
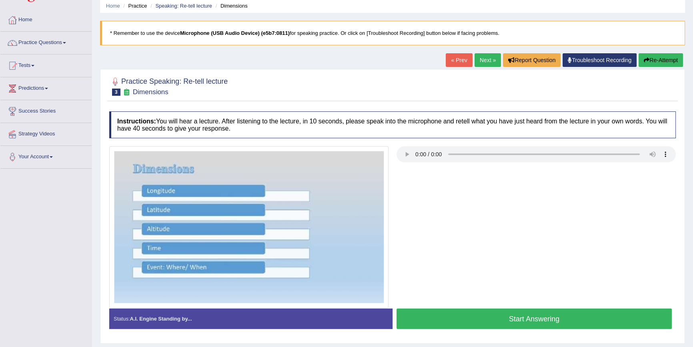
scroll to position [73, 0]
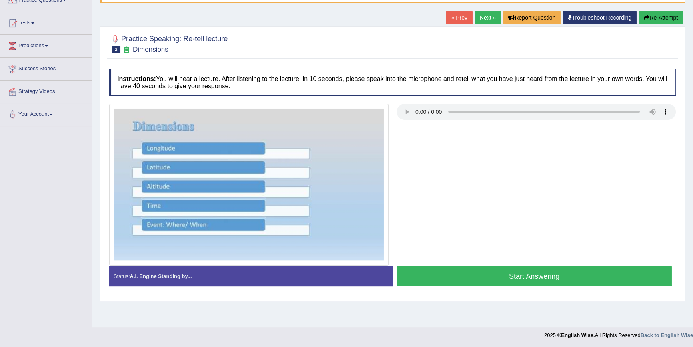
click at [458, 277] on button "Start Answering" at bounding box center [534, 276] width 275 height 20
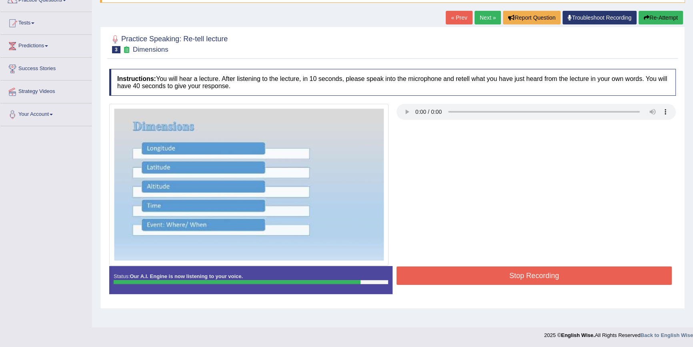
click at [486, 268] on button "Stop Recording" at bounding box center [534, 275] width 275 height 18
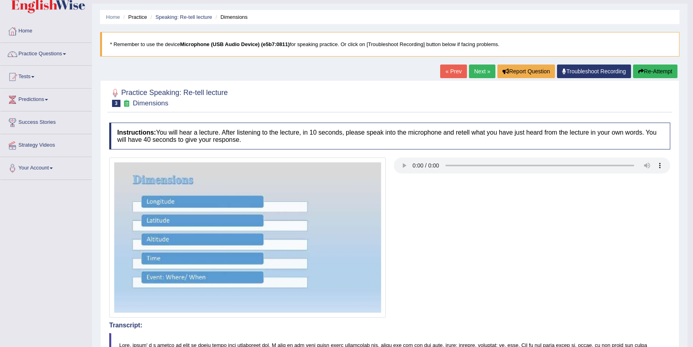
scroll to position [12, 0]
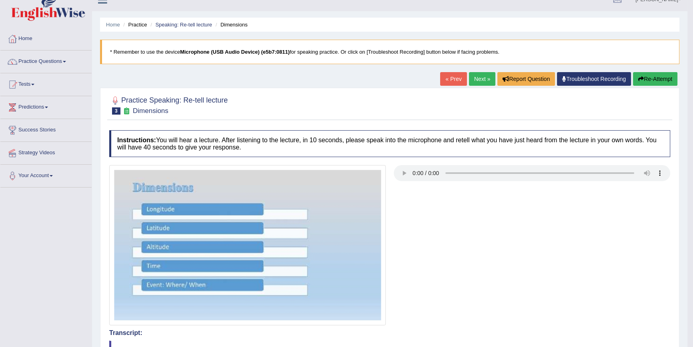
click at [480, 76] on link "Next »" at bounding box center [482, 79] width 26 height 14
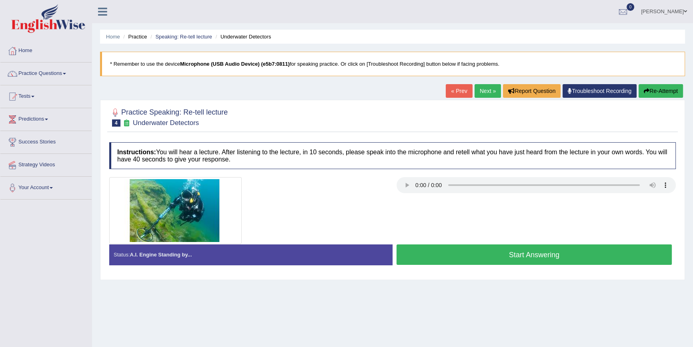
click at [499, 257] on button "Start Answering" at bounding box center [534, 254] width 275 height 20
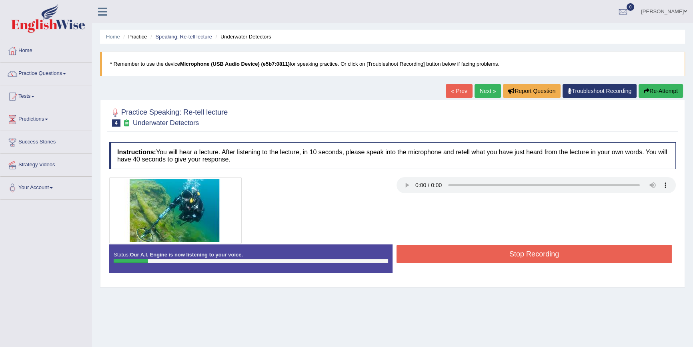
click at [559, 253] on button "Stop Recording" at bounding box center [534, 254] width 275 height 18
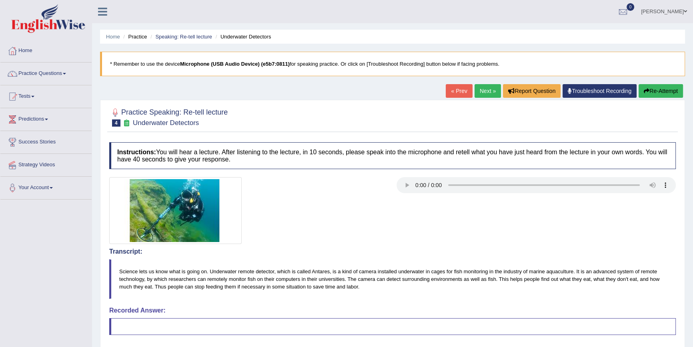
click at [667, 90] on button "Re-Attempt" at bounding box center [661, 91] width 44 height 14
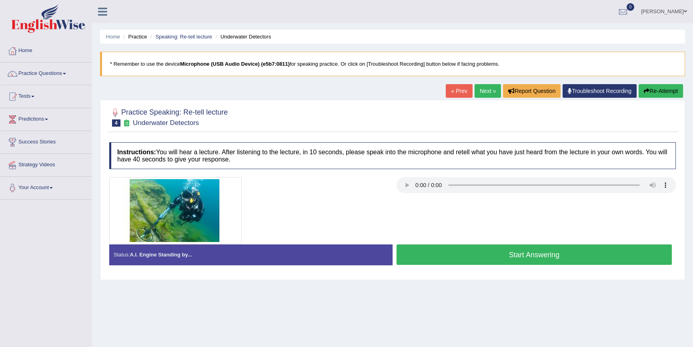
click at [552, 256] on button "Start Answering" at bounding box center [534, 254] width 275 height 20
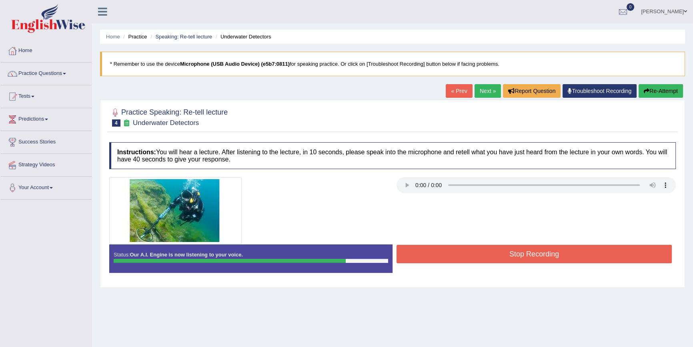
click at [555, 256] on button "Stop Recording" at bounding box center [534, 254] width 275 height 18
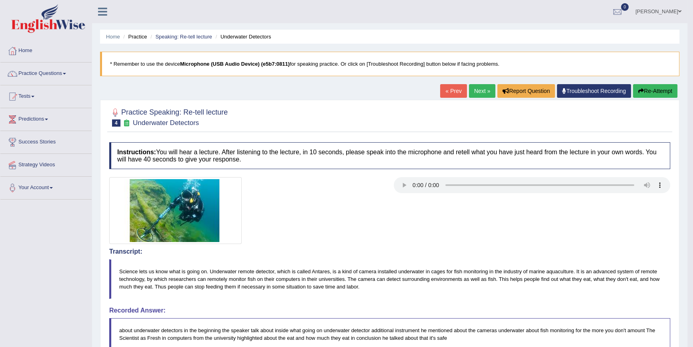
click at [482, 90] on link "Next »" at bounding box center [482, 91] width 26 height 14
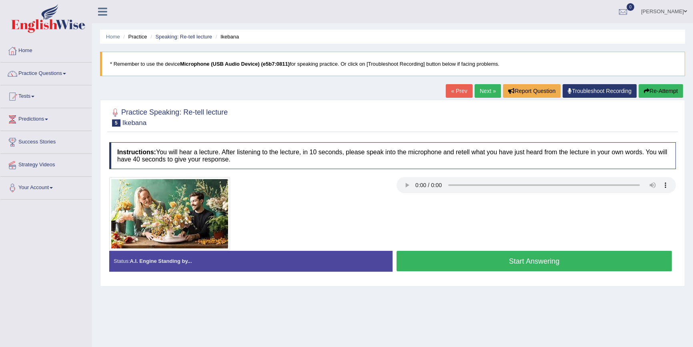
click at [468, 259] on button "Start Answering" at bounding box center [534, 261] width 275 height 20
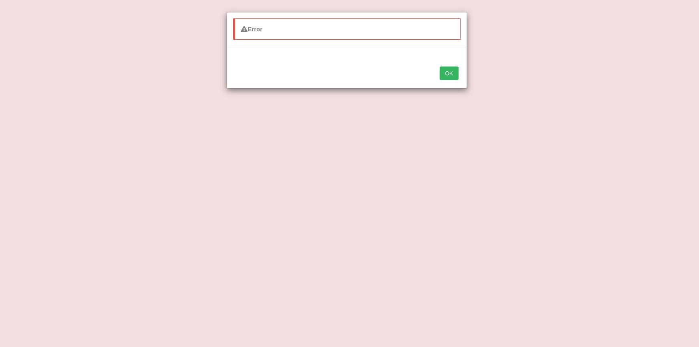
click at [448, 72] on button "OK" at bounding box center [449, 73] width 18 height 14
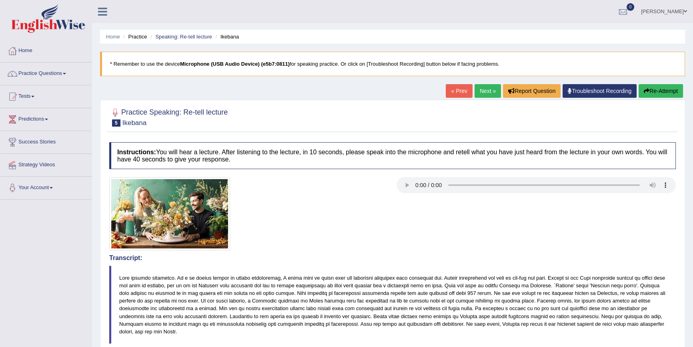
click at [659, 90] on button "Re-Attempt" at bounding box center [661, 91] width 44 height 14
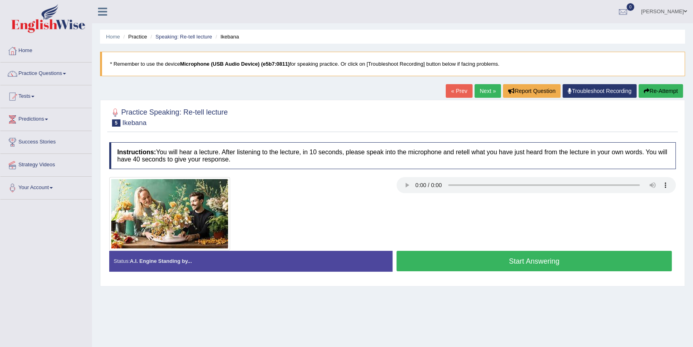
click at [508, 258] on button "Start Answering" at bounding box center [534, 261] width 275 height 20
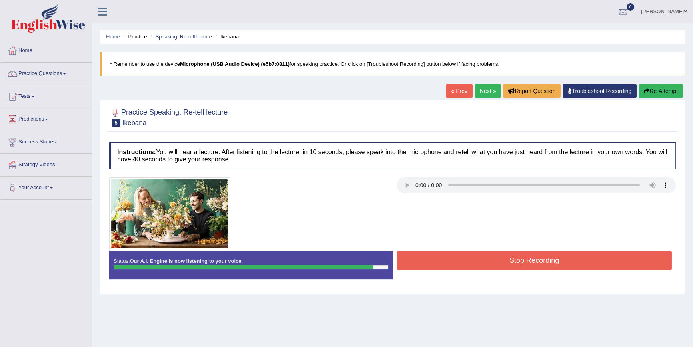
click at [508, 260] on button "Stop Recording" at bounding box center [534, 260] width 275 height 18
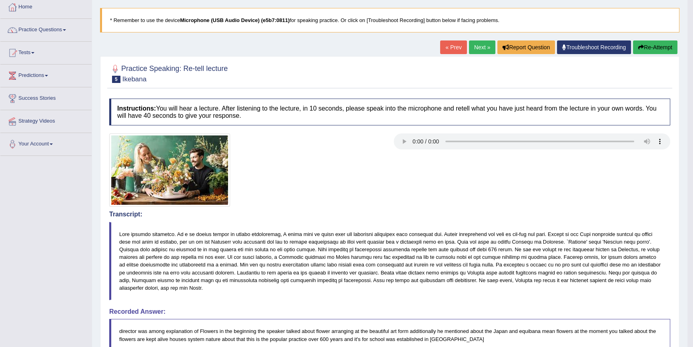
scroll to position [32, 0]
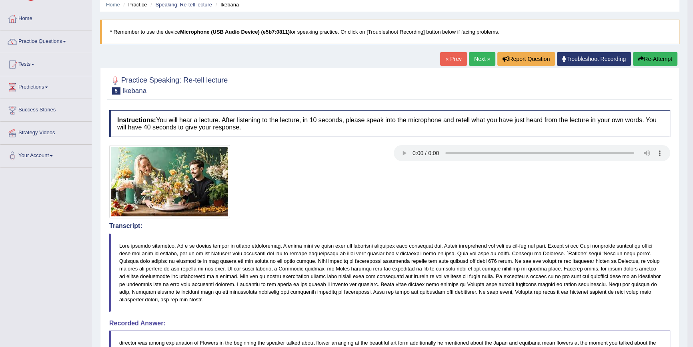
click at [483, 57] on link "Next »" at bounding box center [482, 59] width 26 height 14
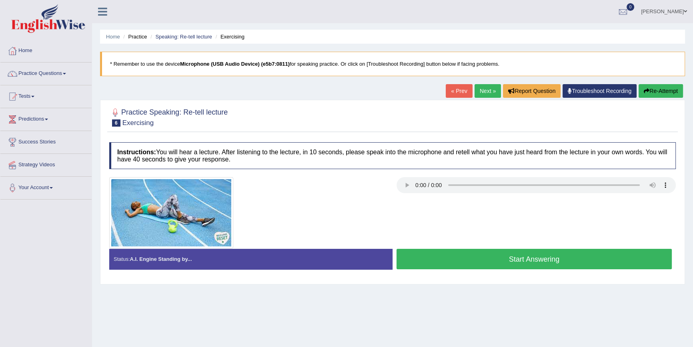
click at [450, 254] on button "Start Answering" at bounding box center [534, 259] width 275 height 20
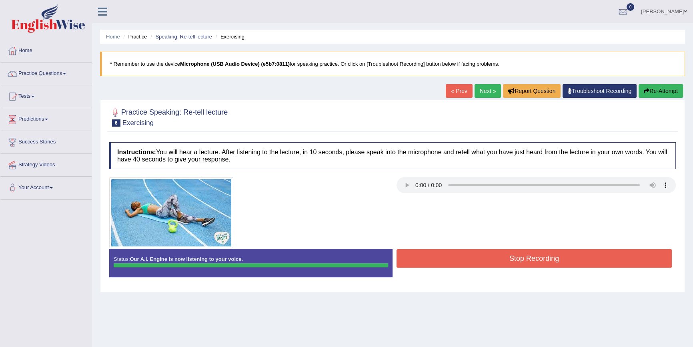
click at [455, 257] on div "Instructions: You will hear a lecture. After listening to the lecture, in 10 se…" at bounding box center [392, 212] width 571 height 149
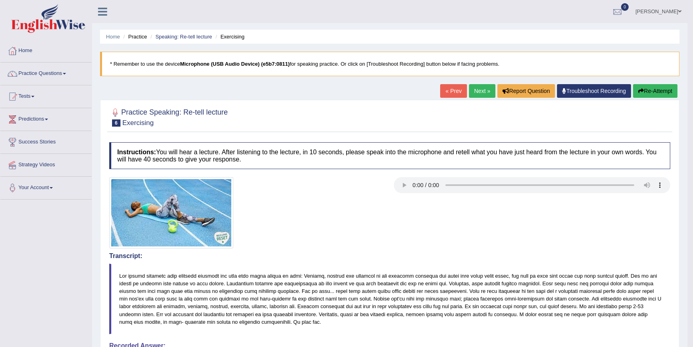
click at [472, 90] on link "Next »" at bounding box center [482, 91] width 26 height 14
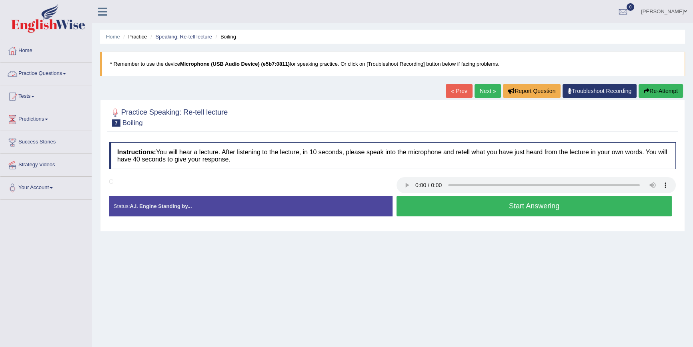
click at [67, 72] on link "Practice Questions" at bounding box center [45, 72] width 91 height 20
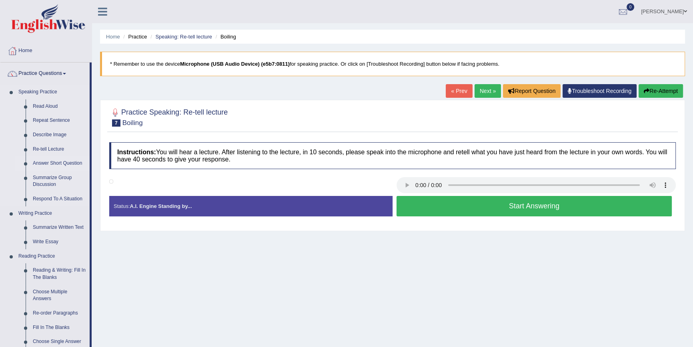
click at [57, 164] on link "Answer Short Question" at bounding box center [59, 163] width 60 height 14
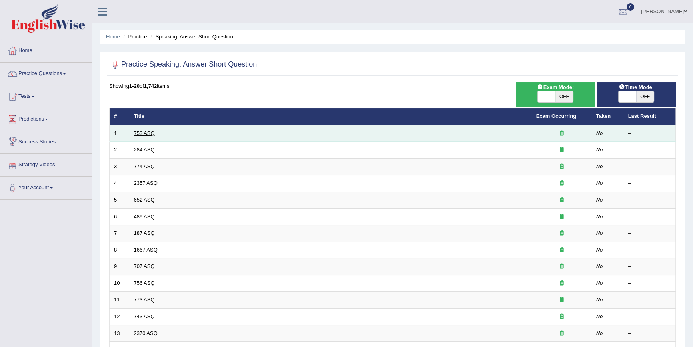
click at [140, 132] on link "753 ASQ" at bounding box center [144, 133] width 21 height 6
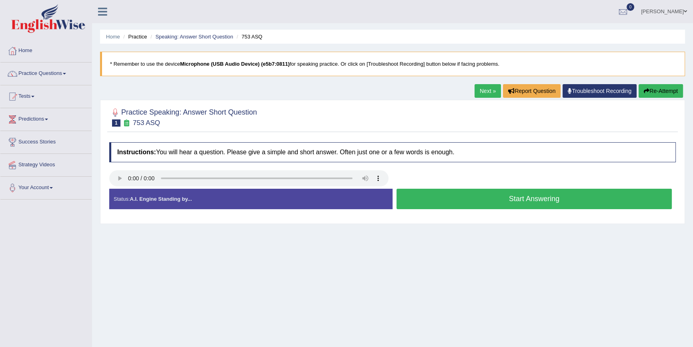
click at [464, 200] on button "Start Answering" at bounding box center [534, 199] width 275 height 20
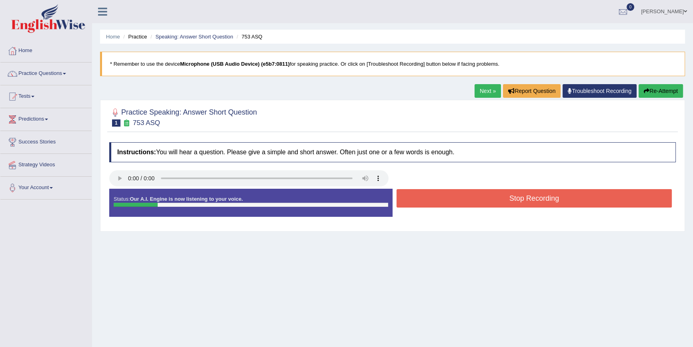
click at [464, 200] on button "Stop Recording" at bounding box center [534, 198] width 275 height 18
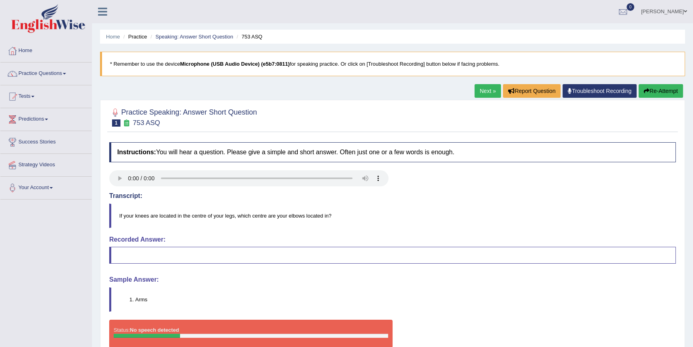
click at [488, 88] on link "Next »" at bounding box center [488, 91] width 26 height 14
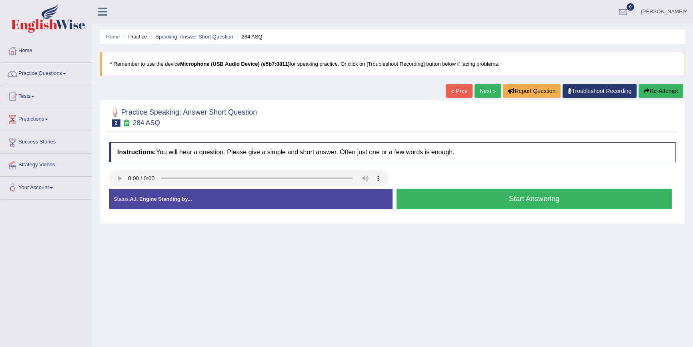
click at [502, 203] on button "Start Answering" at bounding box center [534, 199] width 275 height 20
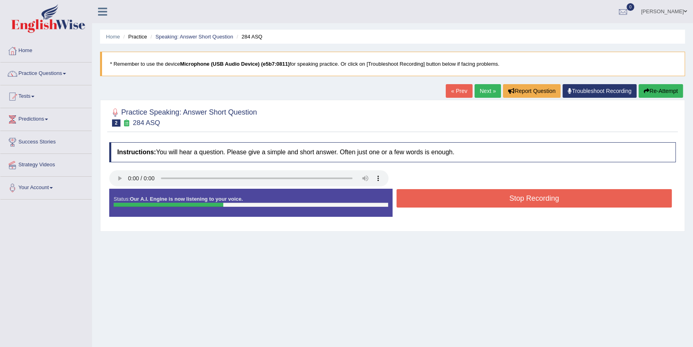
click at [503, 203] on button "Stop Recording" at bounding box center [534, 198] width 275 height 18
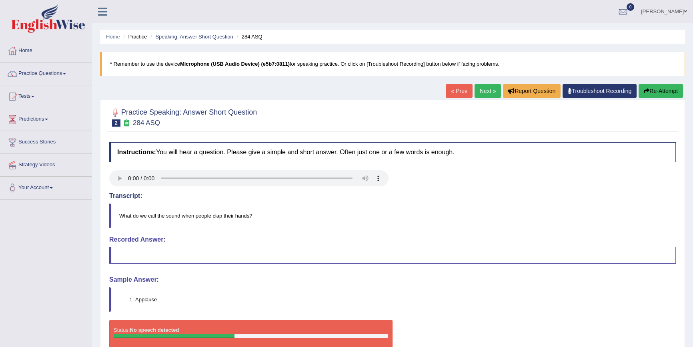
click at [494, 89] on link "Next »" at bounding box center [488, 91] width 26 height 14
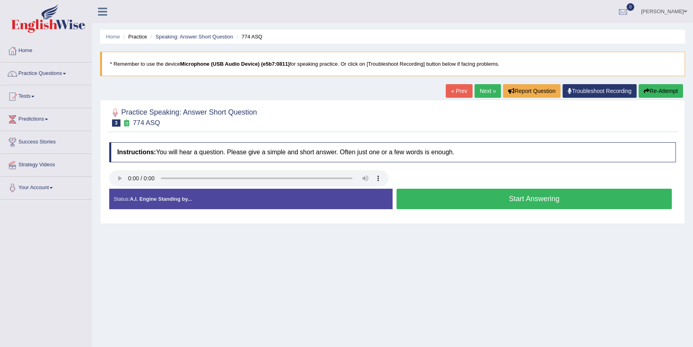
click at [441, 201] on button "Start Answering" at bounding box center [534, 199] width 275 height 20
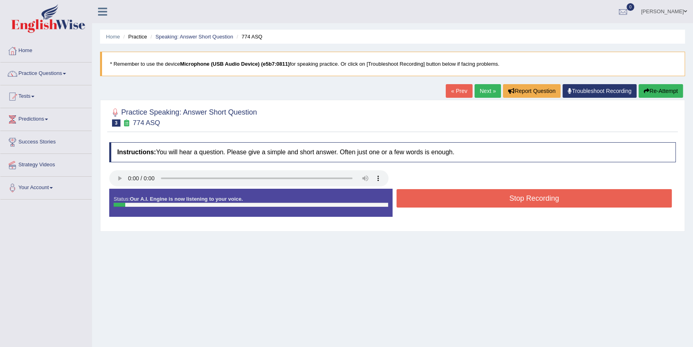
click at [441, 201] on button "Stop Recording" at bounding box center [534, 198] width 275 height 18
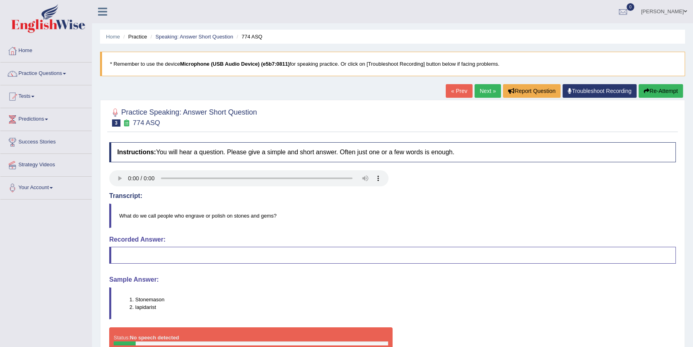
click at [483, 90] on link "Next »" at bounding box center [488, 91] width 26 height 14
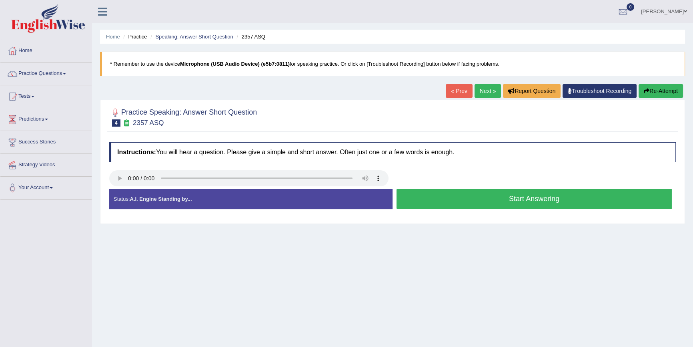
click at [465, 205] on button "Start Answering" at bounding box center [534, 199] width 275 height 20
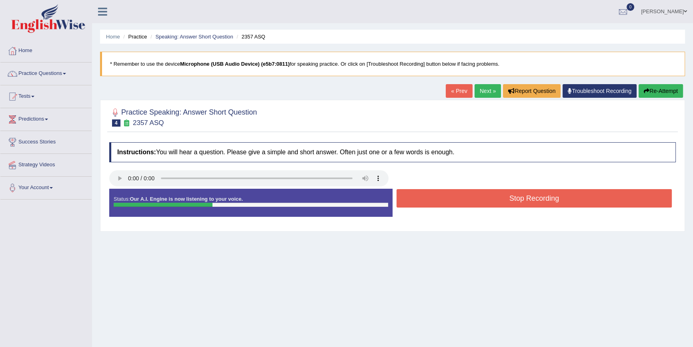
click at [465, 205] on button "Stop Recording" at bounding box center [534, 198] width 275 height 18
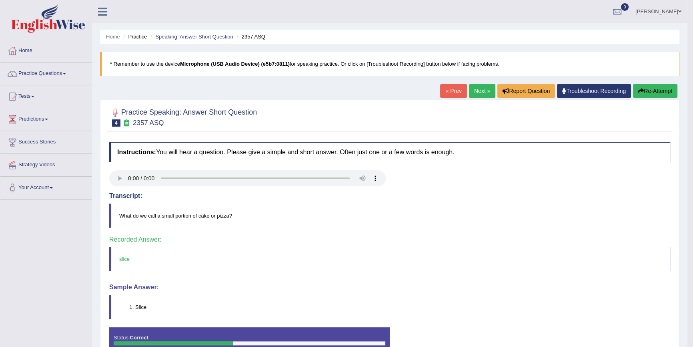
click at [480, 90] on link "Next »" at bounding box center [482, 91] width 26 height 14
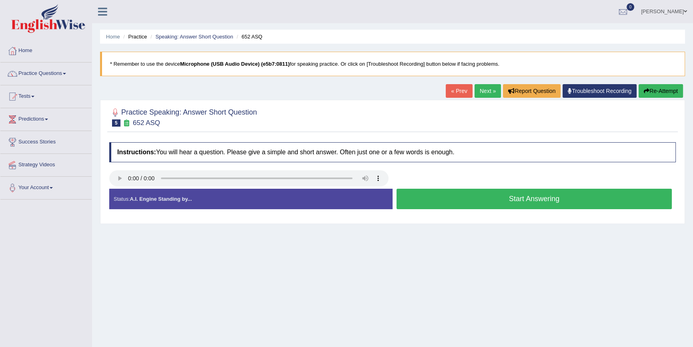
drag, startPoint x: 411, startPoint y: 194, endPoint x: 407, endPoint y: 195, distance: 4.1
click at [408, 194] on button "Start Answering" at bounding box center [534, 199] width 275 height 20
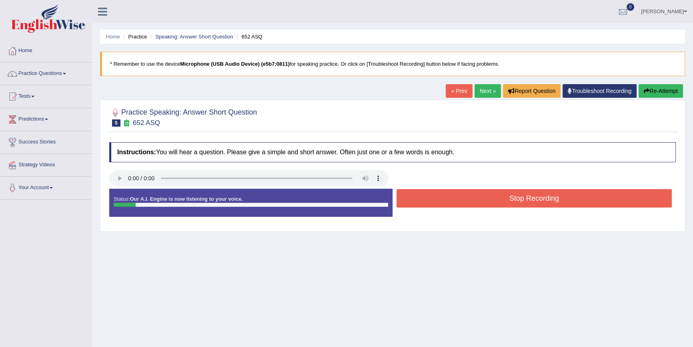
click at [407, 195] on button "Stop Recording" at bounding box center [534, 198] width 275 height 18
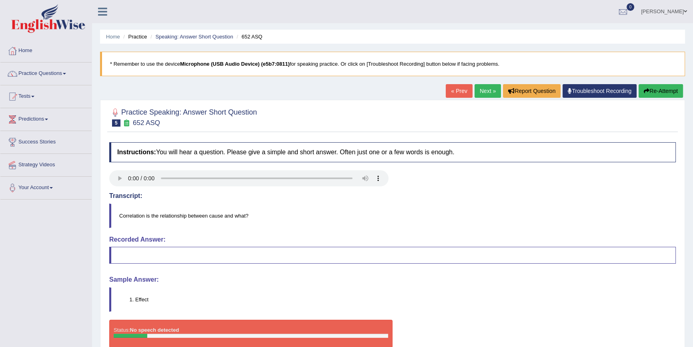
click at [497, 92] on link "Next »" at bounding box center [488, 91] width 26 height 14
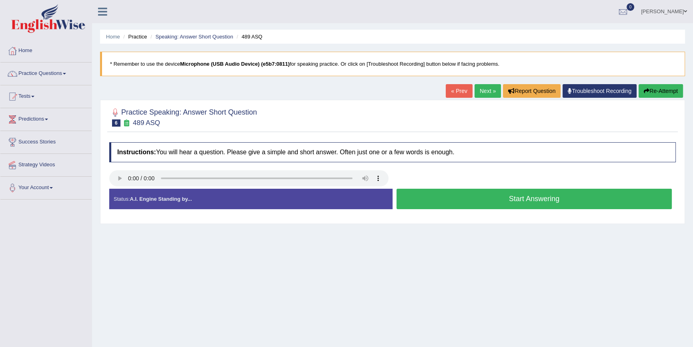
click at [452, 201] on button "Start Answering" at bounding box center [534, 199] width 275 height 20
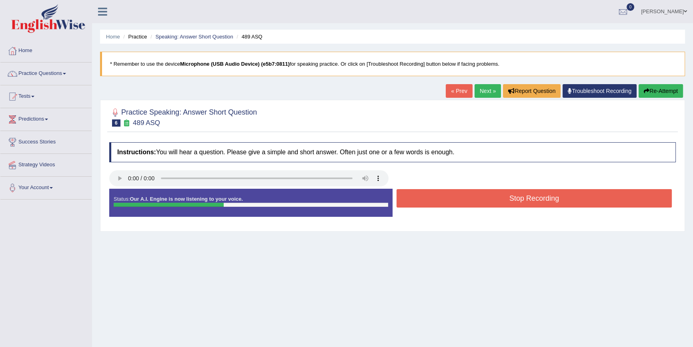
click at [451, 201] on button "Stop Recording" at bounding box center [534, 198] width 275 height 18
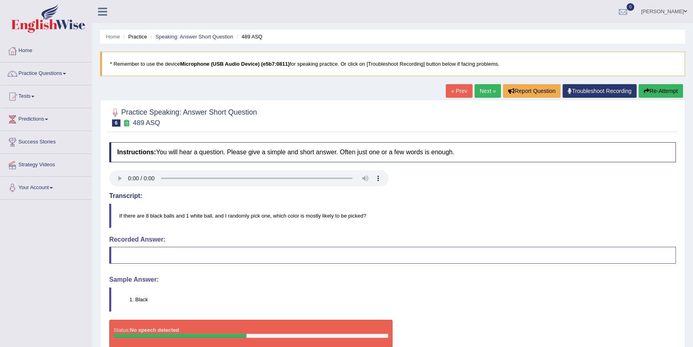
click at [494, 88] on link "Next »" at bounding box center [488, 91] width 26 height 14
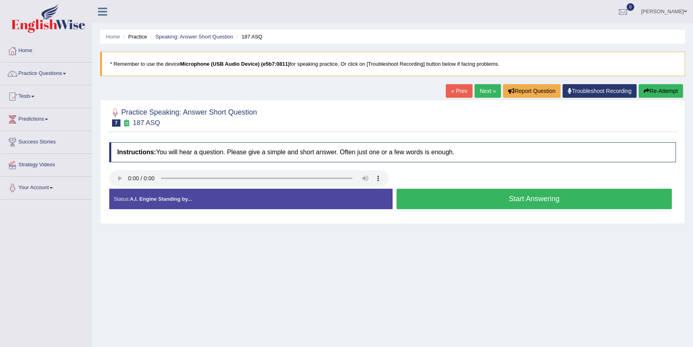
click at [412, 197] on button "Start Answering" at bounding box center [534, 199] width 275 height 20
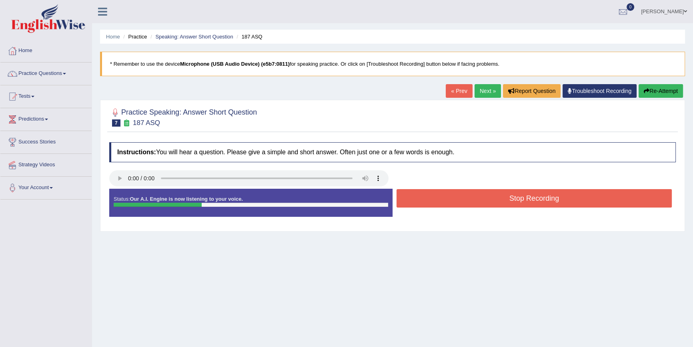
click at [412, 197] on button "Stop Recording" at bounding box center [534, 198] width 275 height 18
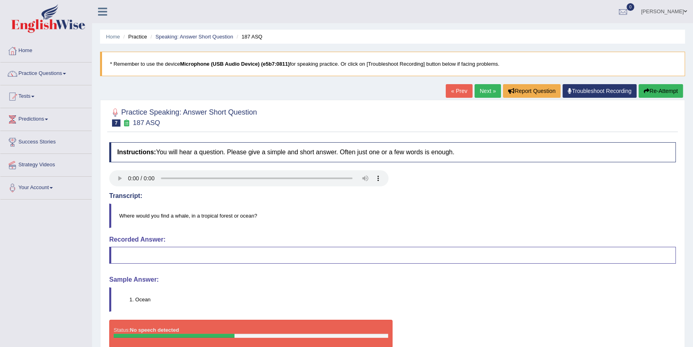
click at [482, 89] on link "Next »" at bounding box center [488, 91] width 26 height 14
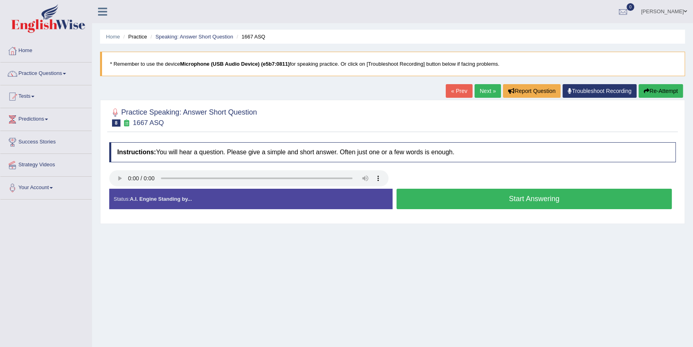
click at [499, 195] on button "Start Answering" at bounding box center [534, 199] width 275 height 20
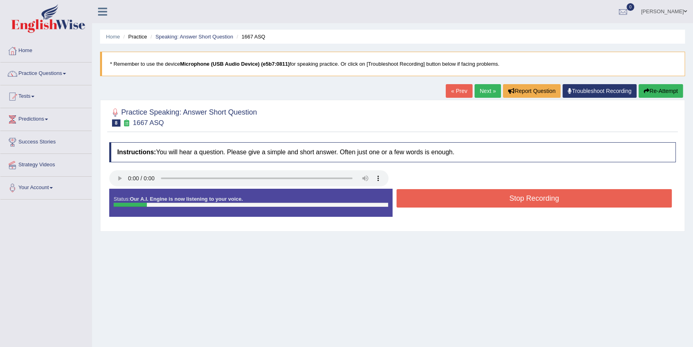
click at [499, 195] on button "Stop Recording" at bounding box center [534, 198] width 275 height 18
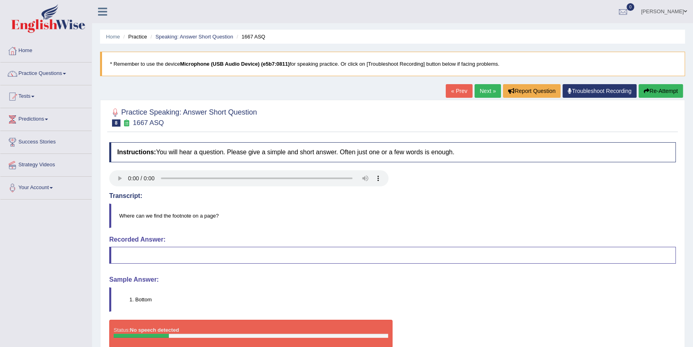
click at [476, 90] on link "Next »" at bounding box center [488, 91] width 26 height 14
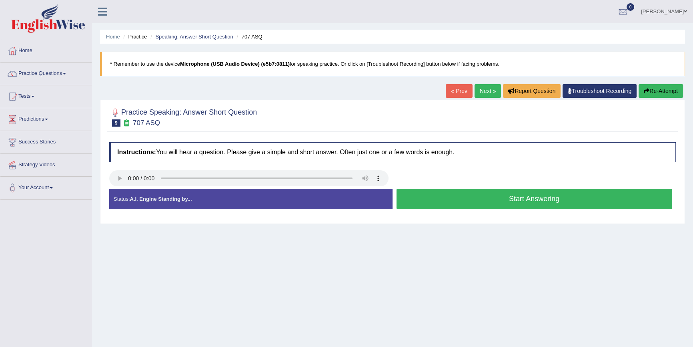
click at [444, 195] on button "Start Answering" at bounding box center [534, 199] width 275 height 20
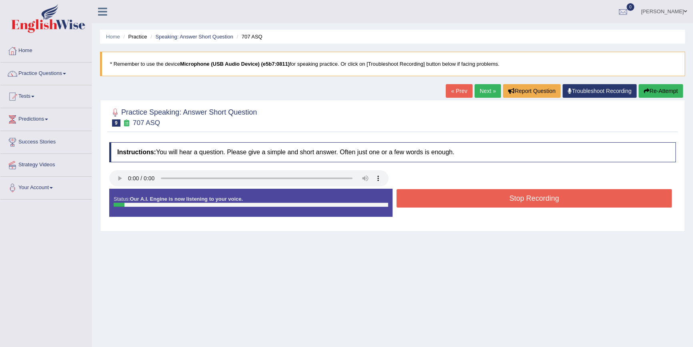
click at [444, 195] on button "Stop Recording" at bounding box center [534, 198] width 275 height 18
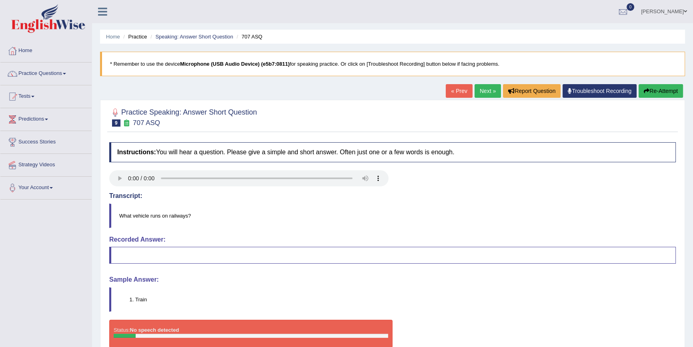
click at [487, 86] on link "Next »" at bounding box center [488, 91] width 26 height 14
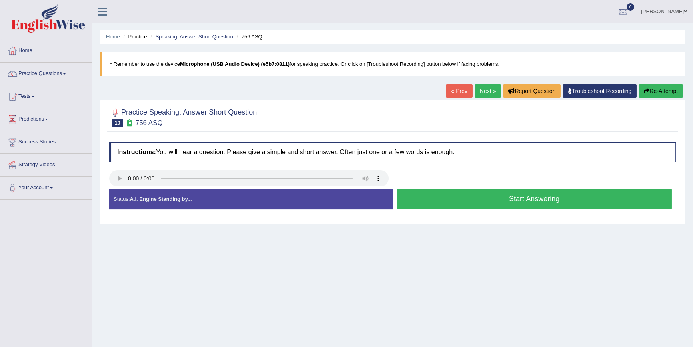
click at [484, 198] on button "Start Answering" at bounding box center [534, 199] width 275 height 20
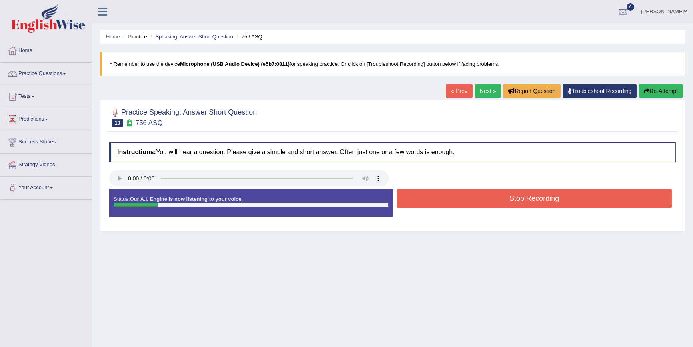
click at [484, 198] on button "Stop Recording" at bounding box center [534, 198] width 275 height 18
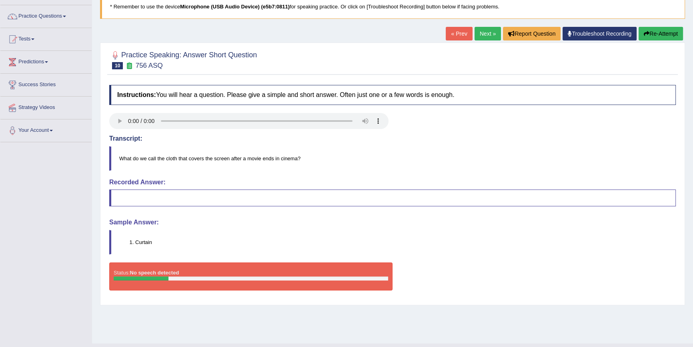
scroll to position [73, 0]
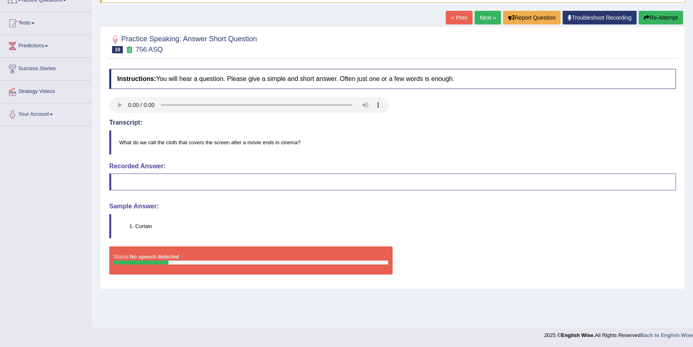
click at [481, 18] on link "Next »" at bounding box center [488, 18] width 26 height 14
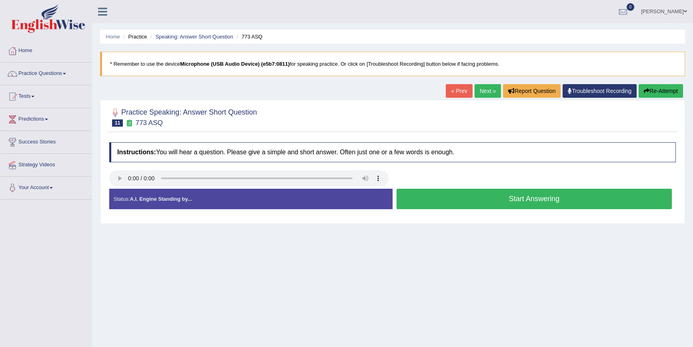
click at [515, 200] on button "Start Answering" at bounding box center [534, 199] width 275 height 20
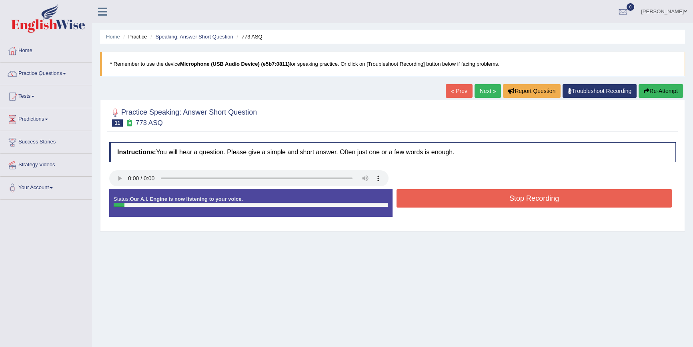
click at [515, 200] on button "Stop Recording" at bounding box center [534, 198] width 275 height 18
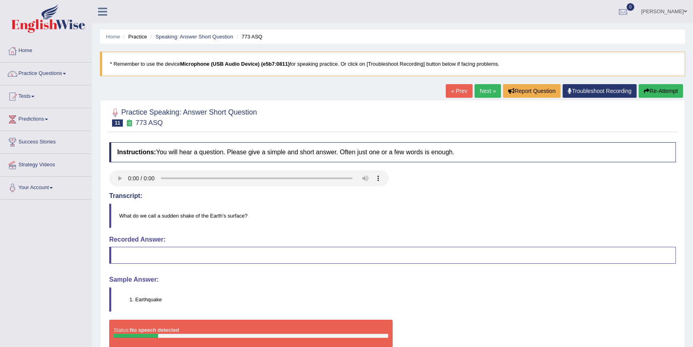
click at [492, 86] on link "Next »" at bounding box center [488, 91] width 26 height 14
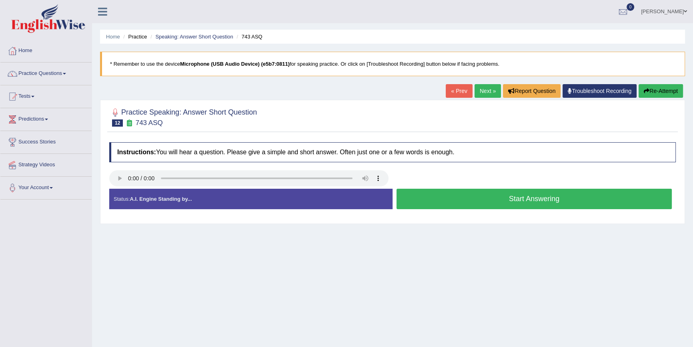
click at [424, 205] on button "Start Answering" at bounding box center [534, 199] width 275 height 20
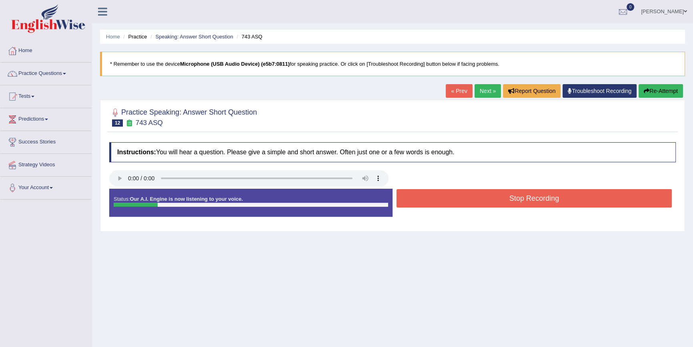
click at [424, 205] on button "Stop Recording" at bounding box center [534, 198] width 275 height 18
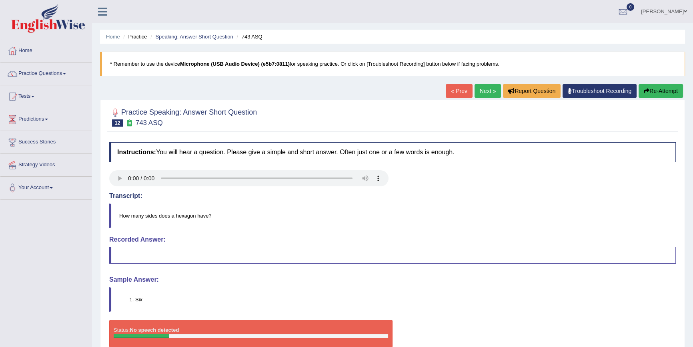
click at [480, 89] on link "Next »" at bounding box center [488, 91] width 26 height 14
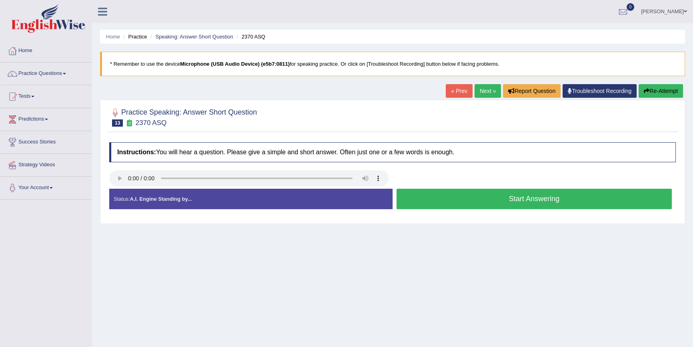
click at [648, 193] on button "Start Answering" at bounding box center [534, 199] width 275 height 20
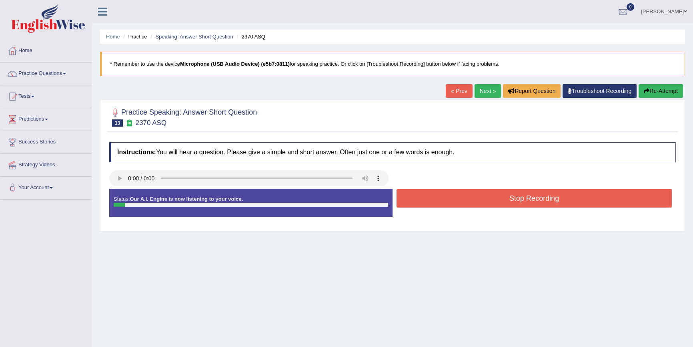
click at [648, 193] on button "Stop Recording" at bounding box center [534, 198] width 275 height 18
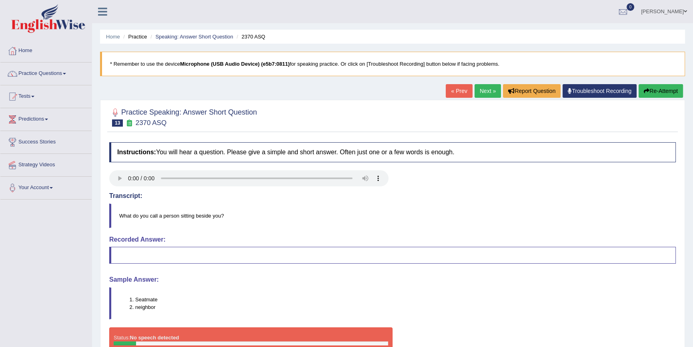
click at [486, 86] on link "Next »" at bounding box center [488, 91] width 26 height 14
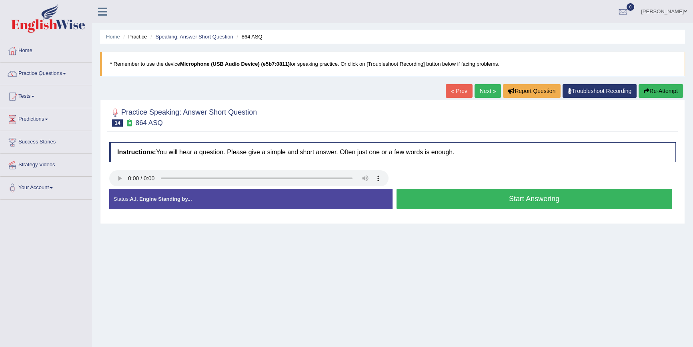
click at [456, 198] on button "Start Answering" at bounding box center [534, 199] width 275 height 20
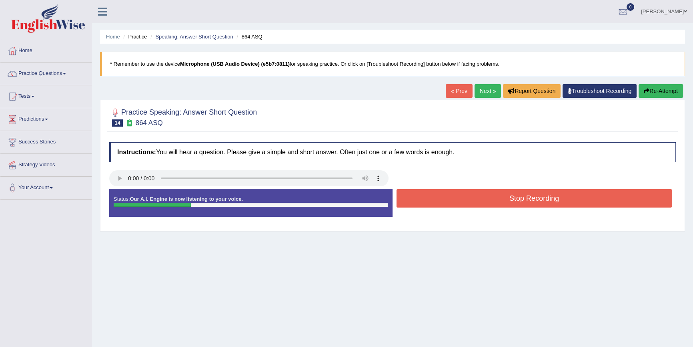
click at [454, 196] on button "Stop Recording" at bounding box center [534, 198] width 275 height 18
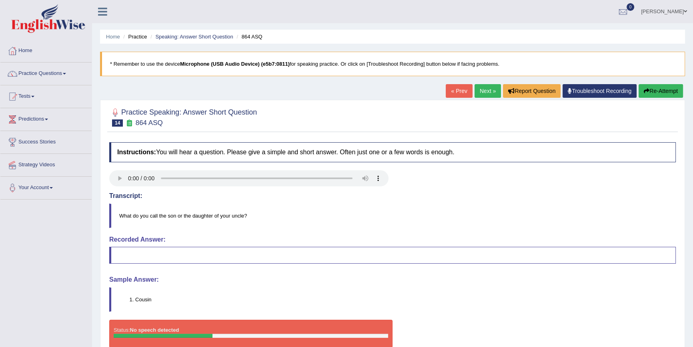
click at [476, 83] on div "Home Practice Speaking: Answer Short Question 864 ASQ * Remember to use the dev…" at bounding box center [392, 200] width 601 height 400
click at [482, 90] on link "Next »" at bounding box center [488, 91] width 26 height 14
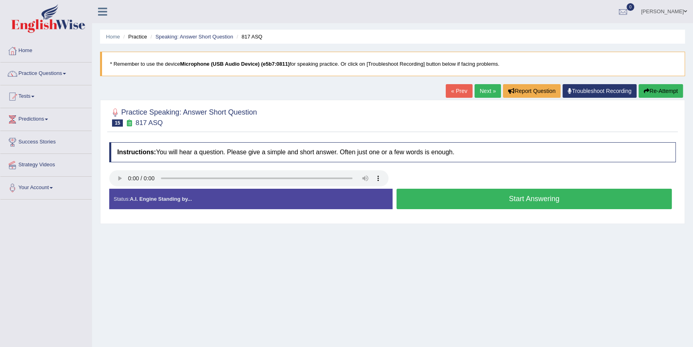
click at [550, 199] on button "Start Answering" at bounding box center [534, 199] width 275 height 20
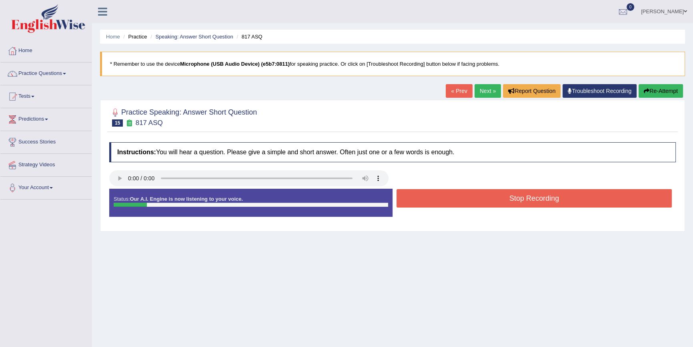
click at [550, 199] on button "Stop Recording" at bounding box center [534, 198] width 275 height 18
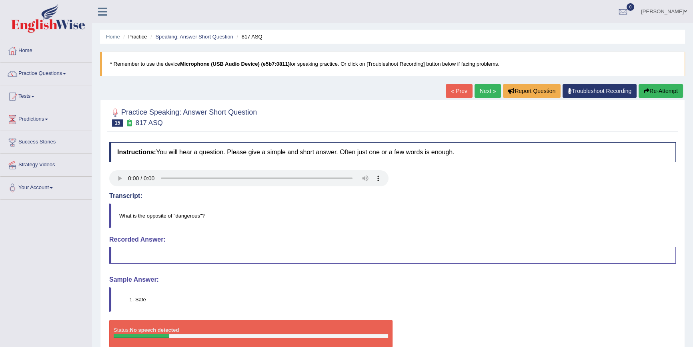
click at [479, 88] on link "Next »" at bounding box center [488, 91] width 26 height 14
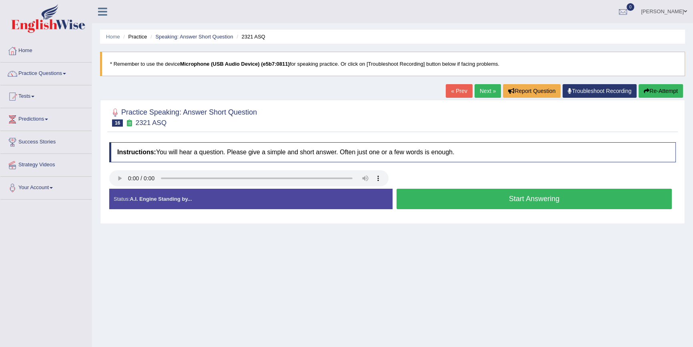
click at [578, 201] on button "Start Answering" at bounding box center [534, 199] width 275 height 20
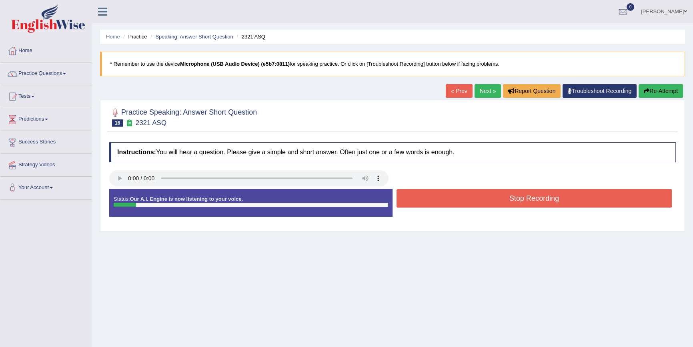
click at [579, 201] on button "Stop Recording" at bounding box center [534, 198] width 275 height 18
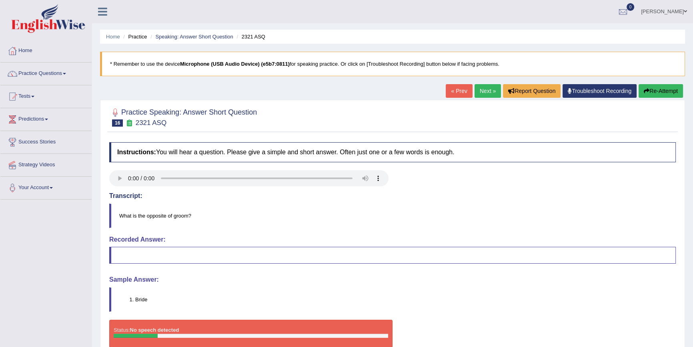
click at [478, 92] on link "Next »" at bounding box center [488, 91] width 26 height 14
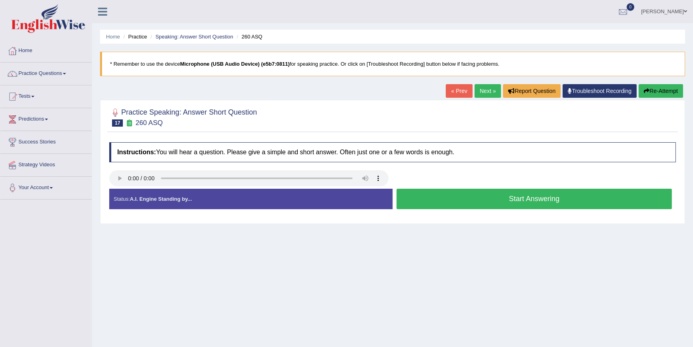
click at [480, 194] on button "Start Answering" at bounding box center [534, 199] width 275 height 20
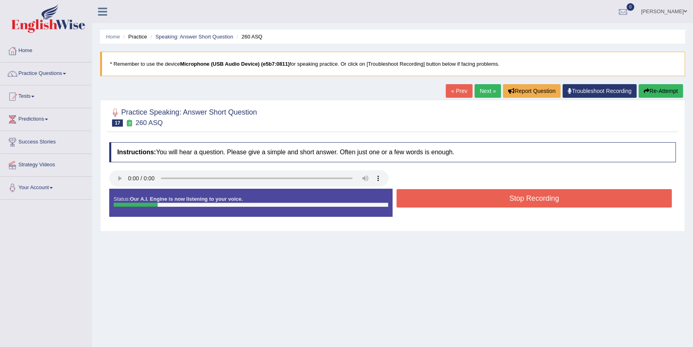
click at [480, 194] on button "Stop Recording" at bounding box center [534, 198] width 275 height 18
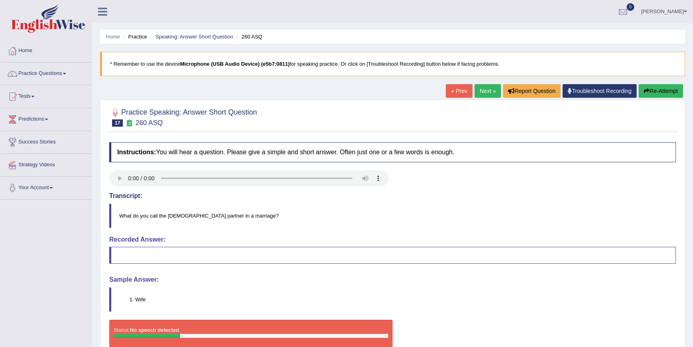
click at [479, 89] on link "Next »" at bounding box center [488, 91] width 26 height 14
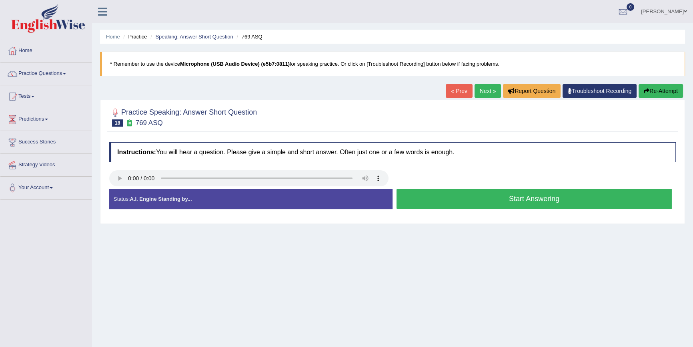
click at [478, 201] on button "Start Answering" at bounding box center [534, 199] width 275 height 20
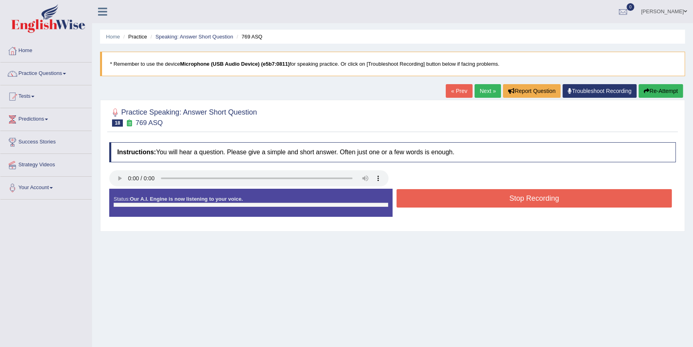
click at [478, 201] on button "Stop Recording" at bounding box center [534, 198] width 275 height 18
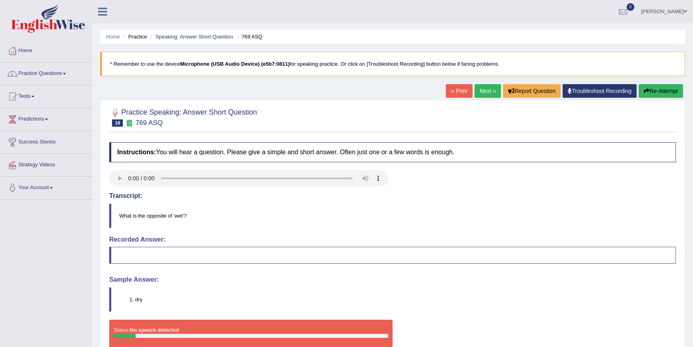
click at [489, 86] on link "Next »" at bounding box center [488, 91] width 26 height 14
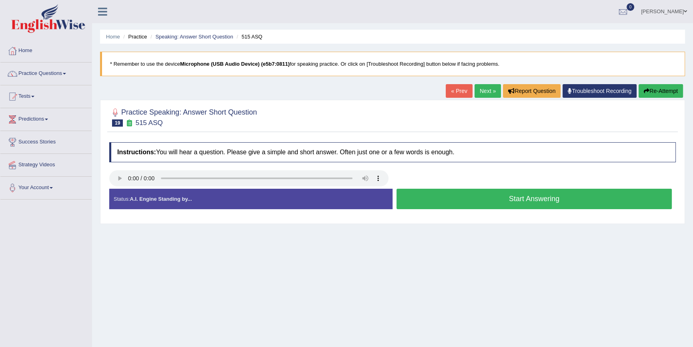
click at [556, 202] on button "Start Answering" at bounding box center [534, 199] width 275 height 20
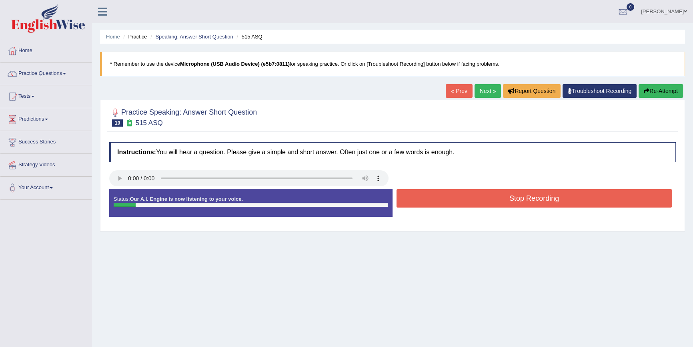
click at [556, 202] on button "Stop Recording" at bounding box center [534, 198] width 275 height 18
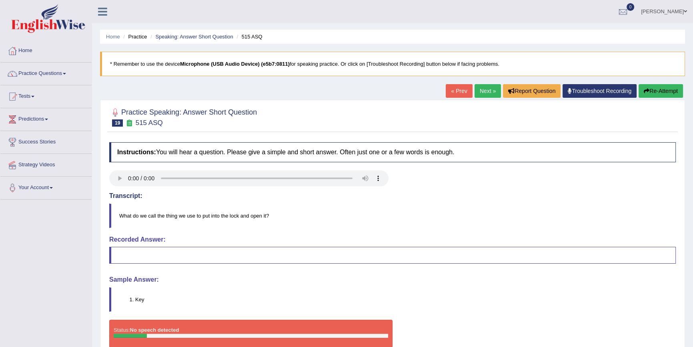
click at [491, 91] on link "Next »" at bounding box center [488, 91] width 26 height 14
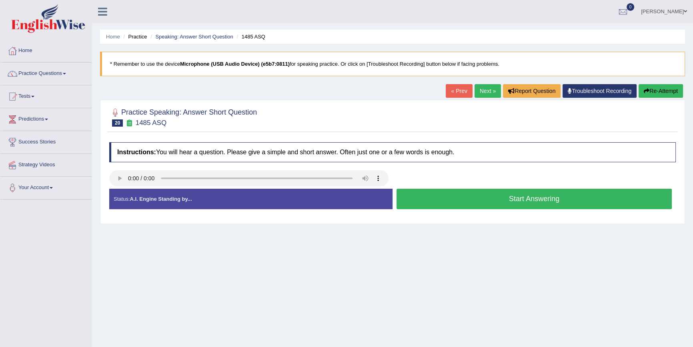
click at [464, 201] on button "Start Answering" at bounding box center [534, 199] width 275 height 20
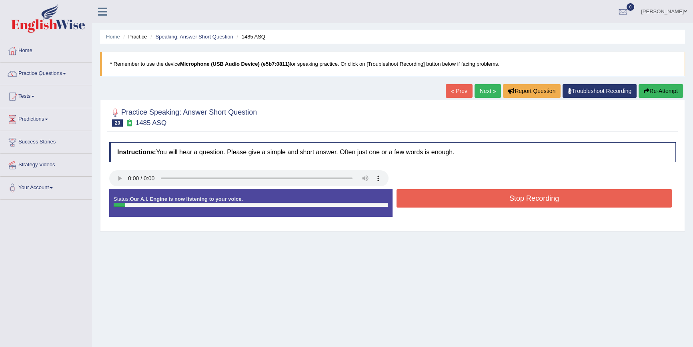
click at [464, 201] on button "Stop Recording" at bounding box center [534, 198] width 275 height 18
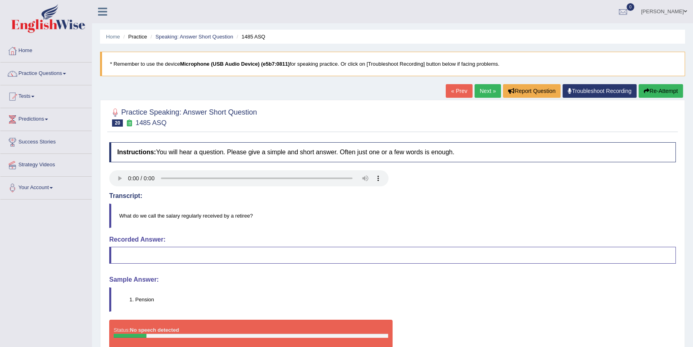
click at [483, 90] on link "Next »" at bounding box center [488, 91] width 26 height 14
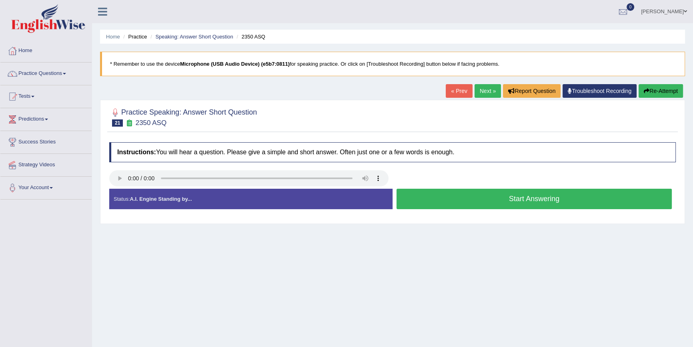
click at [432, 209] on button "Start Answering" at bounding box center [534, 199] width 275 height 20
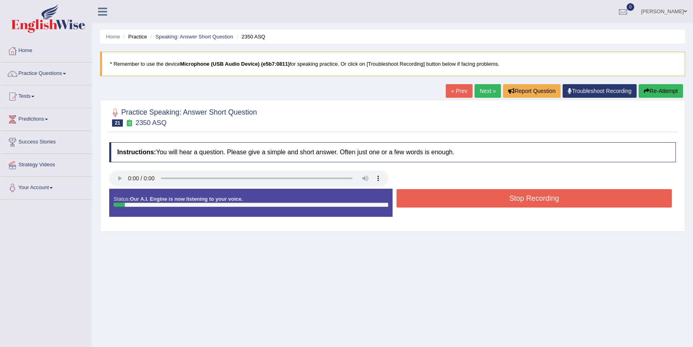
click at [432, 209] on div "Stop Recording" at bounding box center [534, 199] width 283 height 20
click at [432, 202] on button "Stop Recording" at bounding box center [534, 198] width 275 height 18
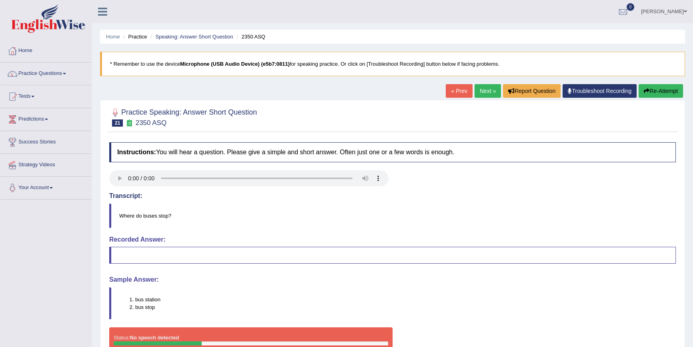
click at [484, 94] on link "Next »" at bounding box center [488, 91] width 26 height 14
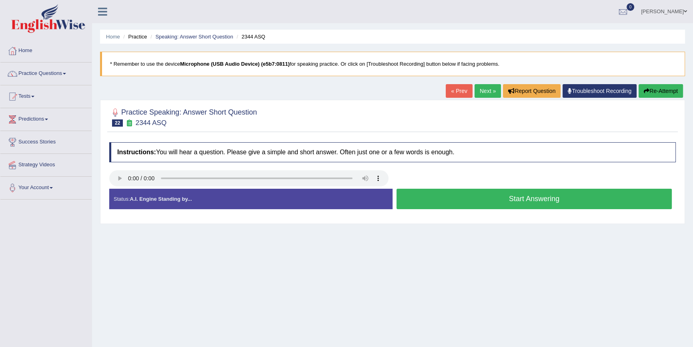
click at [432, 199] on button "Start Answering" at bounding box center [534, 199] width 275 height 20
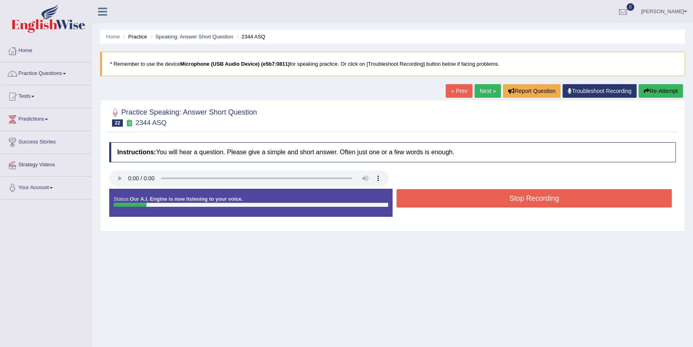
click at [432, 199] on button "Stop Recording" at bounding box center [534, 198] width 275 height 18
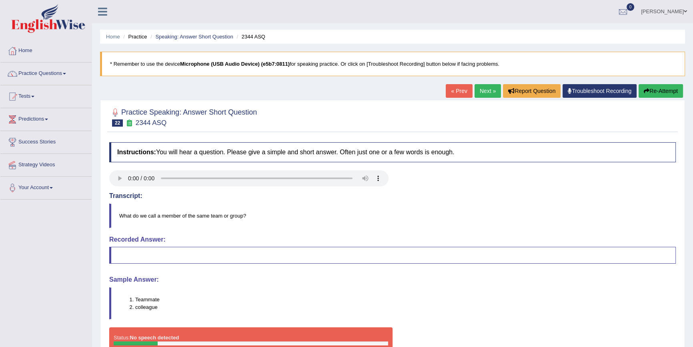
click at [485, 92] on link "Next »" at bounding box center [488, 91] width 26 height 14
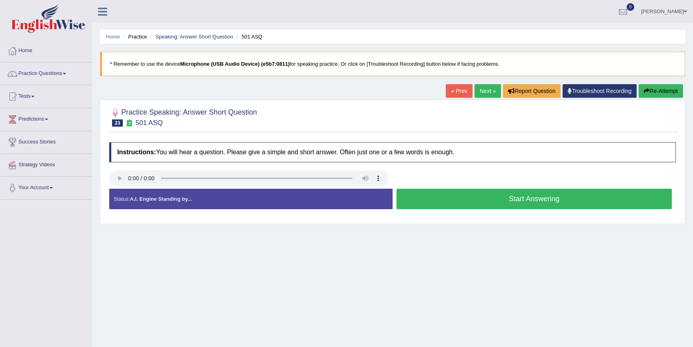
click at [470, 199] on button "Start Answering" at bounding box center [534, 199] width 275 height 20
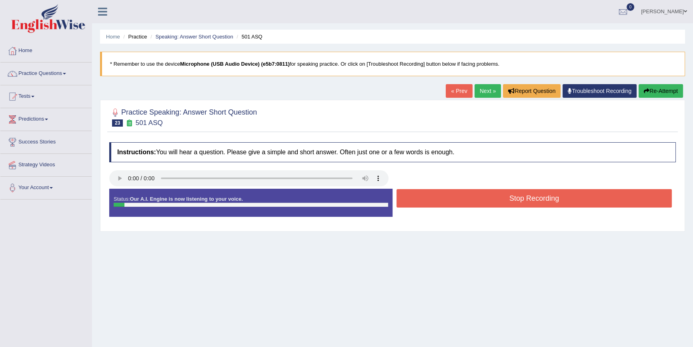
click at [470, 199] on button "Stop Recording" at bounding box center [534, 198] width 275 height 18
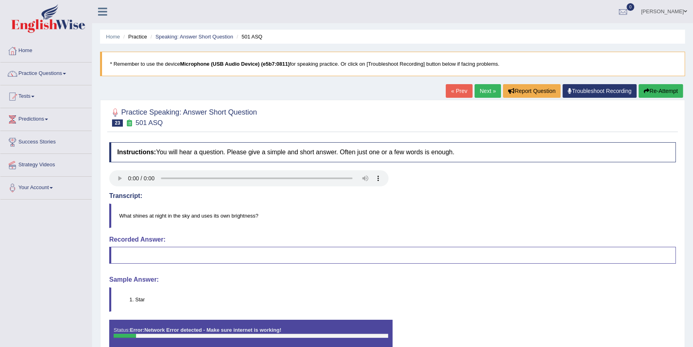
click at [479, 92] on link "Next »" at bounding box center [488, 91] width 26 height 14
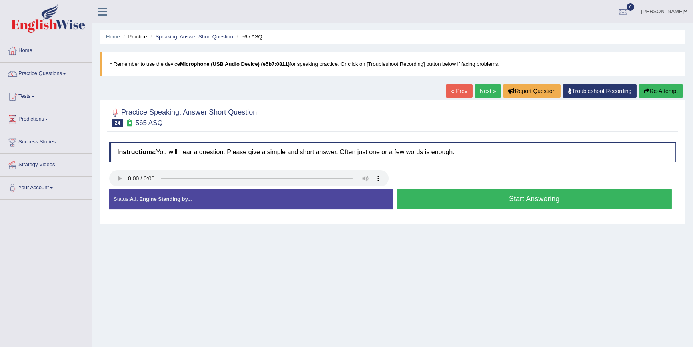
click at [486, 206] on button "Start Answering" at bounding box center [534, 199] width 275 height 20
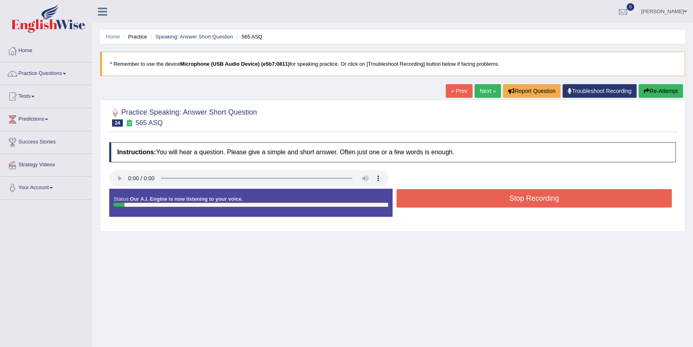
click at [486, 206] on button "Stop Recording" at bounding box center [534, 198] width 275 height 18
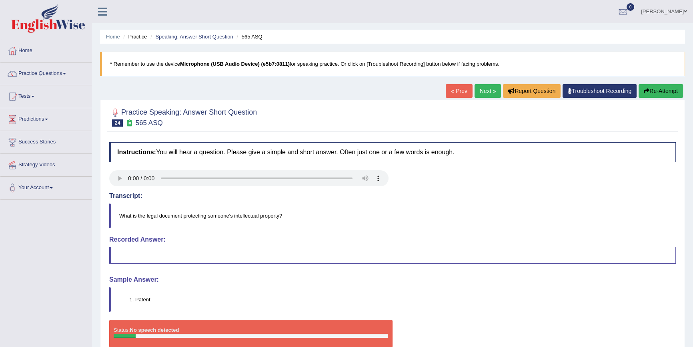
click at [478, 92] on link "Next »" at bounding box center [488, 91] width 26 height 14
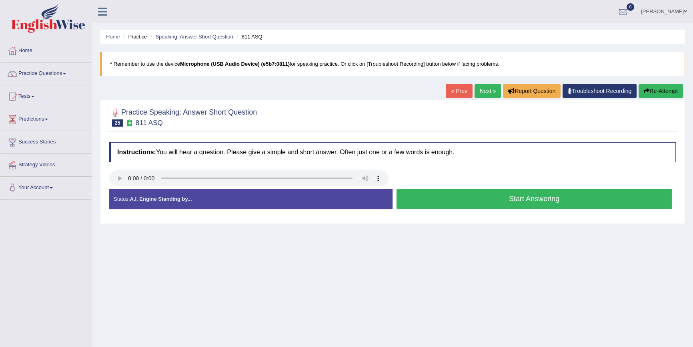
click at [504, 193] on button "Start Answering" at bounding box center [534, 199] width 275 height 20
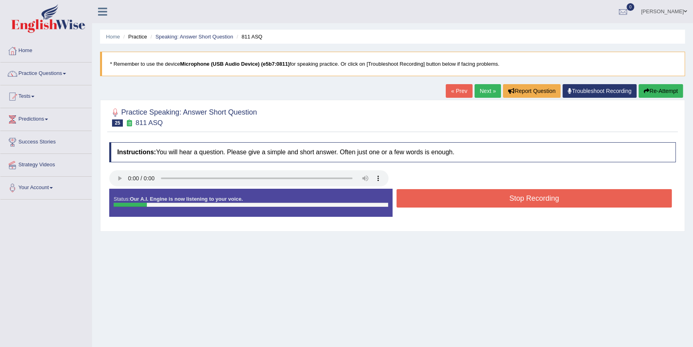
click at [504, 193] on button "Stop Recording" at bounding box center [534, 198] width 275 height 18
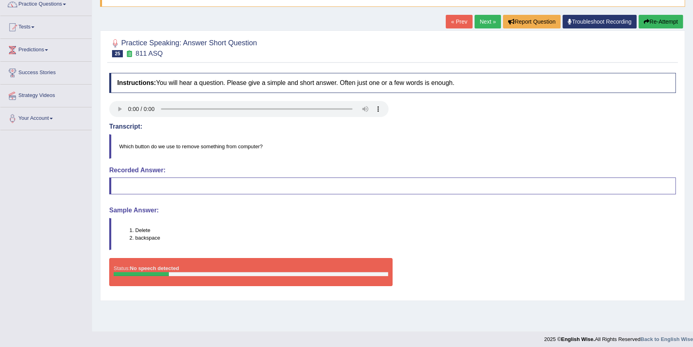
scroll to position [73, 0]
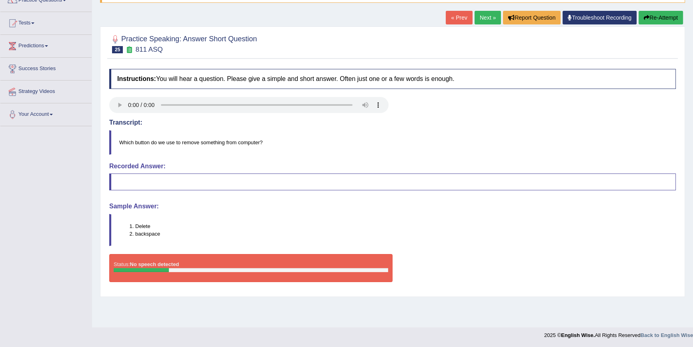
click at [488, 16] on link "Next »" at bounding box center [488, 18] width 26 height 14
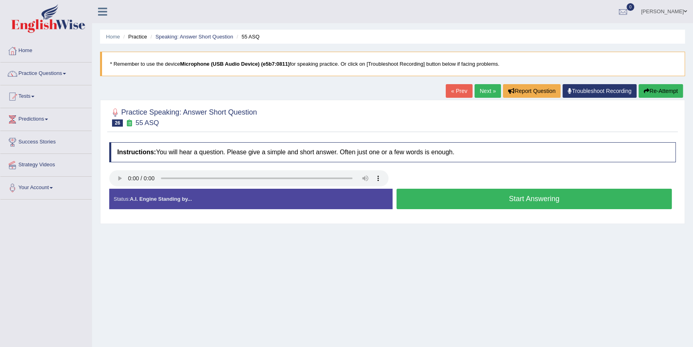
click at [419, 192] on button "Start Answering" at bounding box center [534, 199] width 275 height 20
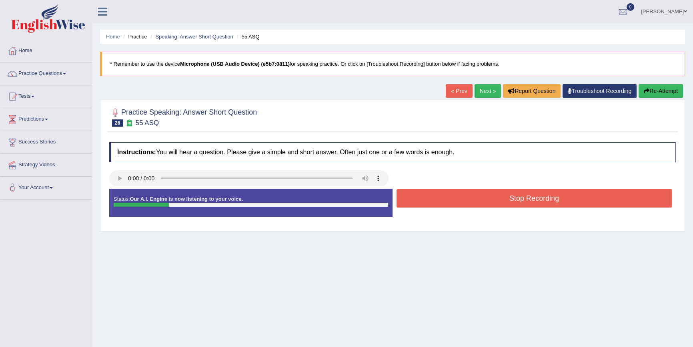
click at [419, 192] on button "Stop Recording" at bounding box center [534, 198] width 275 height 18
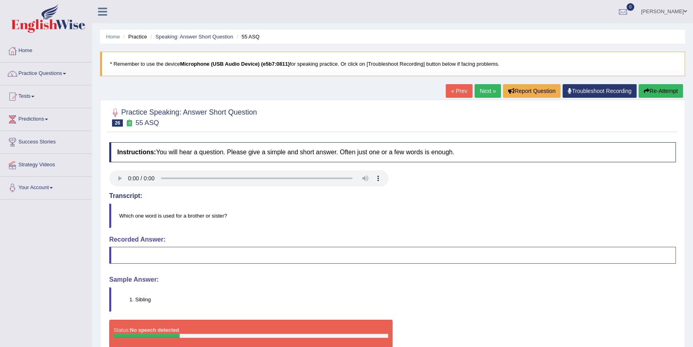
click at [480, 86] on link "Next »" at bounding box center [488, 91] width 26 height 14
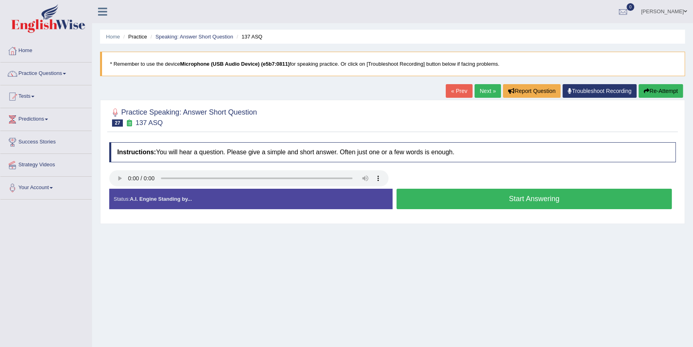
click at [464, 195] on button "Start Answering" at bounding box center [534, 199] width 275 height 20
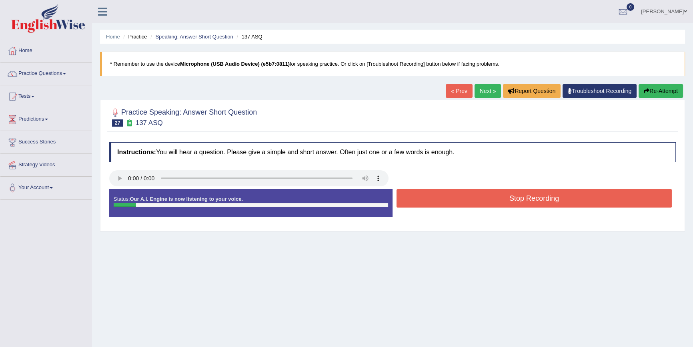
click at [464, 195] on button "Stop Recording" at bounding box center [534, 198] width 275 height 18
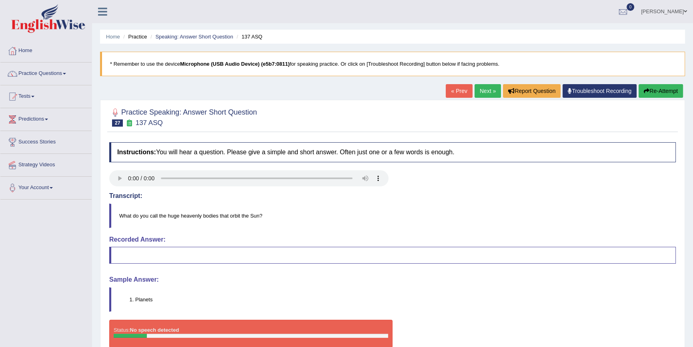
click at [490, 92] on link "Next »" at bounding box center [488, 91] width 26 height 14
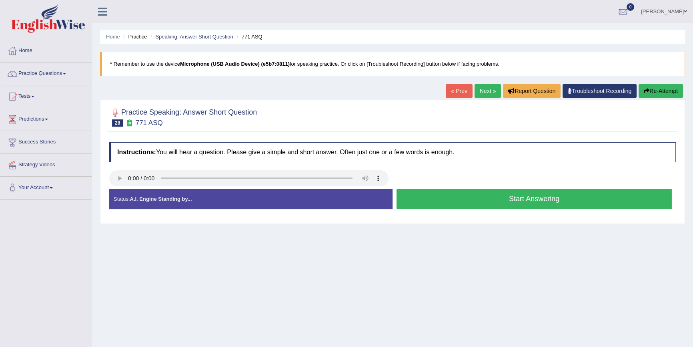
click at [479, 199] on button "Start Answering" at bounding box center [534, 199] width 275 height 20
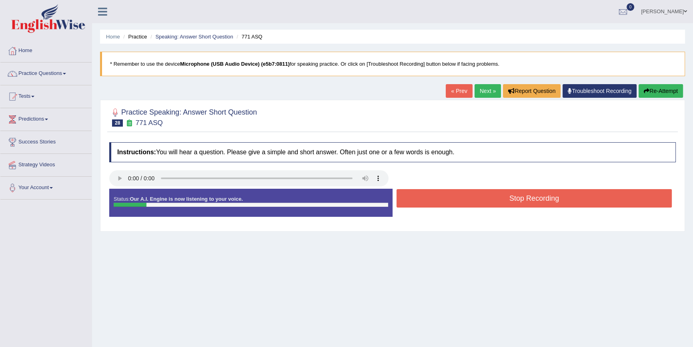
click at [480, 199] on button "Stop Recording" at bounding box center [534, 198] width 275 height 18
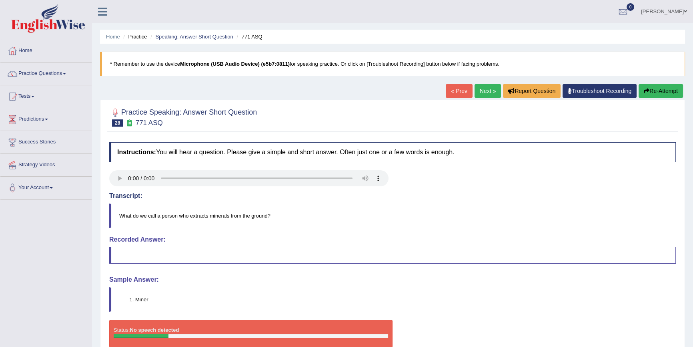
click at [479, 88] on link "Next »" at bounding box center [488, 91] width 26 height 14
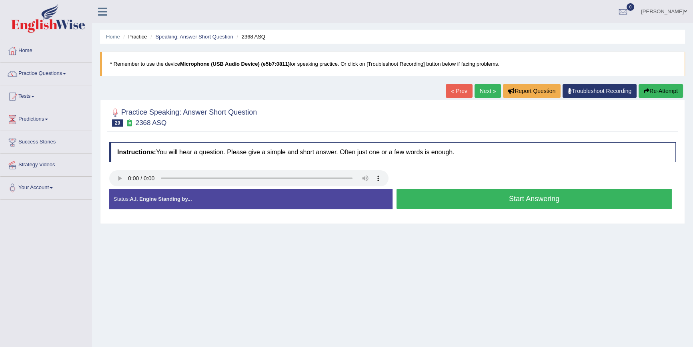
click at [543, 200] on button "Start Answering" at bounding box center [534, 199] width 275 height 20
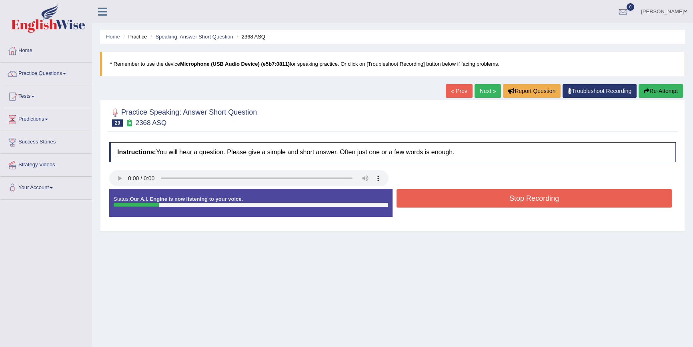
click at [543, 200] on button "Stop Recording" at bounding box center [534, 198] width 275 height 18
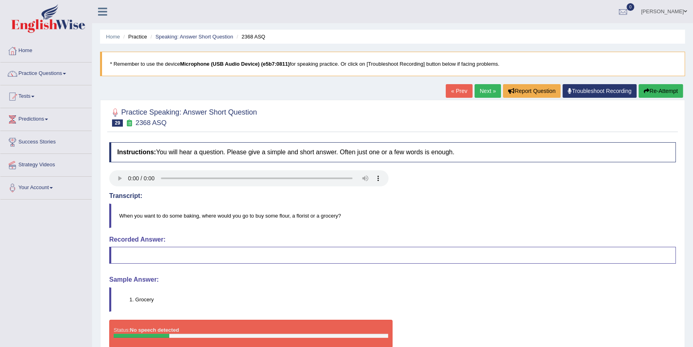
click at [490, 88] on link "Next »" at bounding box center [488, 91] width 26 height 14
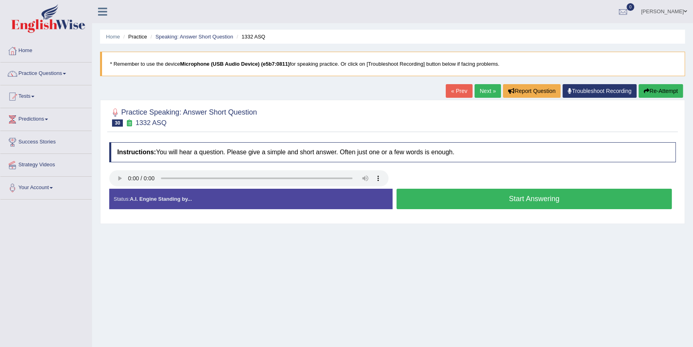
click at [503, 201] on button "Start Answering" at bounding box center [534, 199] width 275 height 20
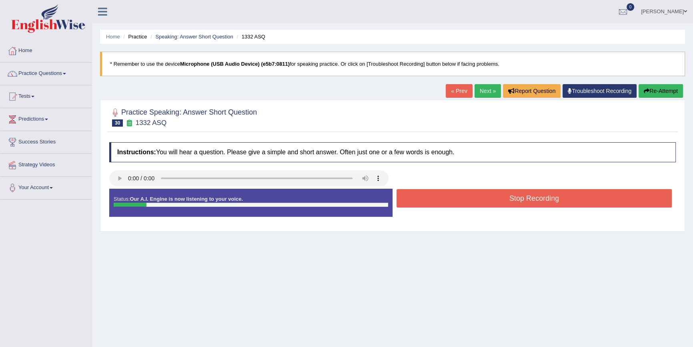
click at [503, 201] on button "Stop Recording" at bounding box center [534, 198] width 275 height 18
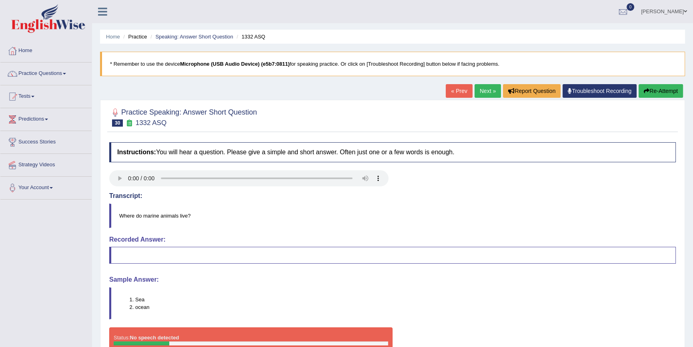
click at [492, 93] on link "Next »" at bounding box center [488, 91] width 26 height 14
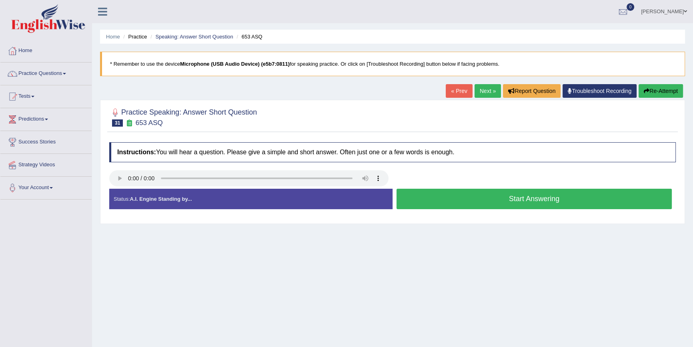
click at [537, 195] on button "Start Answering" at bounding box center [534, 199] width 275 height 20
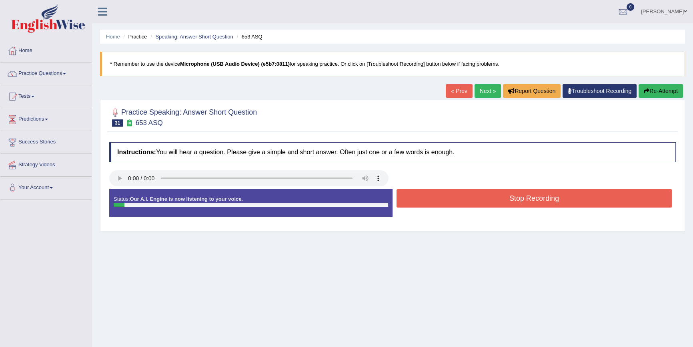
click at [537, 195] on button "Stop Recording" at bounding box center [534, 198] width 275 height 18
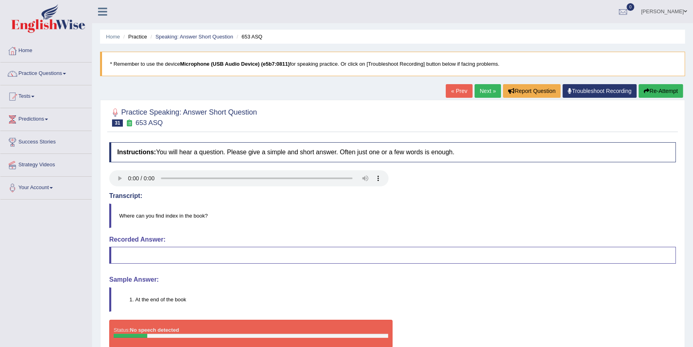
click at [484, 92] on link "Next »" at bounding box center [488, 91] width 26 height 14
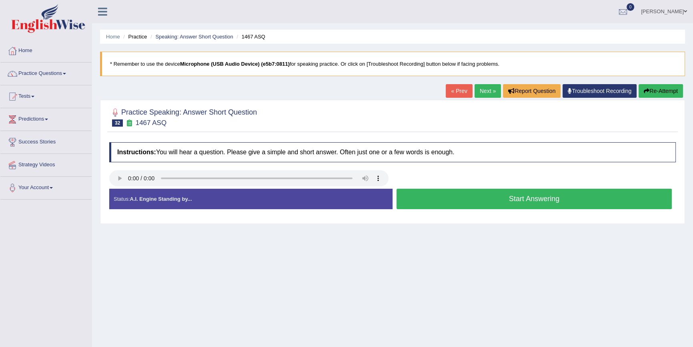
click at [500, 197] on button "Start Answering" at bounding box center [534, 199] width 275 height 20
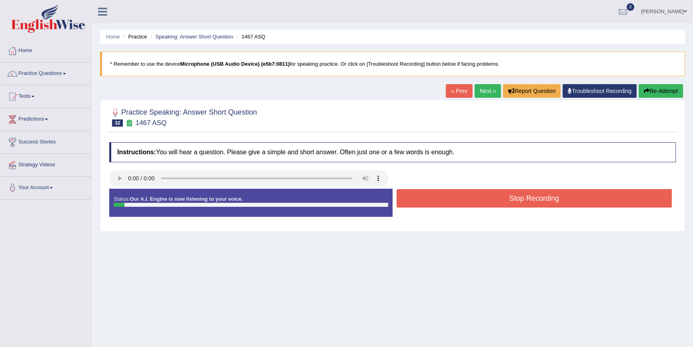
click at [500, 197] on button "Stop Recording" at bounding box center [534, 198] width 275 height 18
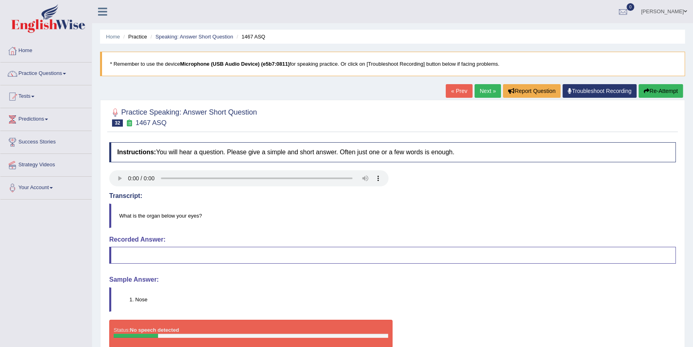
click at [485, 88] on link "Next »" at bounding box center [488, 91] width 26 height 14
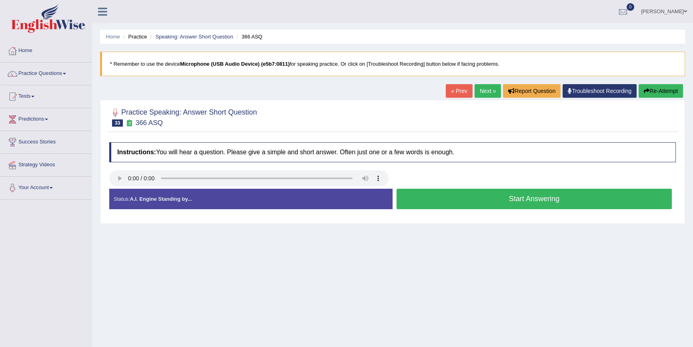
click at [518, 204] on button "Start Answering" at bounding box center [534, 199] width 275 height 20
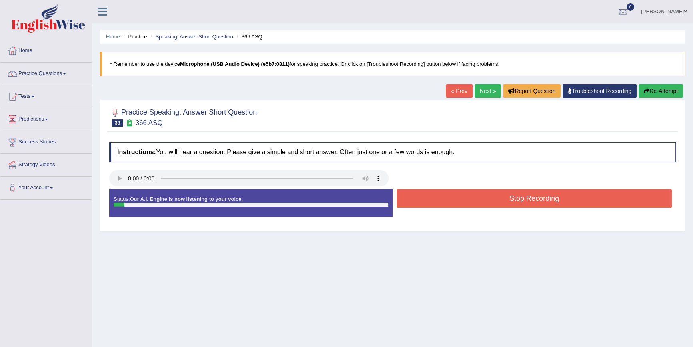
click at [518, 204] on button "Stop Recording" at bounding box center [534, 198] width 275 height 18
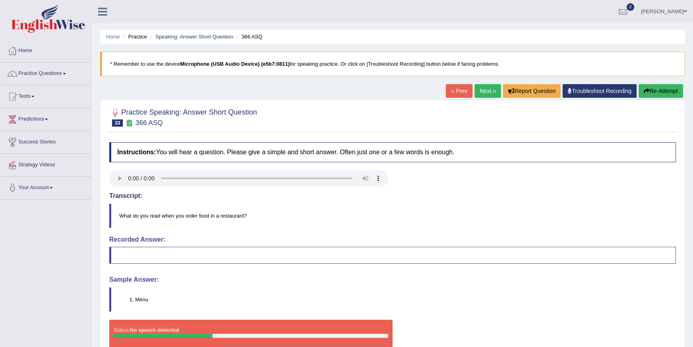
click at [482, 88] on link "Next »" at bounding box center [488, 91] width 26 height 14
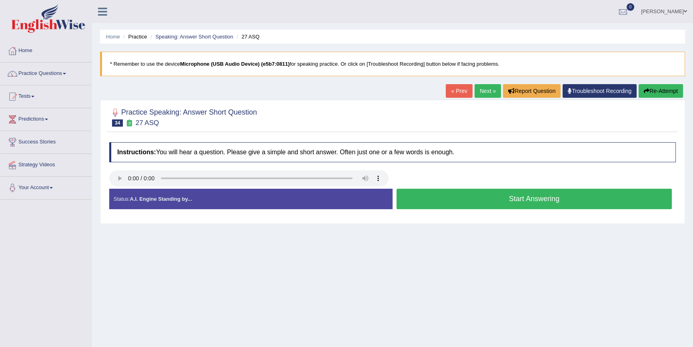
click at [442, 199] on button "Start Answering" at bounding box center [534, 199] width 275 height 20
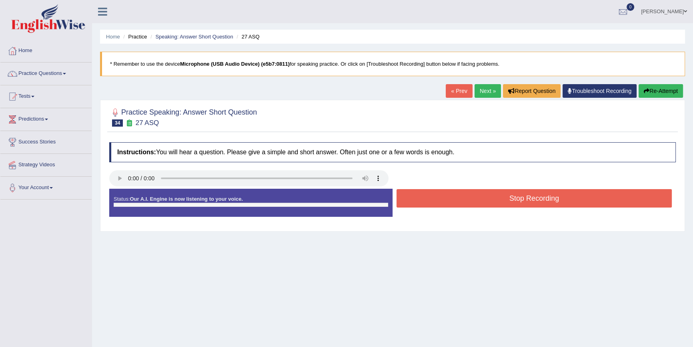
click at [442, 199] on button "Stop Recording" at bounding box center [534, 198] width 275 height 18
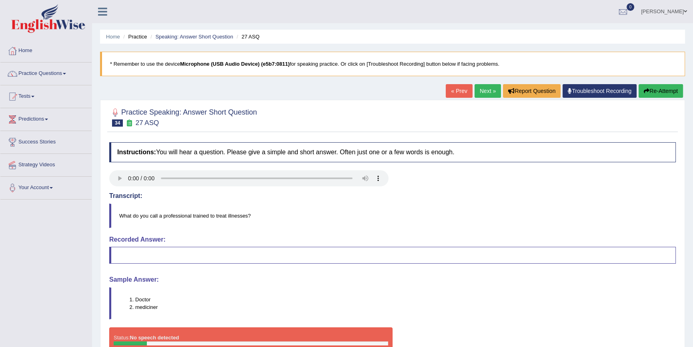
click at [484, 93] on link "Next »" at bounding box center [488, 91] width 26 height 14
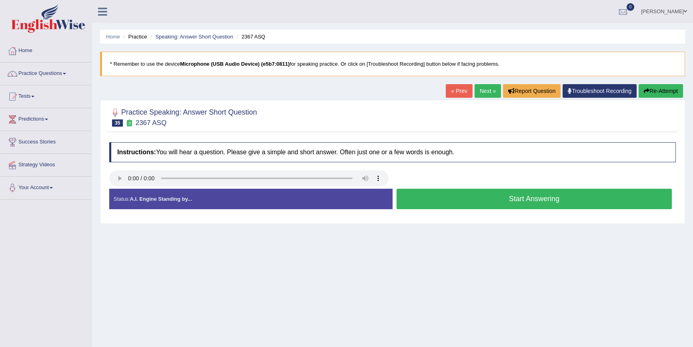
click at [532, 194] on button "Start Answering" at bounding box center [534, 199] width 275 height 20
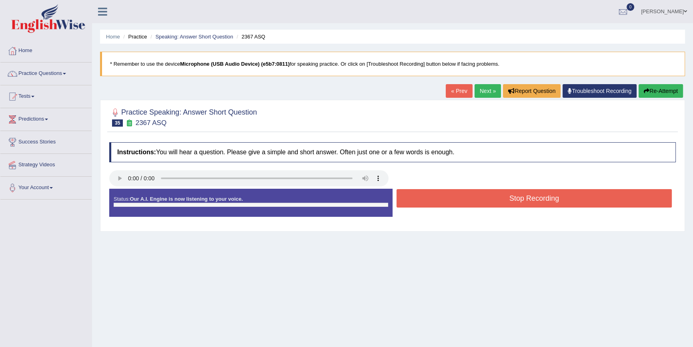
click at [531, 194] on button "Stop Recording" at bounding box center [534, 198] width 275 height 18
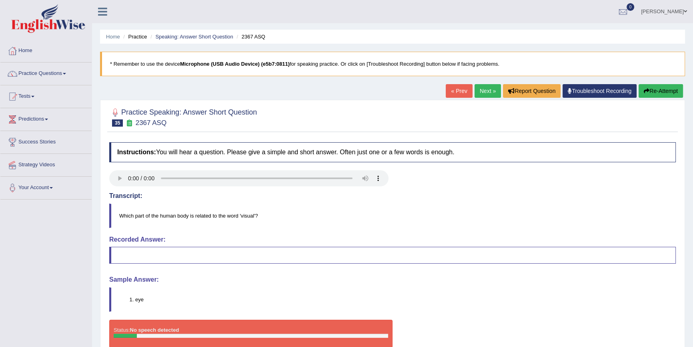
click at [484, 94] on link "Next »" at bounding box center [488, 91] width 26 height 14
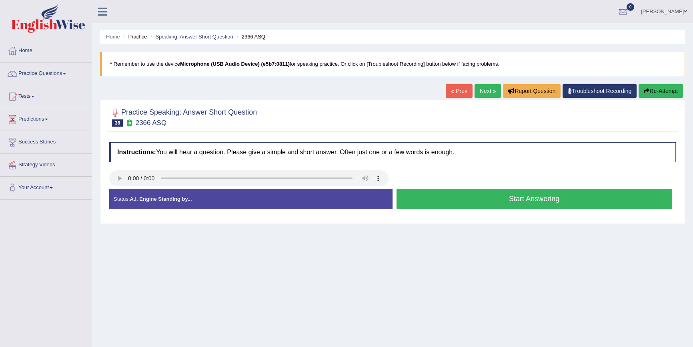
click at [468, 195] on button "Start Answering" at bounding box center [534, 199] width 275 height 20
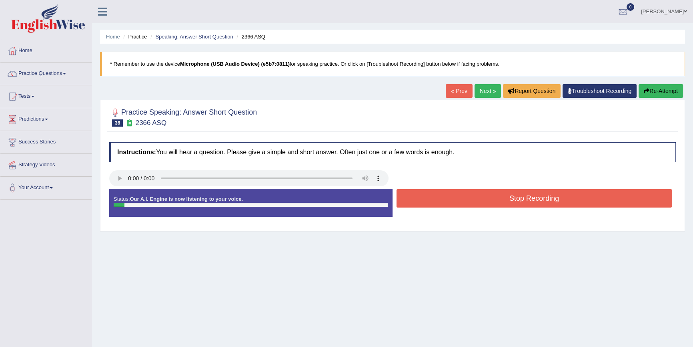
click at [468, 195] on button "Stop Recording" at bounding box center [534, 198] width 275 height 18
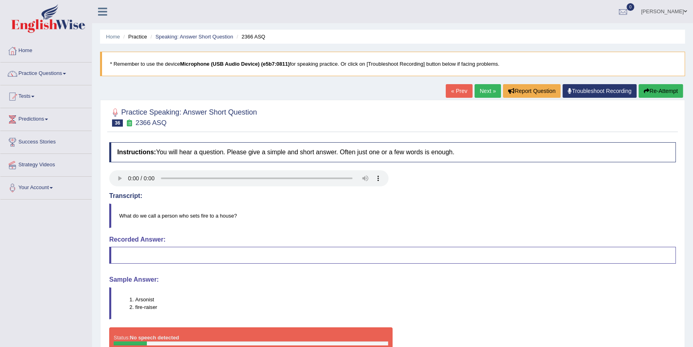
click at [484, 90] on link "Next »" at bounding box center [488, 91] width 26 height 14
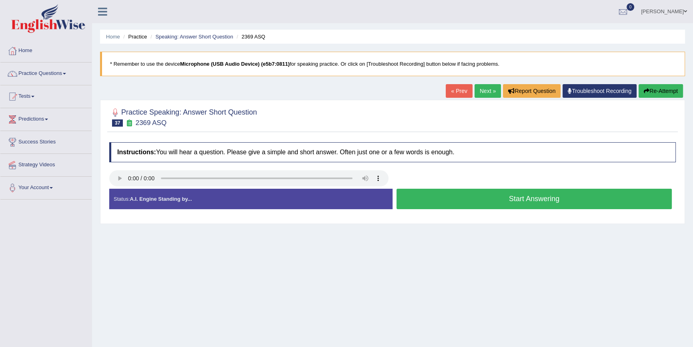
click at [460, 204] on button "Start Answering" at bounding box center [534, 199] width 275 height 20
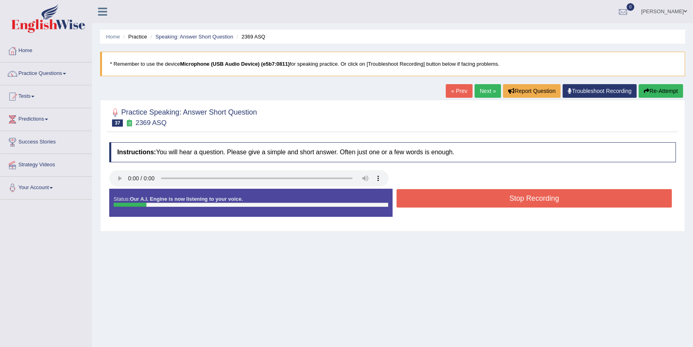
click at [460, 204] on button "Stop Recording" at bounding box center [534, 198] width 275 height 18
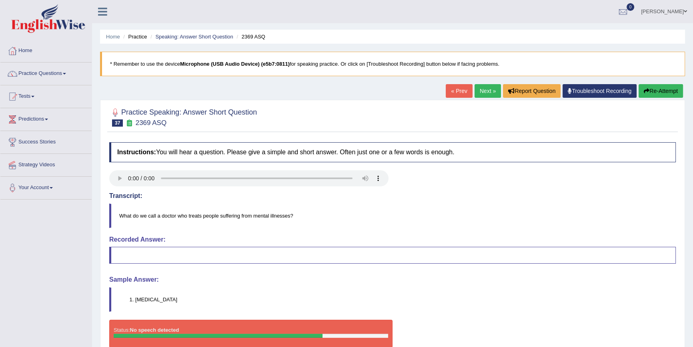
click at [485, 91] on link "Next »" at bounding box center [488, 91] width 26 height 14
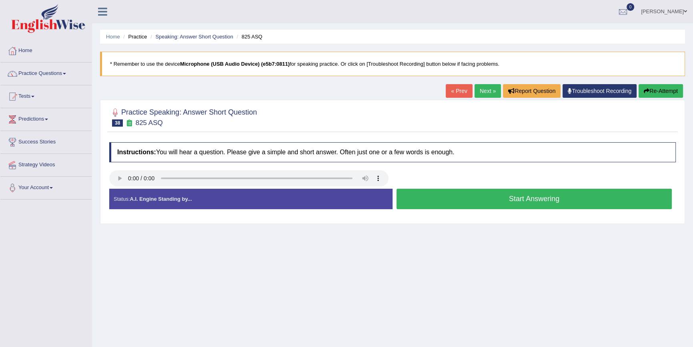
click at [436, 191] on button "Start Answering" at bounding box center [534, 199] width 275 height 20
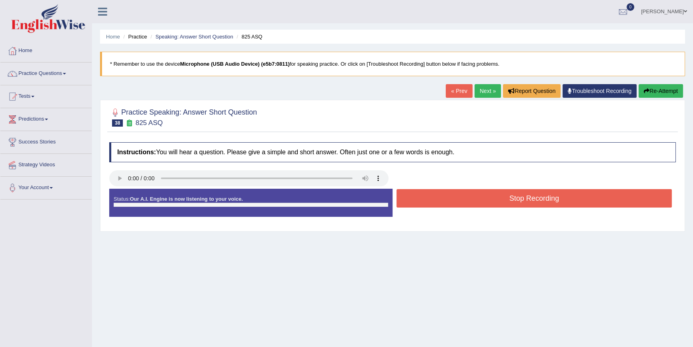
click at [436, 191] on button "Stop Recording" at bounding box center [534, 198] width 275 height 18
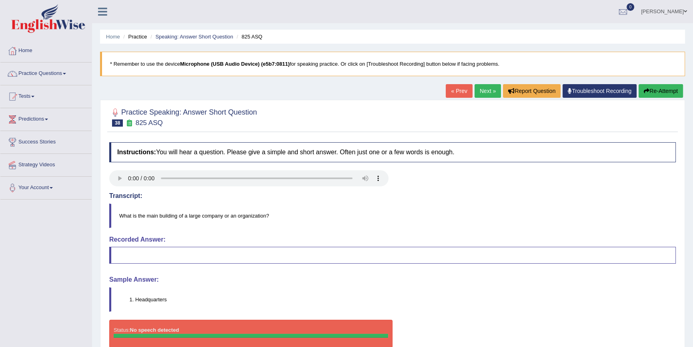
click at [484, 91] on link "Next »" at bounding box center [488, 91] width 26 height 14
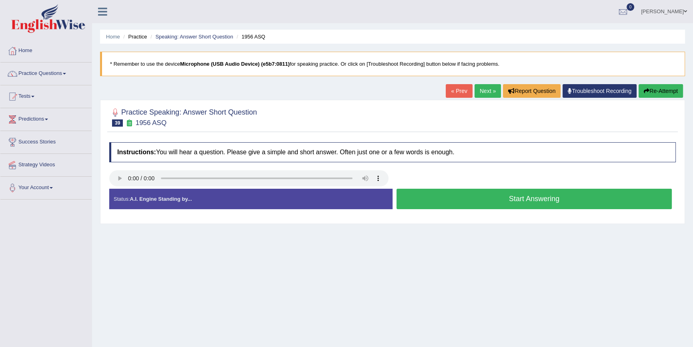
click at [444, 196] on button "Start Answering" at bounding box center [534, 199] width 275 height 20
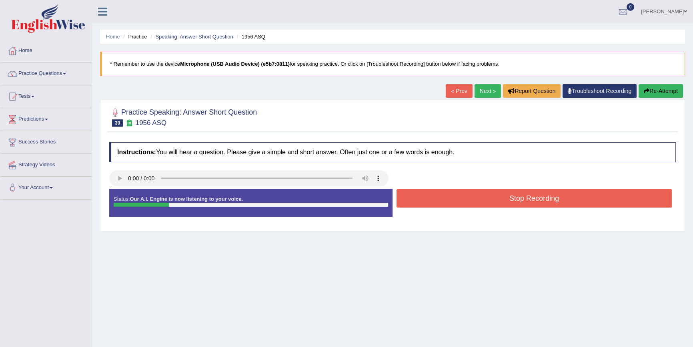
click at [444, 196] on button "Stop Recording" at bounding box center [534, 198] width 275 height 18
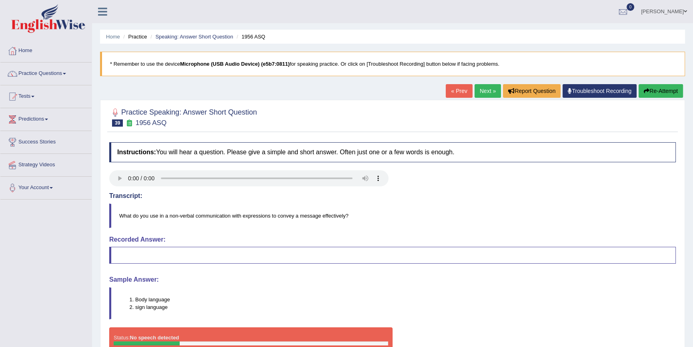
click at [478, 88] on link "Next »" at bounding box center [488, 91] width 26 height 14
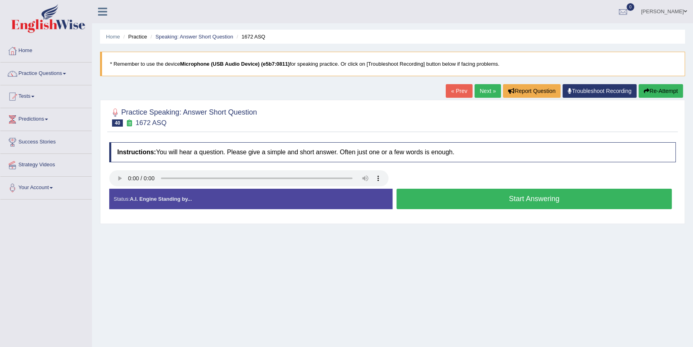
click at [412, 197] on button "Start Answering" at bounding box center [534, 199] width 275 height 20
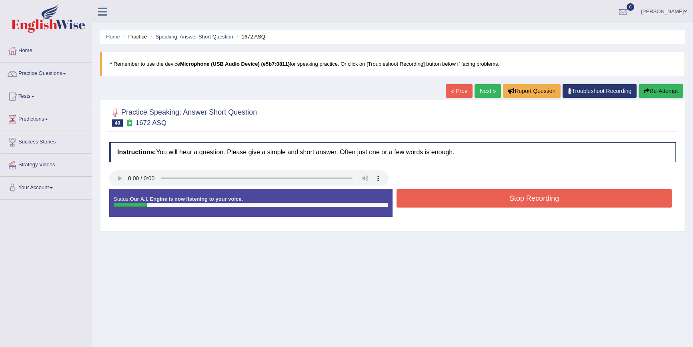
click at [412, 197] on button "Stop Recording" at bounding box center [534, 198] width 275 height 18
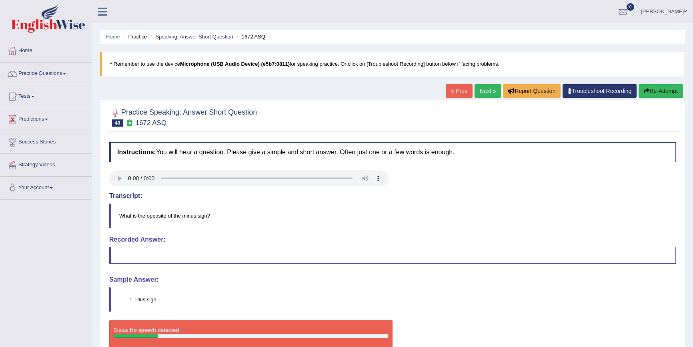
click at [491, 88] on link "Next »" at bounding box center [488, 91] width 26 height 14
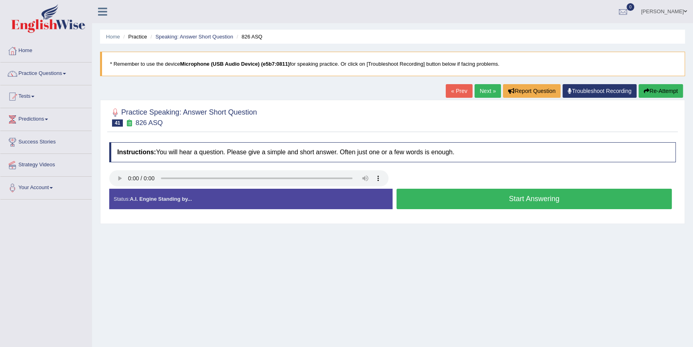
click at [406, 192] on button "Start Answering" at bounding box center [534, 199] width 275 height 20
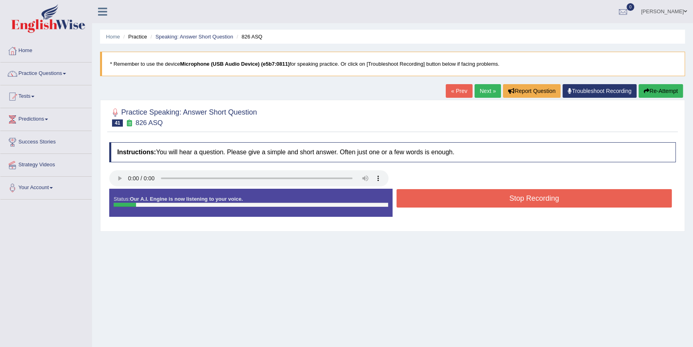
click at [406, 192] on button "Stop Recording" at bounding box center [534, 198] width 275 height 18
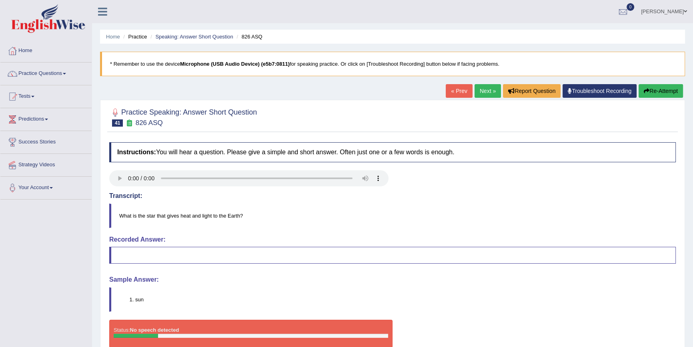
click at [477, 91] on link "Next »" at bounding box center [488, 91] width 26 height 14
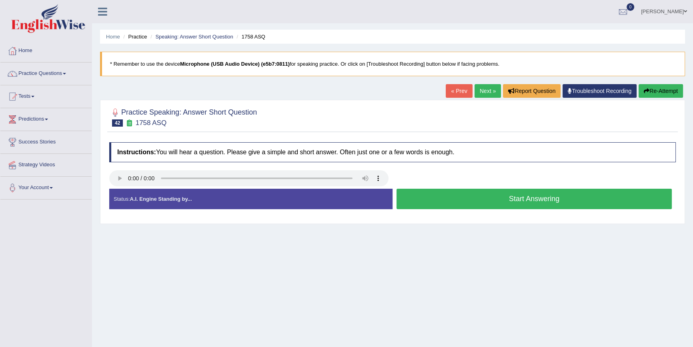
click at [422, 204] on button "Start Answering" at bounding box center [534, 199] width 275 height 20
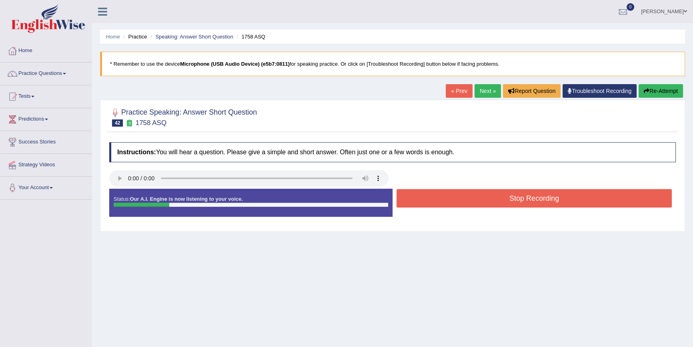
click at [420, 204] on button "Stop Recording" at bounding box center [534, 198] width 275 height 18
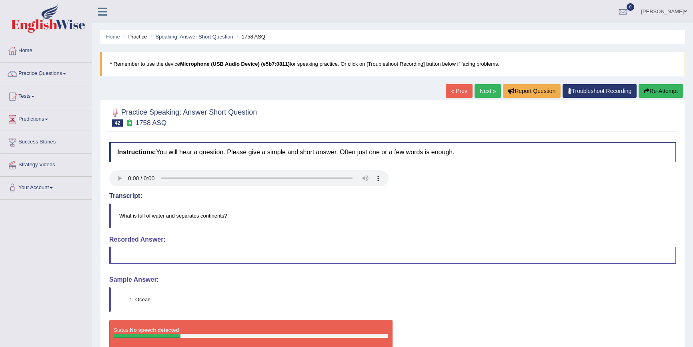
click at [480, 91] on link "Next »" at bounding box center [488, 91] width 26 height 14
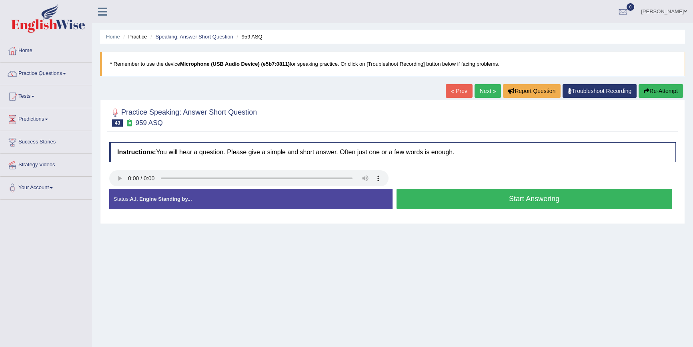
click at [568, 197] on button "Start Answering" at bounding box center [534, 199] width 275 height 20
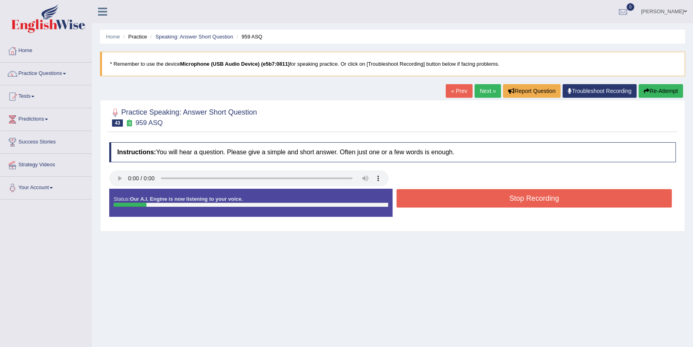
click at [568, 197] on button "Stop Recording" at bounding box center [534, 198] width 275 height 18
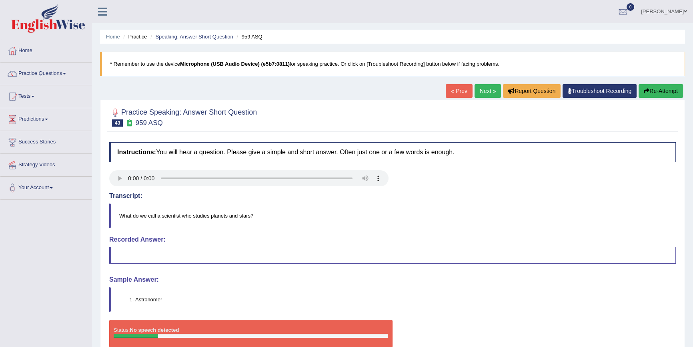
click at [491, 90] on link "Next »" at bounding box center [488, 91] width 26 height 14
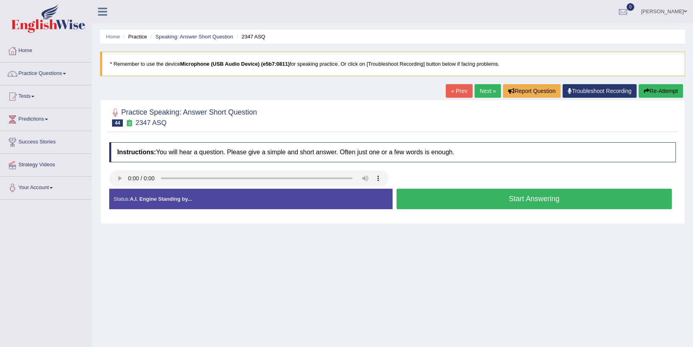
click at [438, 192] on button "Start Answering" at bounding box center [534, 199] width 275 height 20
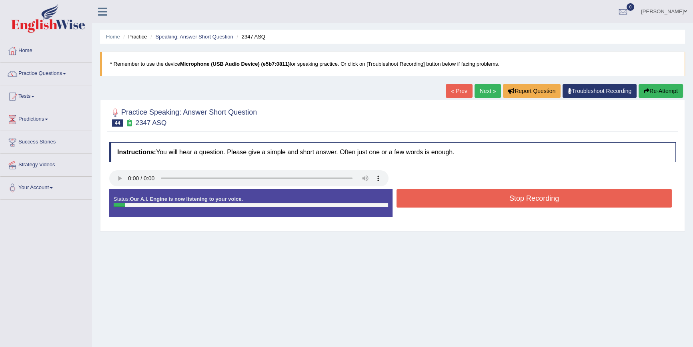
click at [438, 192] on button "Stop Recording" at bounding box center [534, 198] width 275 height 18
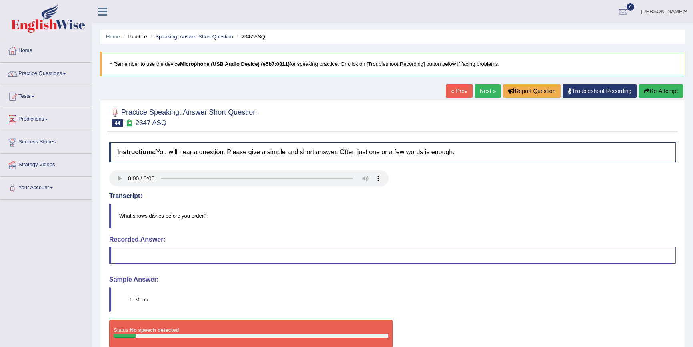
click at [488, 88] on link "Next »" at bounding box center [488, 91] width 26 height 14
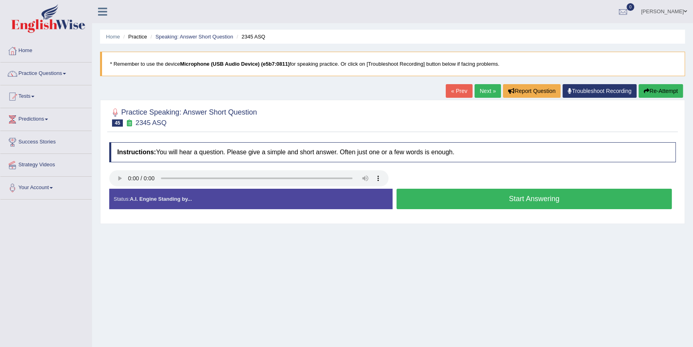
click at [469, 192] on button "Start Answering" at bounding box center [534, 199] width 275 height 20
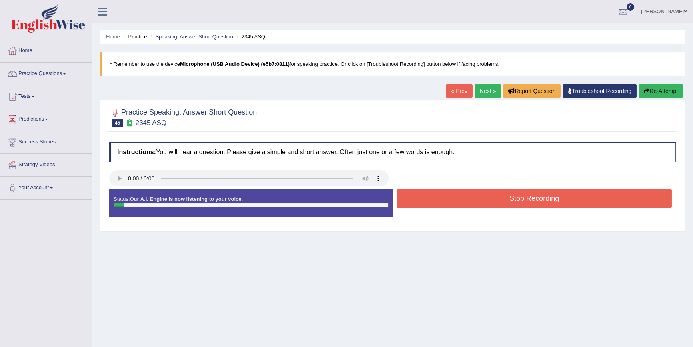
click at [469, 192] on button "Stop Recording" at bounding box center [534, 198] width 275 height 18
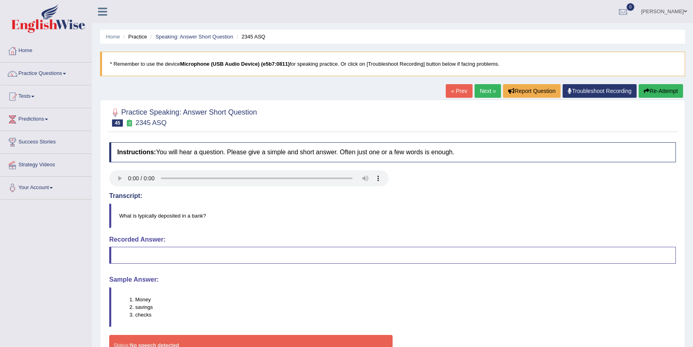
click at [487, 92] on link "Next »" at bounding box center [488, 91] width 26 height 14
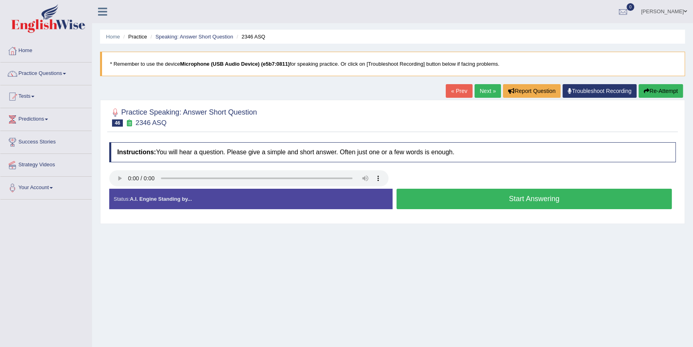
click at [438, 198] on button "Start Answering" at bounding box center [534, 199] width 275 height 20
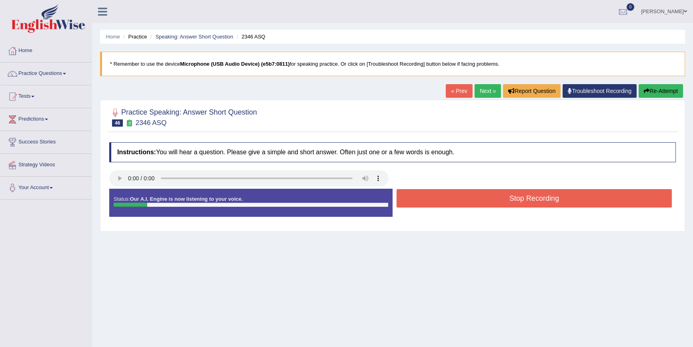
click at [438, 198] on button "Stop Recording" at bounding box center [534, 198] width 275 height 18
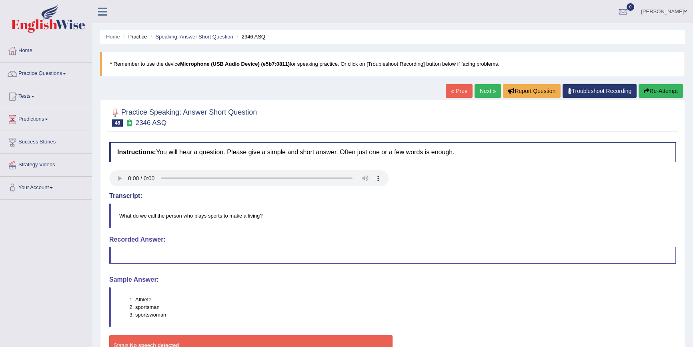
click at [484, 92] on link "Next »" at bounding box center [488, 91] width 26 height 14
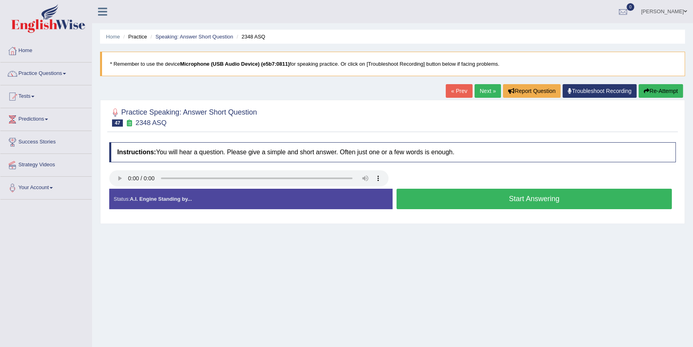
click at [494, 195] on button "Start Answering" at bounding box center [534, 199] width 275 height 20
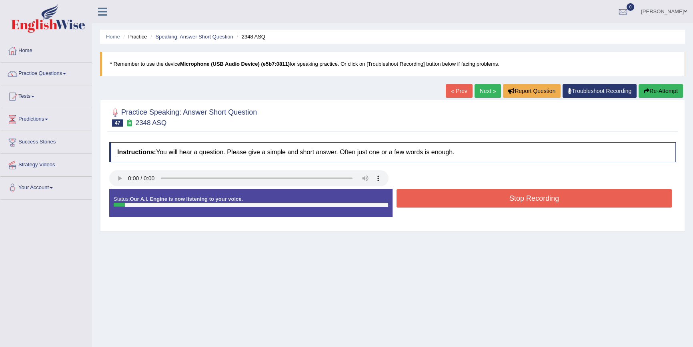
click at [494, 195] on button "Stop Recording" at bounding box center [534, 198] width 275 height 18
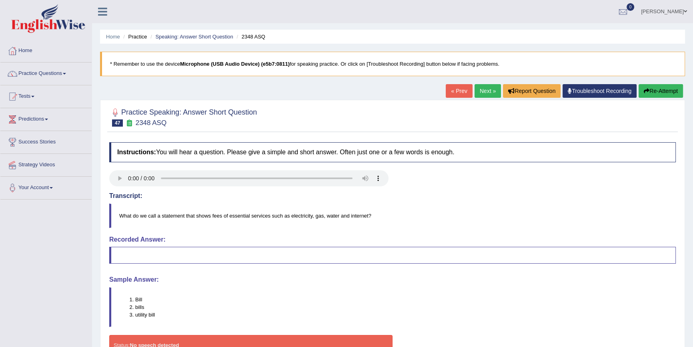
click at [485, 87] on link "Next »" at bounding box center [488, 91] width 26 height 14
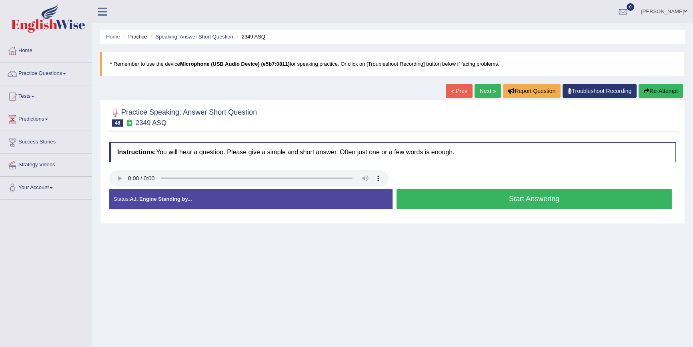
click at [434, 195] on button "Start Answering" at bounding box center [534, 199] width 275 height 20
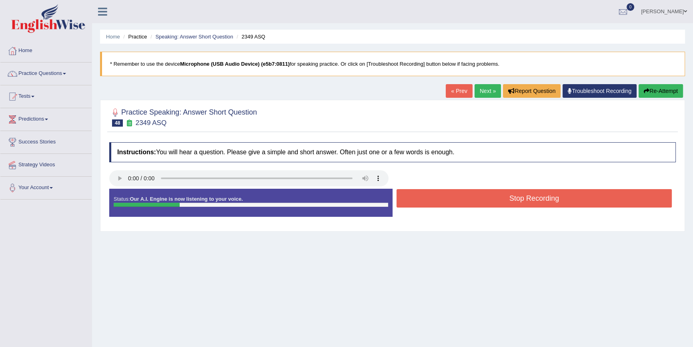
click at [428, 196] on button "Stop Recording" at bounding box center [534, 198] width 275 height 18
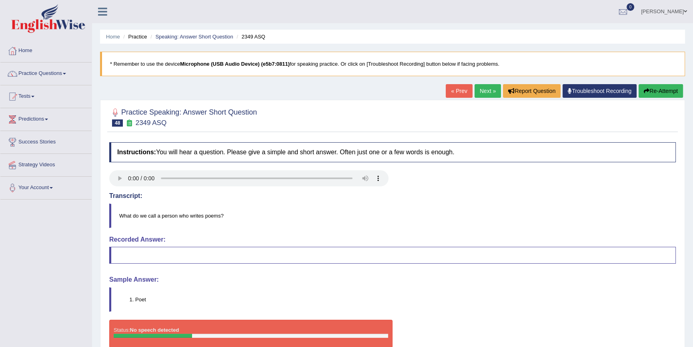
click at [482, 92] on link "Next »" at bounding box center [488, 91] width 26 height 14
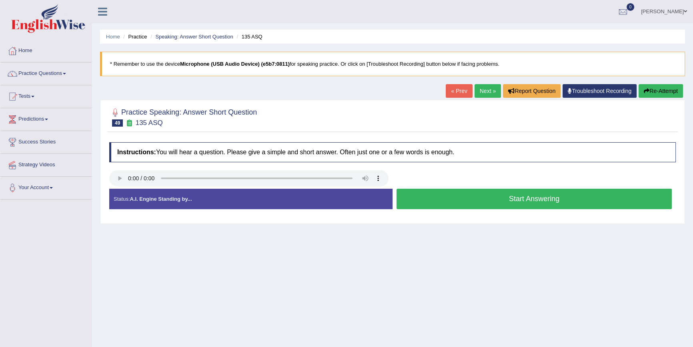
click at [458, 191] on button "Start Answering" at bounding box center [534, 199] width 275 height 20
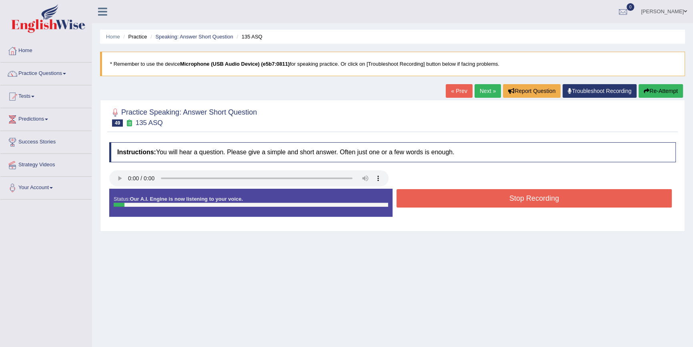
click at [458, 191] on button "Stop Recording" at bounding box center [534, 198] width 275 height 18
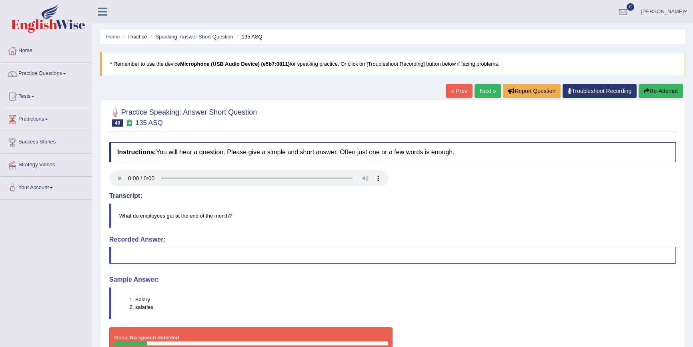
click at [479, 91] on link "Next »" at bounding box center [488, 91] width 26 height 14
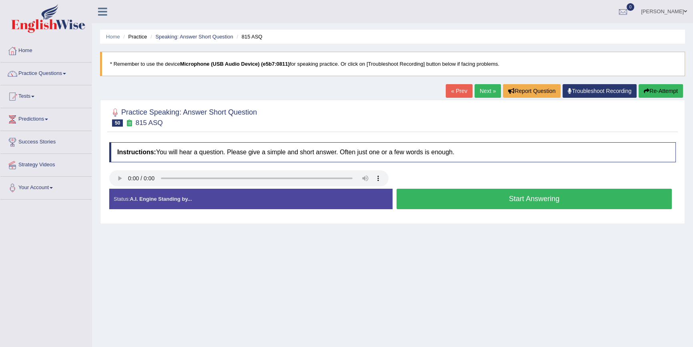
click at [670, 11] on link "[PERSON_NAME]" at bounding box center [664, 10] width 58 height 21
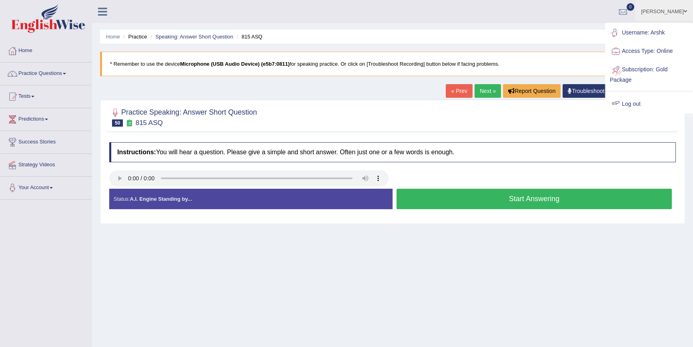
click at [639, 100] on link "Log out" at bounding box center [649, 104] width 86 height 18
